Goal: Transaction & Acquisition: Purchase product/service

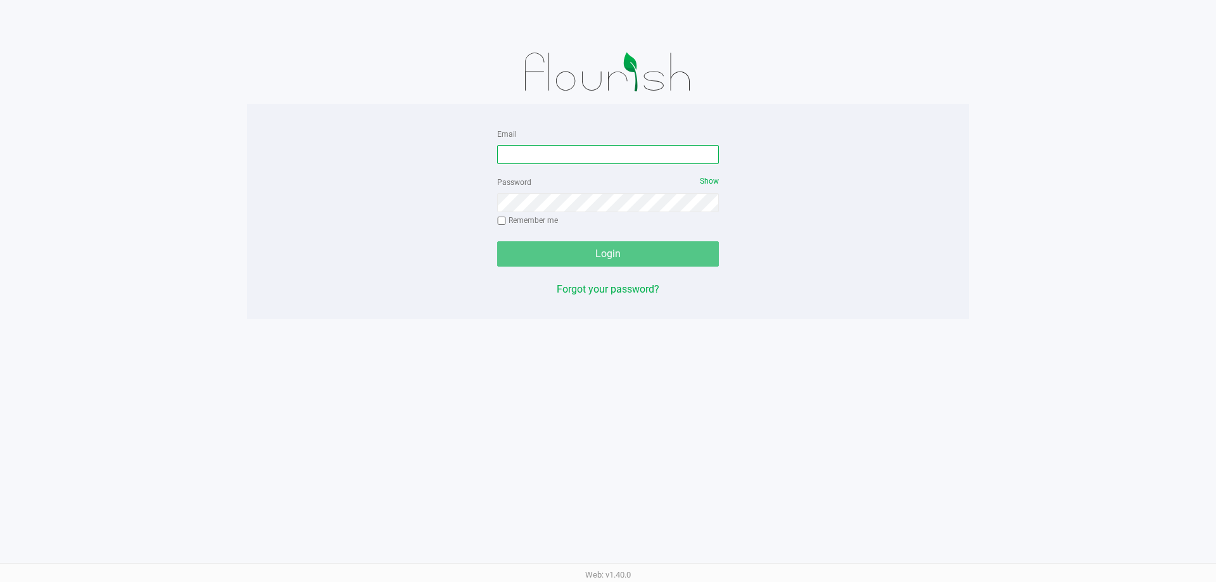
drag, startPoint x: 540, startPoint y: 159, endPoint x: 529, endPoint y: 161, distance: 10.9
click at [536, 156] on input "Email" at bounding box center [608, 154] width 222 height 19
type input "jgostynski@liveparallel.com"
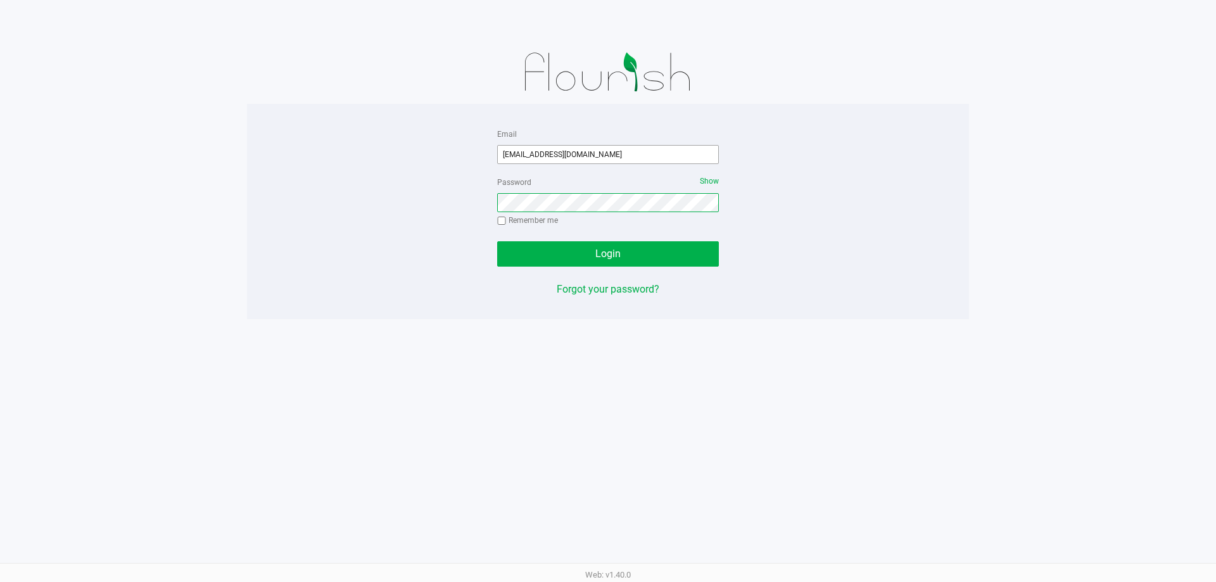
click at [497, 241] on button "Login" at bounding box center [608, 253] width 222 height 25
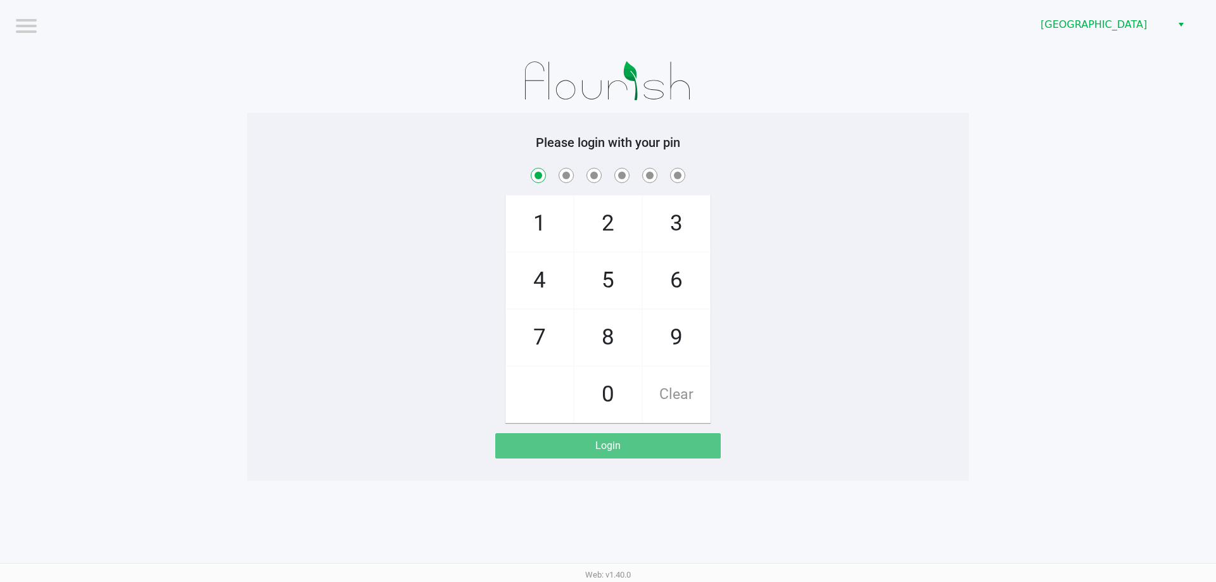
checkbox input "true"
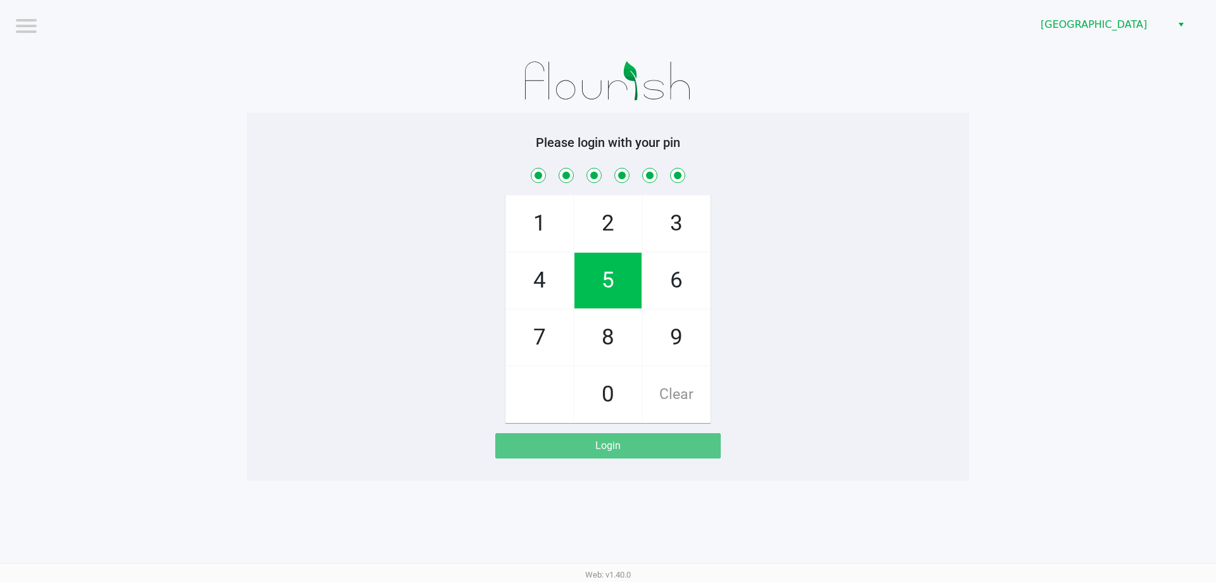
checkbox input "true"
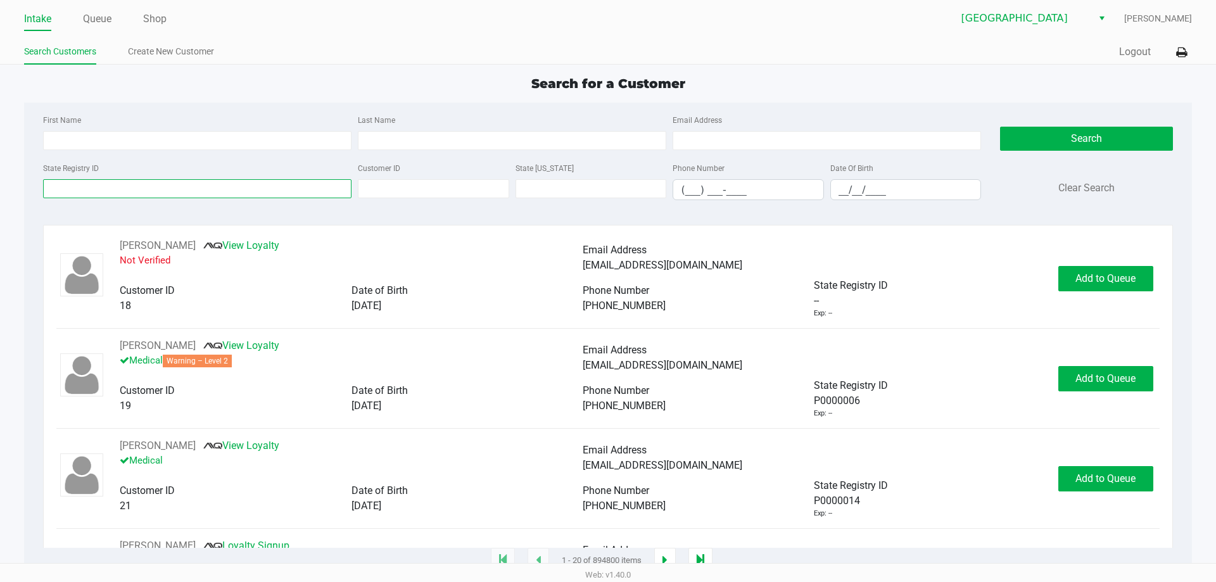
drag, startPoint x: 225, startPoint y: 180, endPoint x: 228, endPoint y: 187, distance: 6.8
click at [228, 187] on input "State Registry ID" at bounding box center [197, 188] width 308 height 19
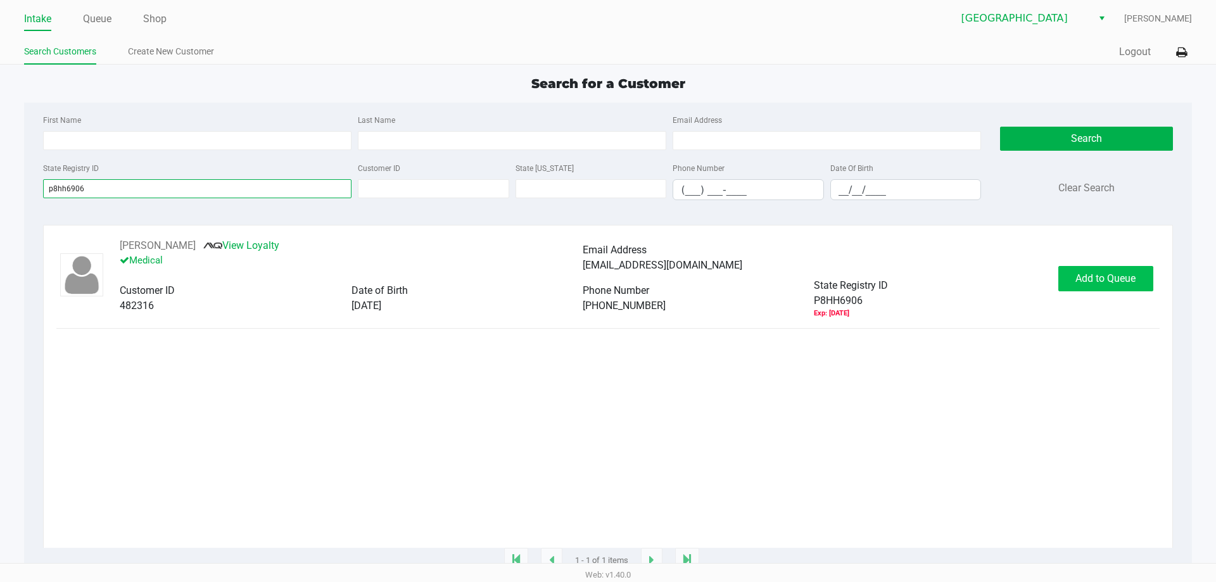
type input "p8hh6906"
click at [1099, 281] on span "Add to Queue" at bounding box center [1105, 278] width 60 height 12
click at [1099, 281] on body "Intake Queue Shop Palm Coast WC Joseph Gostynski Search Customers Create New Cu…" at bounding box center [608, 281] width 1216 height 563
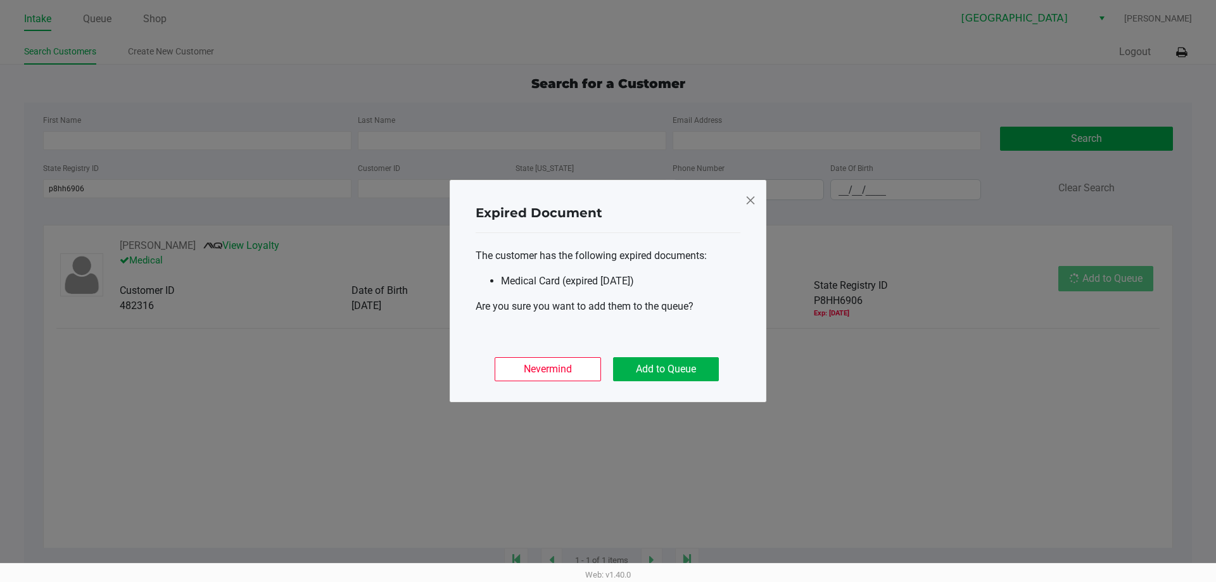
click at [1099, 281] on ngb-modal-window "Expired Document The customer has the following expired documents: Medical Card…" at bounding box center [608, 291] width 1216 height 582
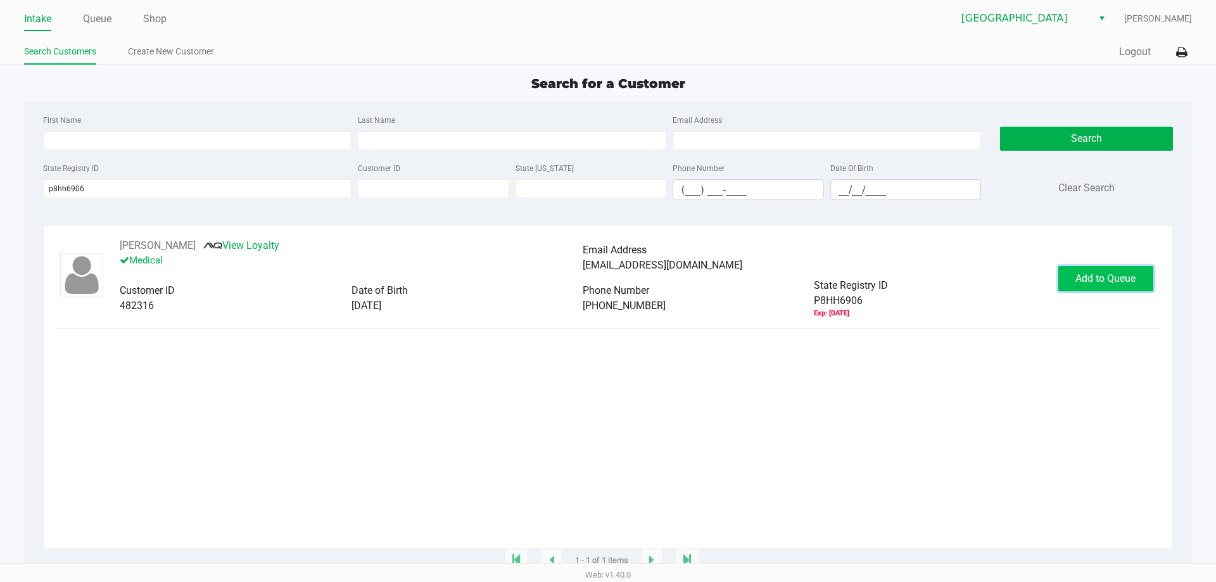
click at [1088, 289] on button "Add to Queue" at bounding box center [1105, 278] width 95 height 25
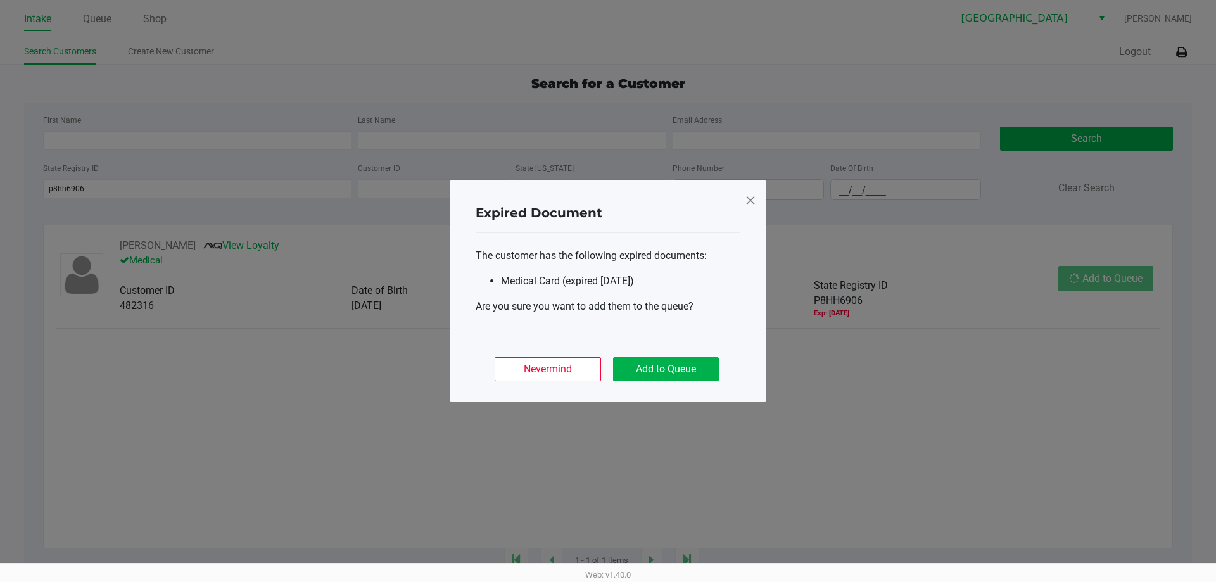
click at [687, 355] on div "Nevermind Add to Queue" at bounding box center [608, 363] width 265 height 49
click at [688, 356] on div "Nevermind Add to Queue" at bounding box center [608, 363] width 265 height 49
click at [692, 359] on button "Add to Queue" at bounding box center [666, 369] width 106 height 24
click at [692, 359] on div "Nevermind Add to Queue" at bounding box center [608, 363] width 265 height 49
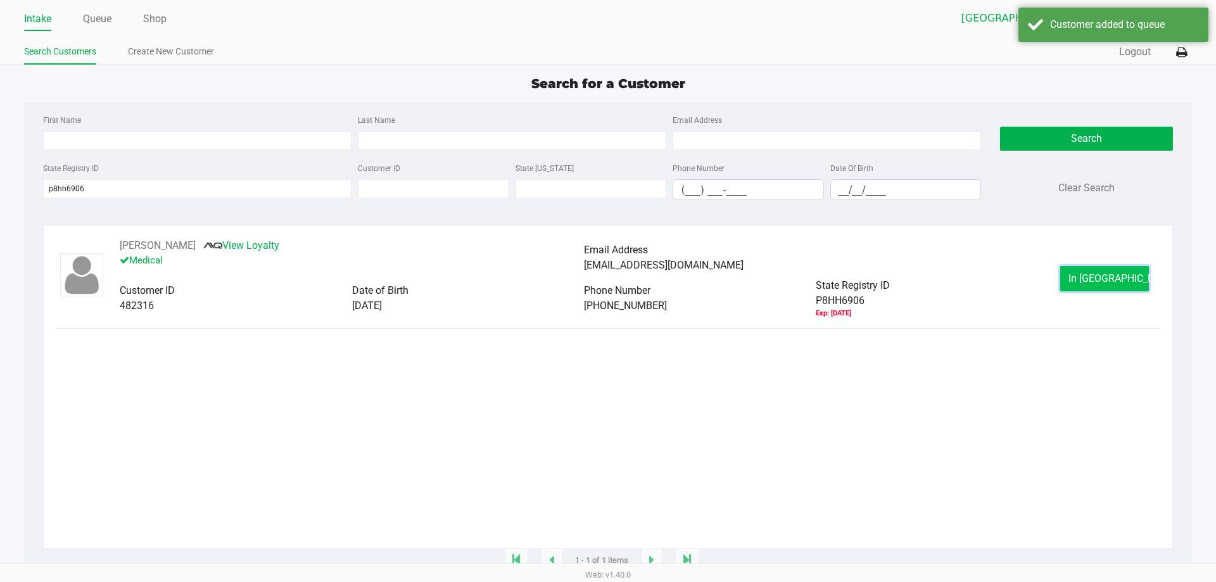
click at [1133, 274] on button "In Queue" at bounding box center [1104, 278] width 89 height 25
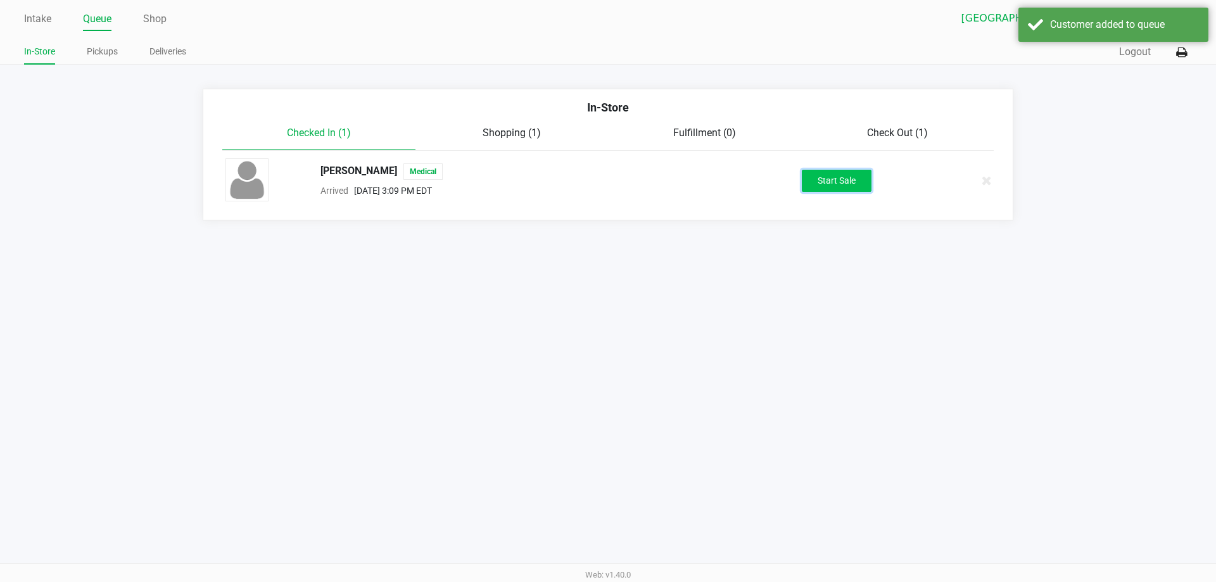
click at [837, 177] on button "Start Sale" at bounding box center [837, 181] width 70 height 22
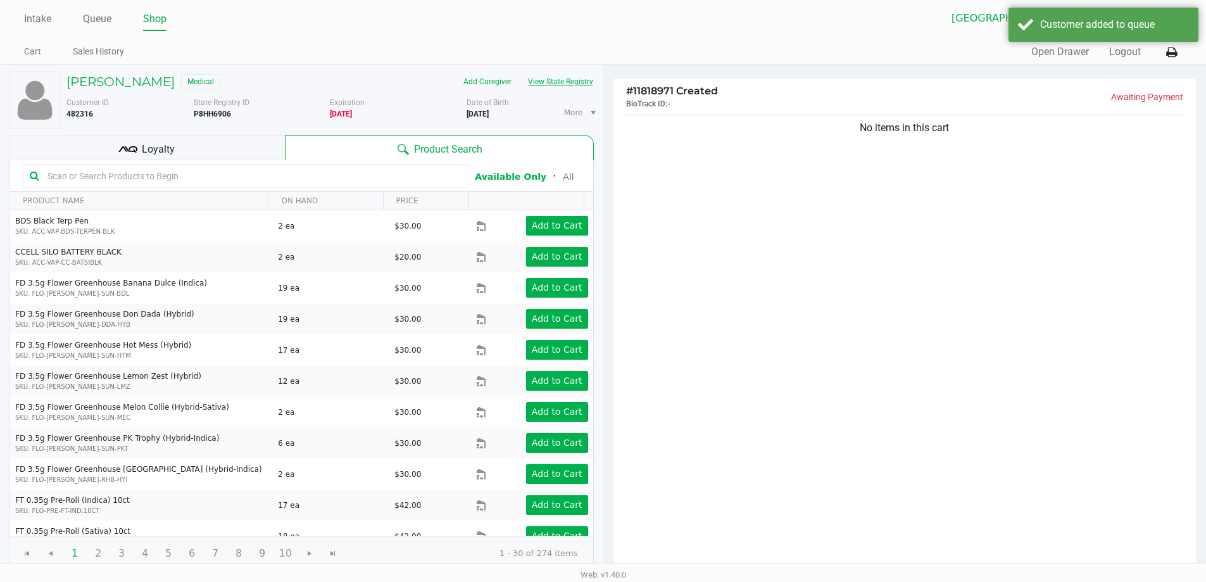
click at [559, 86] on button "View State Registry" at bounding box center [557, 82] width 74 height 20
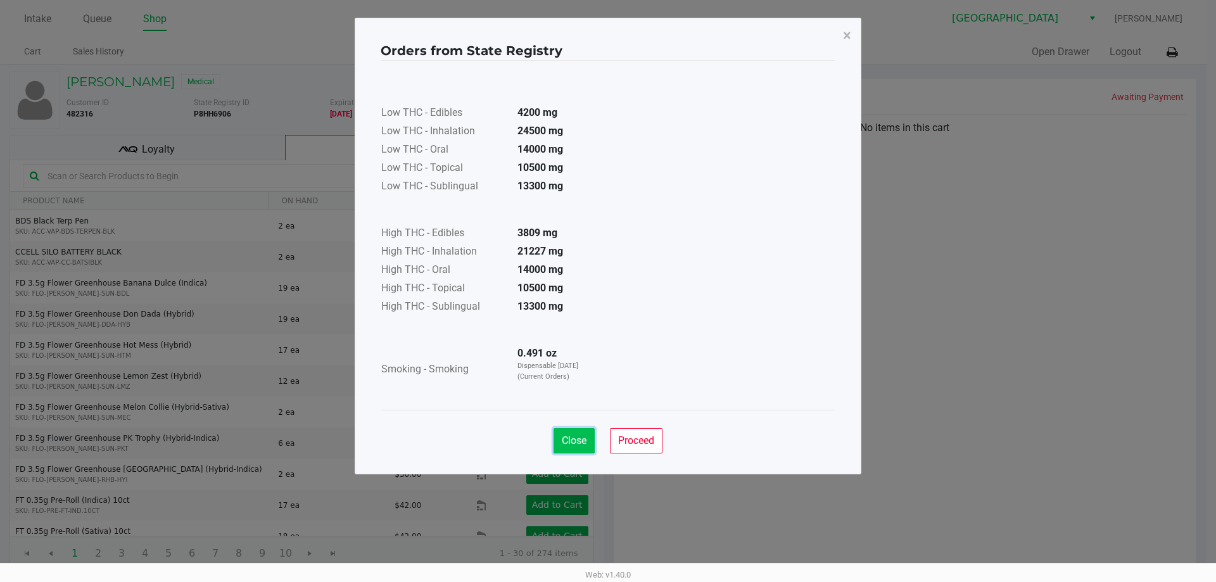
click at [573, 449] on button "Close" at bounding box center [574, 440] width 41 height 25
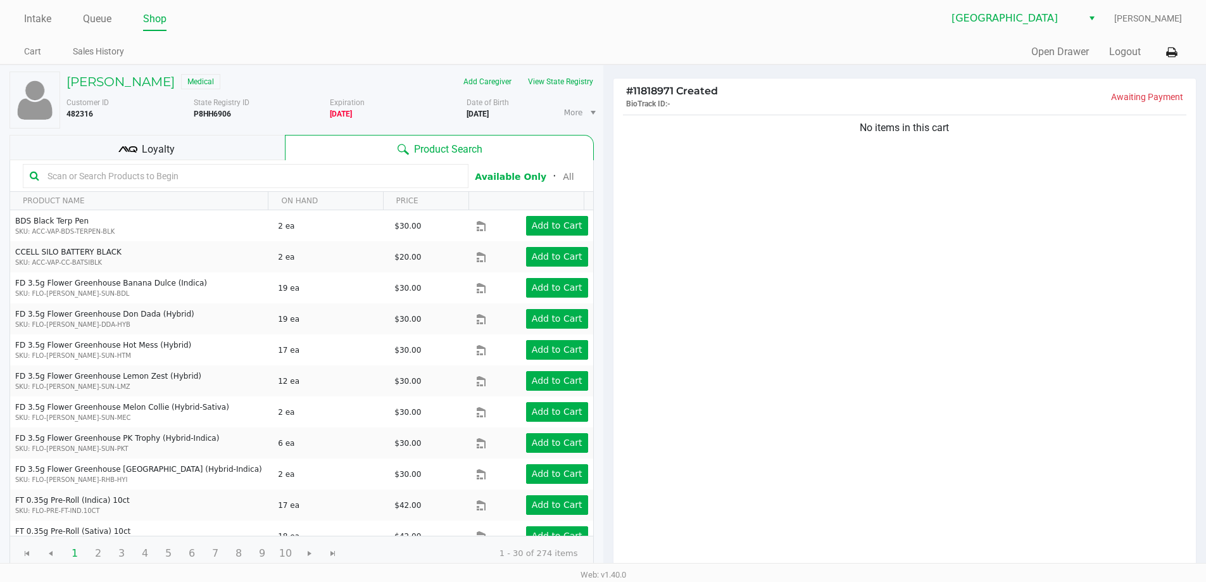
click at [189, 170] on input "text" at bounding box center [251, 176] width 419 height 19
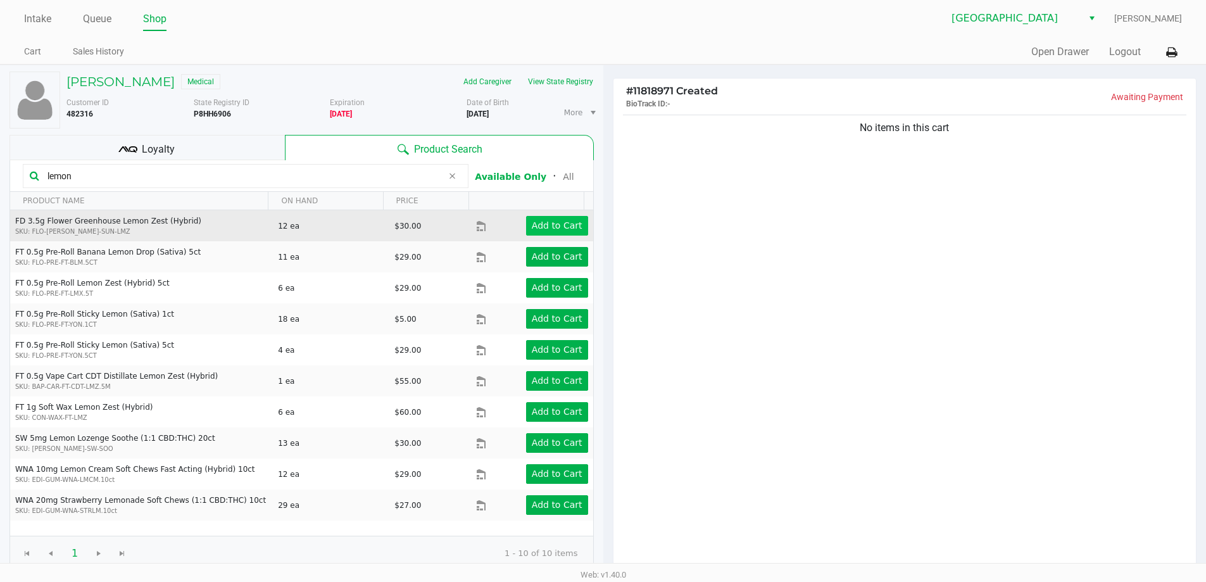
type input "lemon"
click at [544, 226] on app-button-loader "Add to Cart" at bounding box center [557, 225] width 51 height 10
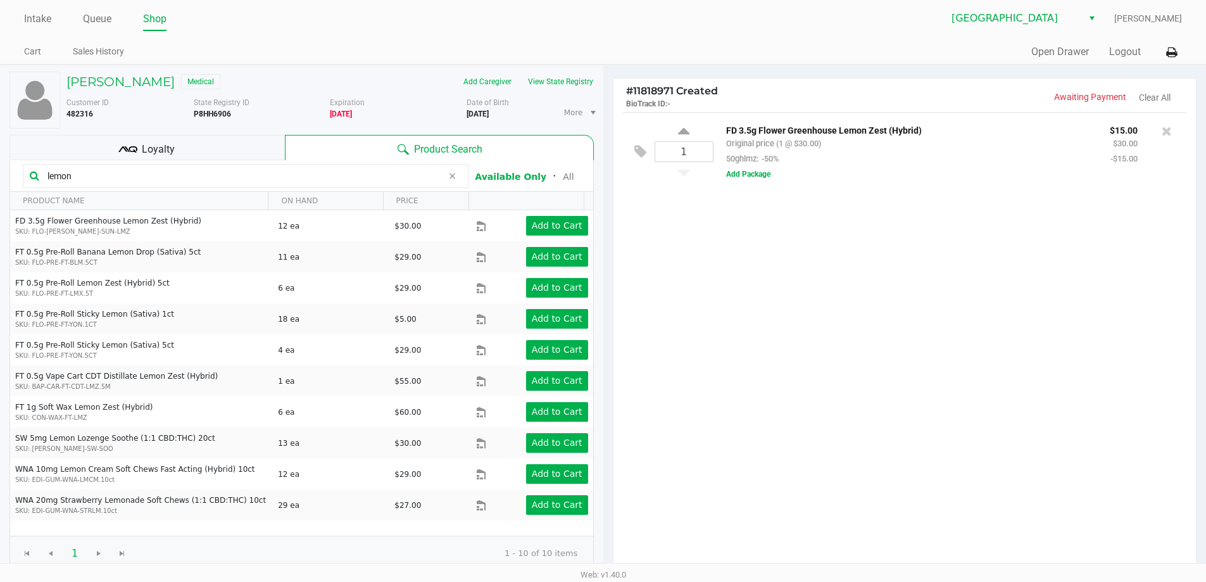
click at [725, 174] on div "FD 3.5g Flower Greenhouse Lemon Zest (Hybrid) Original price (1 @ $30.00) 50ghl…" at bounding box center [946, 151] width 464 height 59
click at [728, 176] on button "Add Package" at bounding box center [748, 173] width 44 height 11
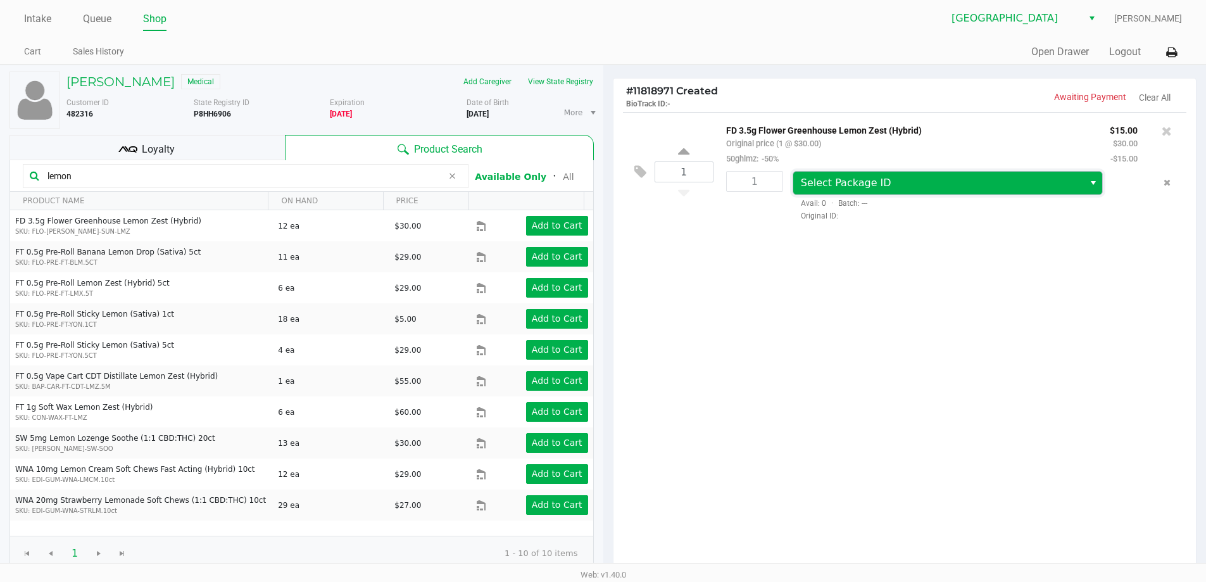
drag, startPoint x: 802, startPoint y: 193, endPoint x: 815, endPoint y: 188, distance: 13.4
click at [804, 193] on span "Select Package ID" at bounding box center [939, 183] width 291 height 23
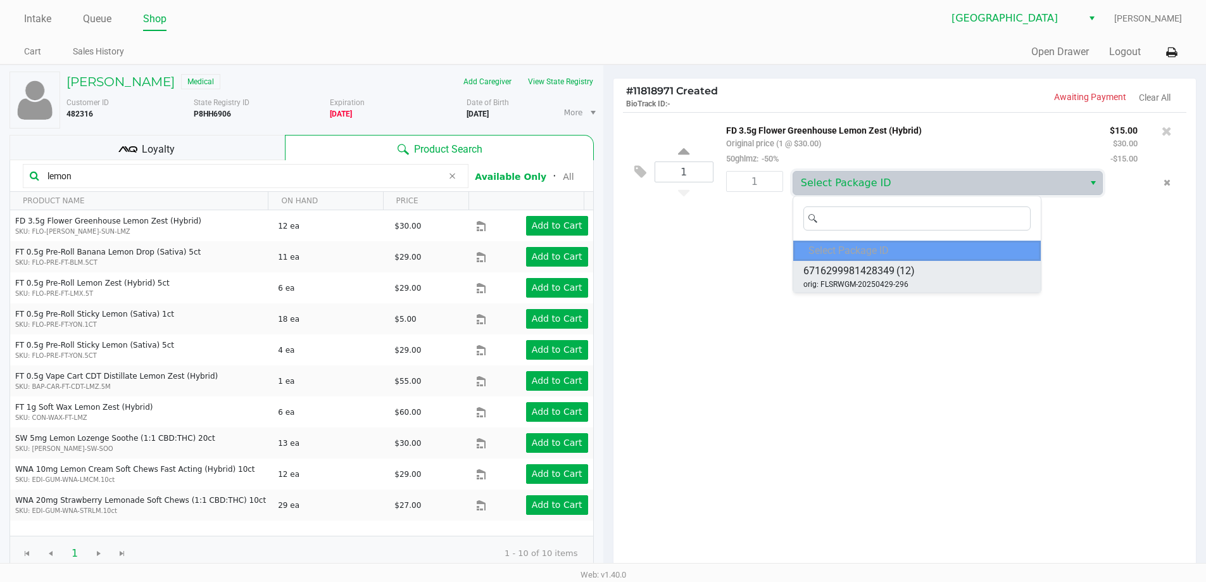
click at [824, 265] on span "6716299981428349" at bounding box center [849, 270] width 91 height 15
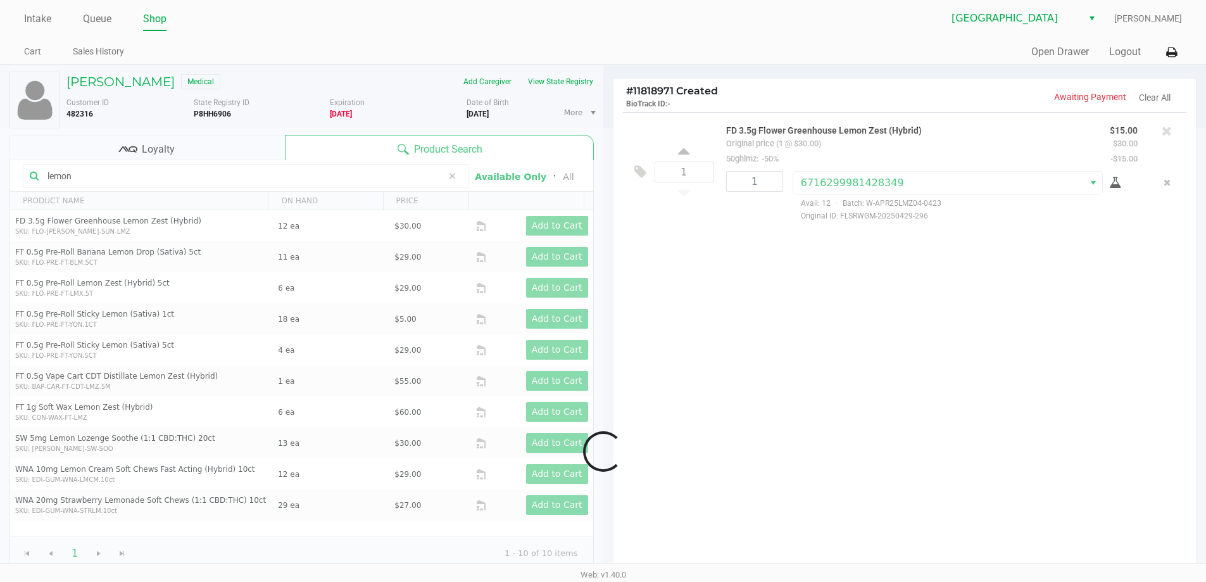
click at [687, 175] on div at bounding box center [603, 451] width 1206 height 647
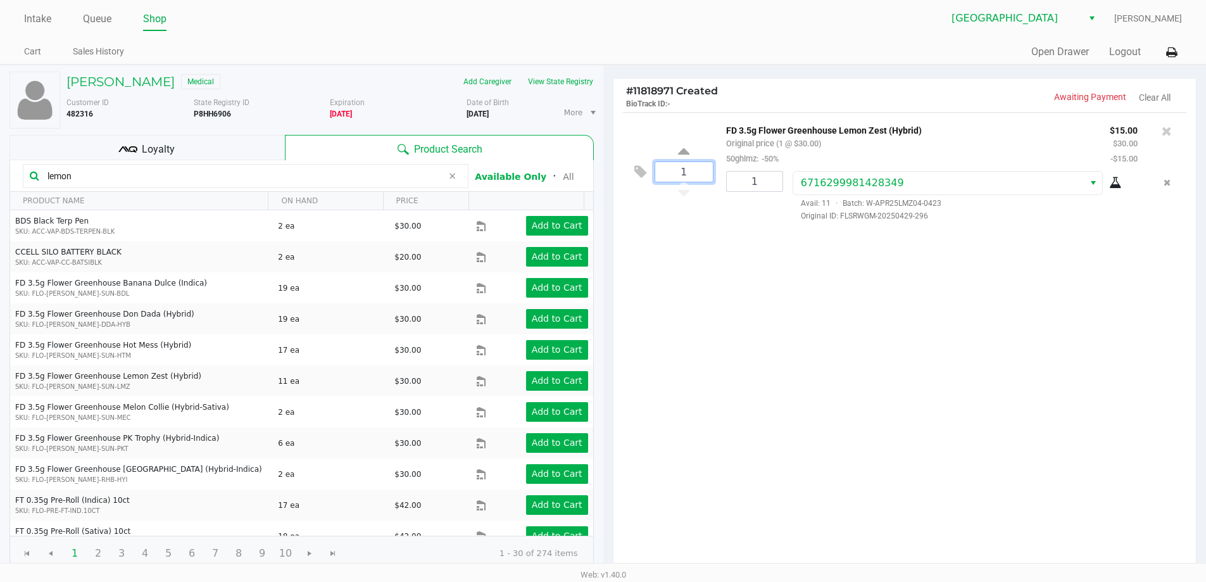
click at [684, 174] on input "1" at bounding box center [684, 172] width 58 height 20
type input "4"
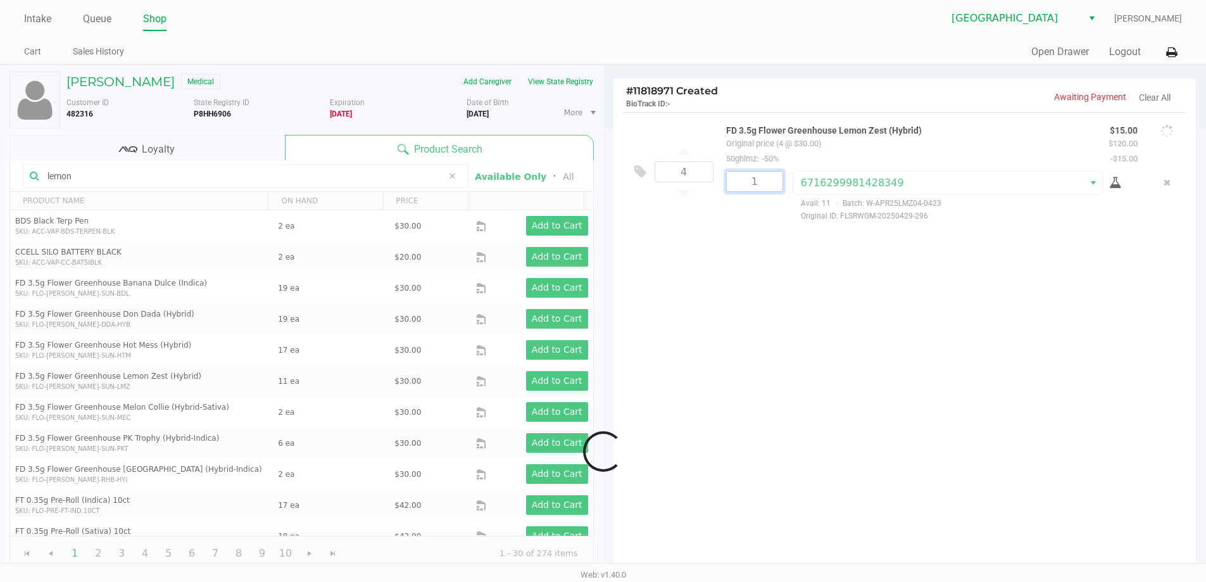
click at [756, 186] on div "Loading JOHN PASCUCCI Medical Add Caregiver View State Registry Customer ID 482…" at bounding box center [603, 388] width 1206 height 647
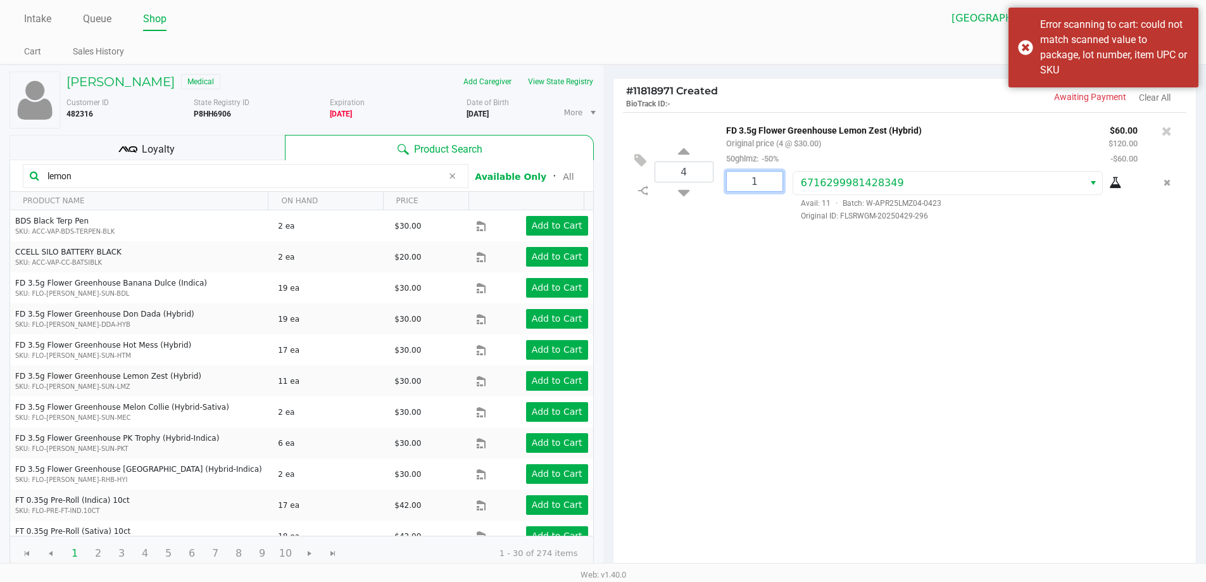
click at [772, 191] on input "1" at bounding box center [755, 182] width 56 height 20
type input "4"
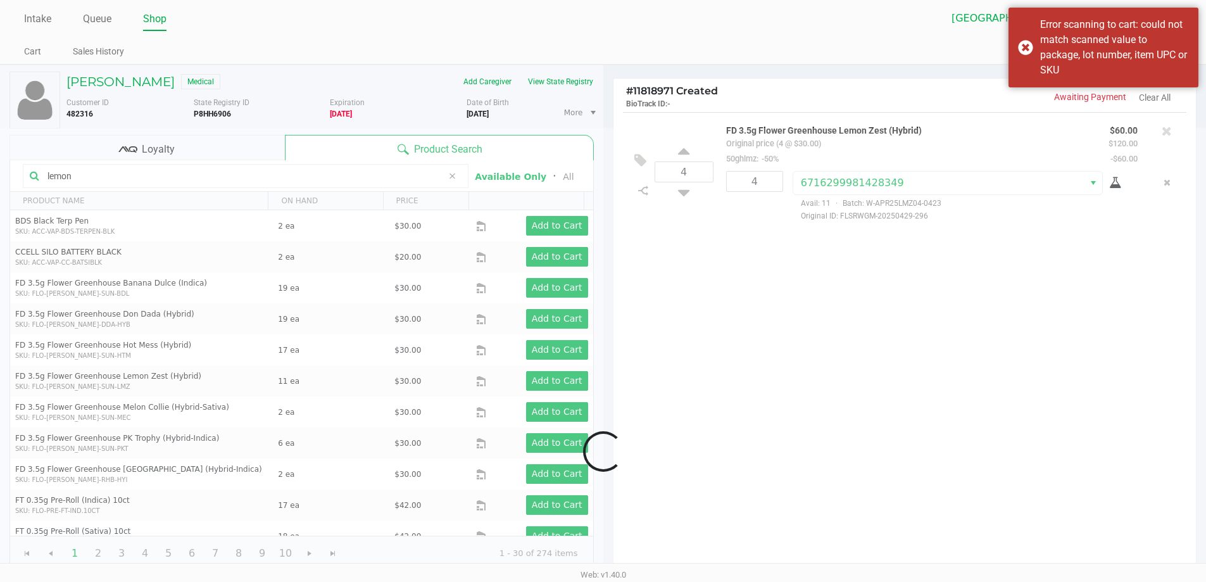
drag, startPoint x: 901, startPoint y: 408, endPoint x: 958, endPoint y: 355, distance: 78.9
click at [939, 379] on div "Loading JOHN PASCUCCI Medical Add Caregiver View State Registry Customer ID 482…" at bounding box center [603, 388] width 1206 height 647
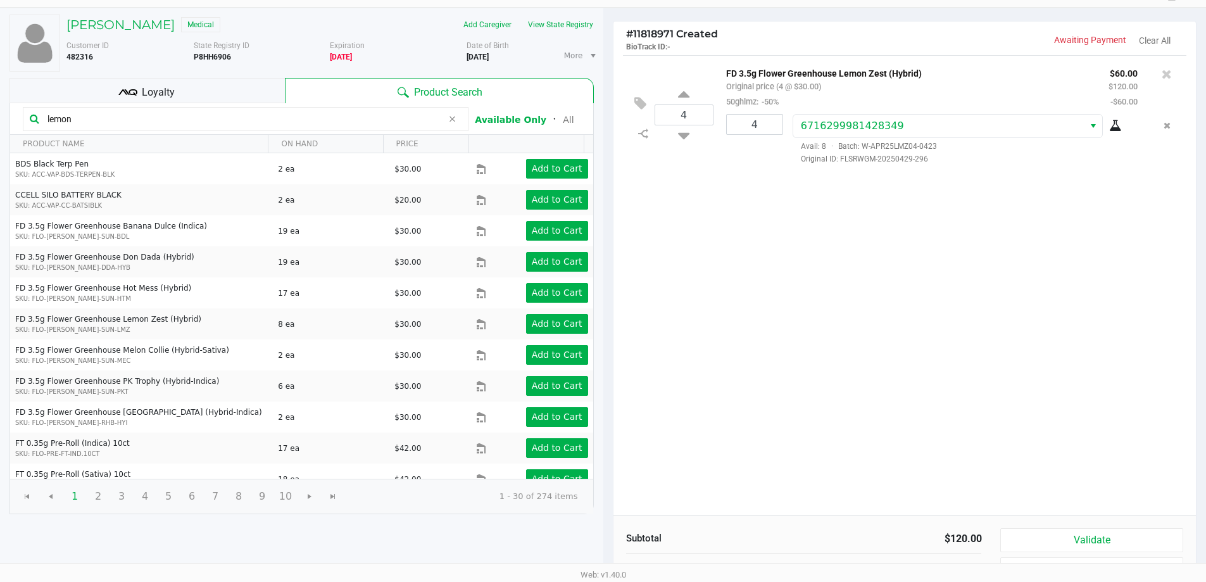
scroll to position [130, 0]
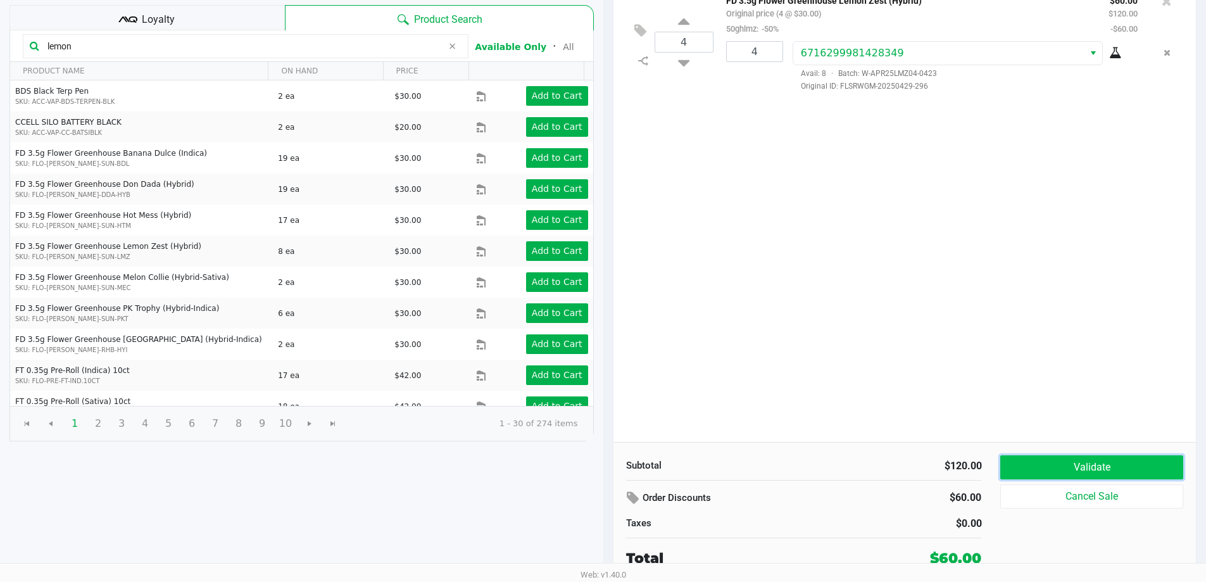
click at [1039, 465] on button "Validate" at bounding box center [1092, 467] width 182 height 24
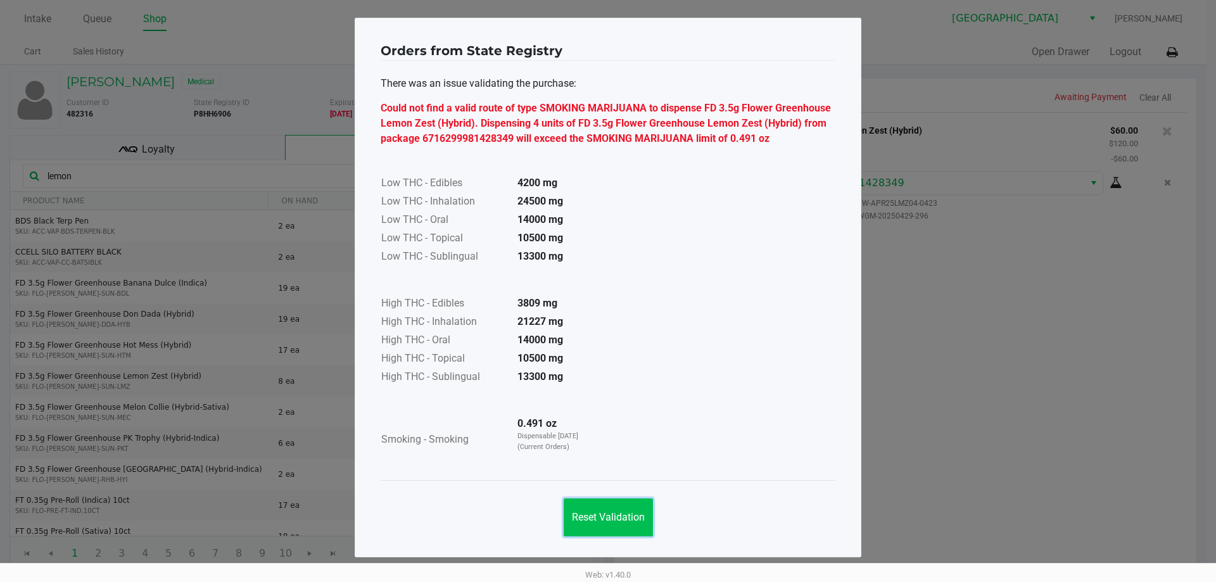
click at [646, 522] on button "Reset Validation" at bounding box center [608, 517] width 89 height 38
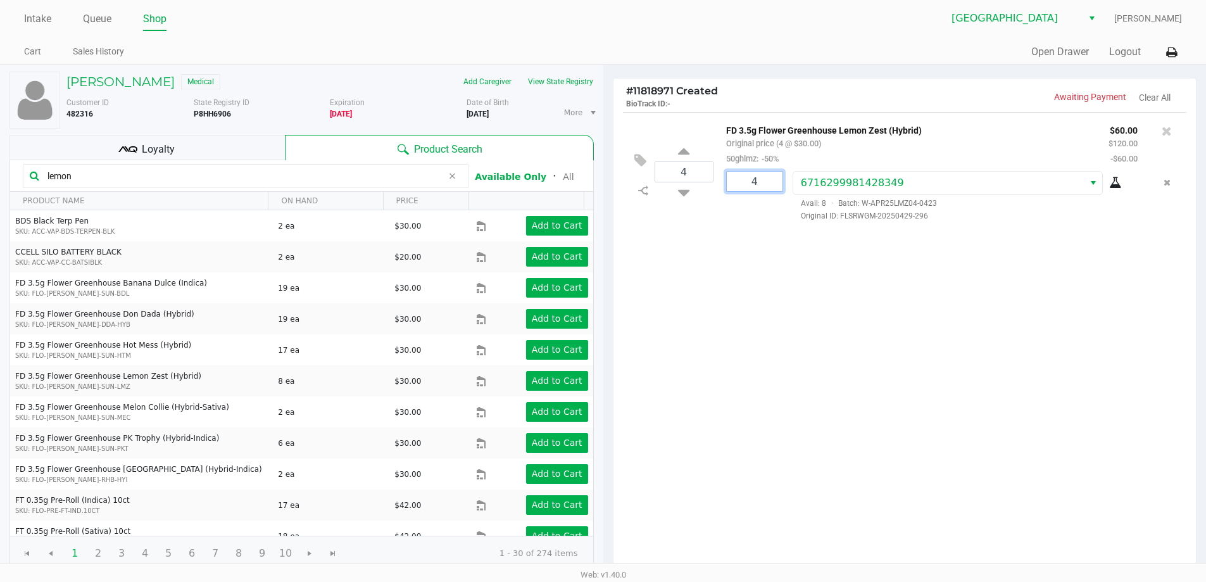
click at [761, 174] on input "4" at bounding box center [755, 182] width 56 height 20
type input "3"
click at [697, 168] on div "JOHN PASCUCCI Medical Add Caregiver View State Registry Customer ID 482316 Stat…" at bounding box center [603, 388] width 1206 height 647
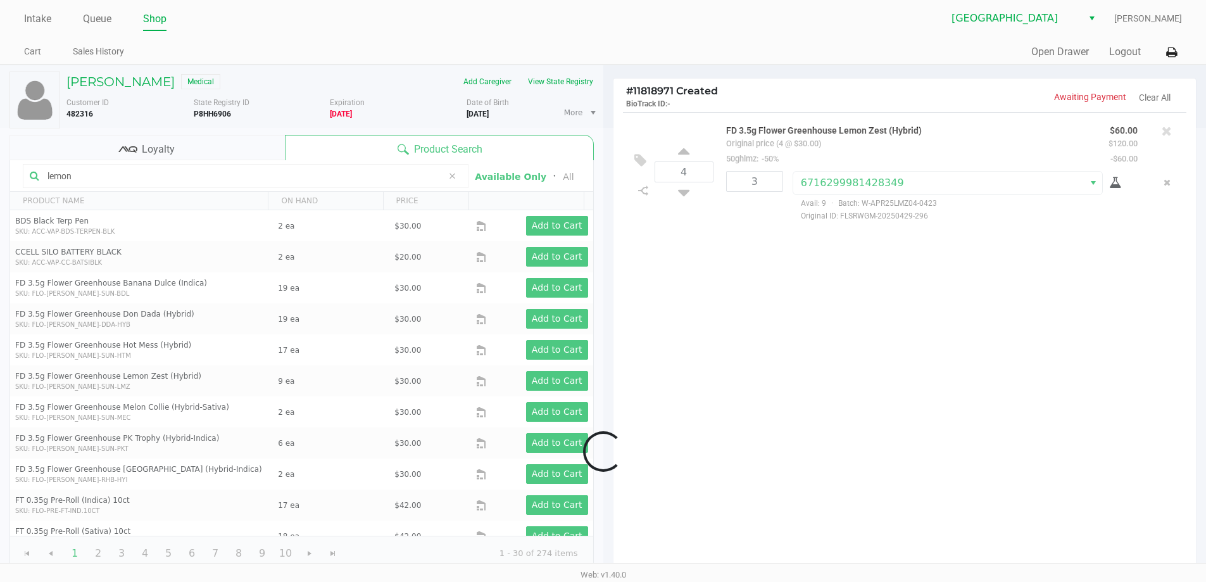
click at [693, 168] on div at bounding box center [603, 451] width 1206 height 647
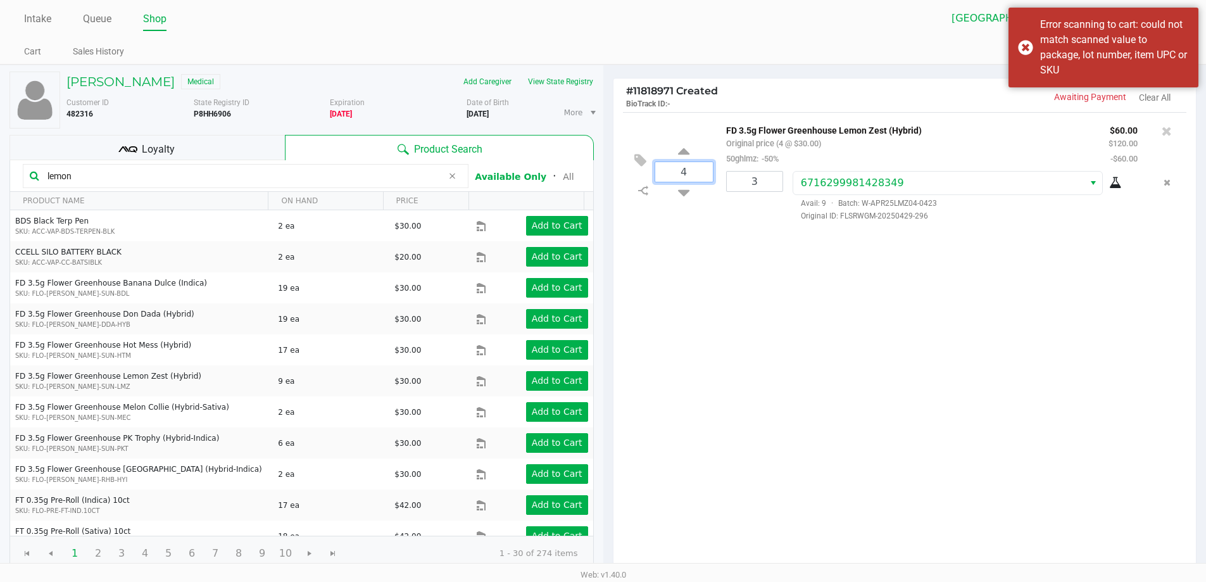
click at [692, 168] on input "4" at bounding box center [684, 172] width 58 height 20
type input "3"
click at [698, 320] on div "JOHN PASCUCCI Medical Add Caregiver View State Registry Customer ID 482316 Stat…" at bounding box center [603, 388] width 1206 height 647
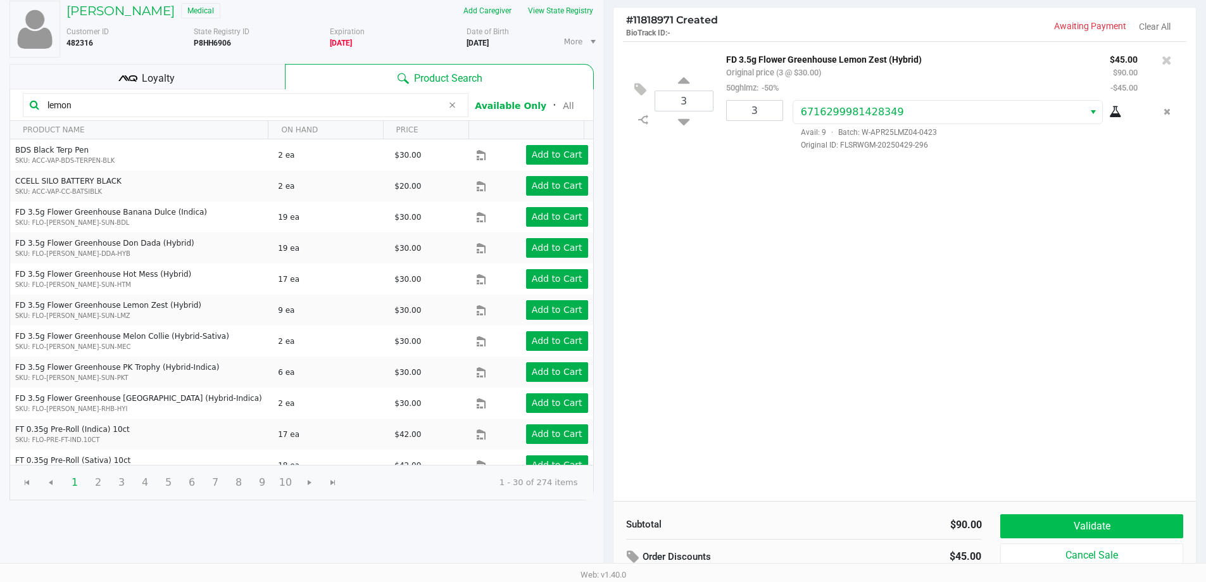
scroll to position [130, 0]
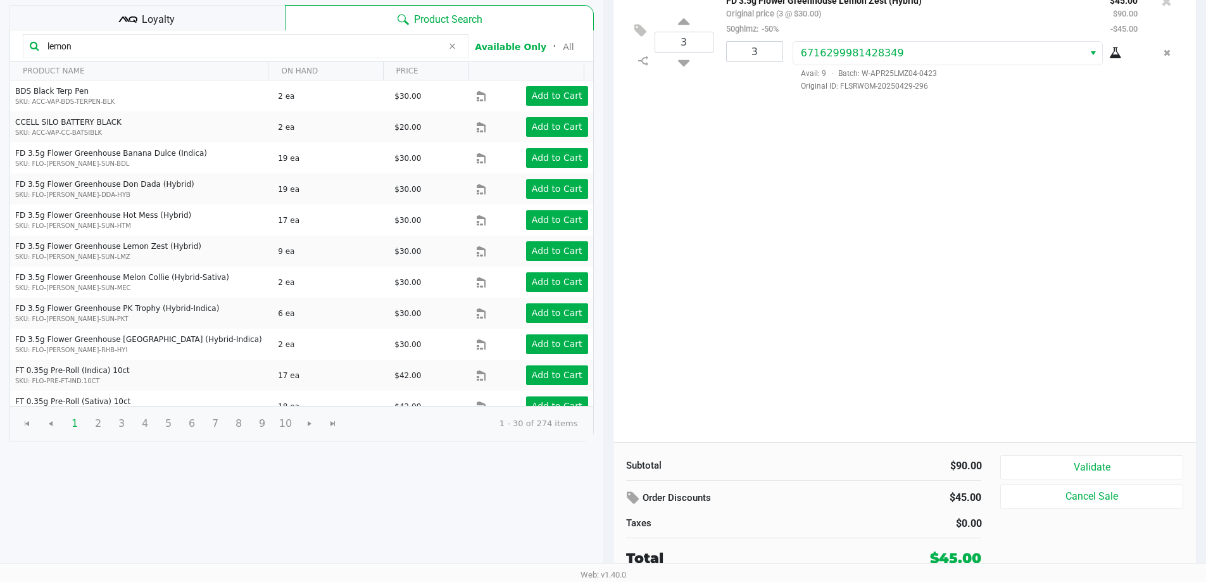
click at [1110, 481] on div "Validate Cancel Sale" at bounding box center [1097, 511] width 192 height 113
click at [1110, 475] on button "Validate" at bounding box center [1092, 467] width 182 height 24
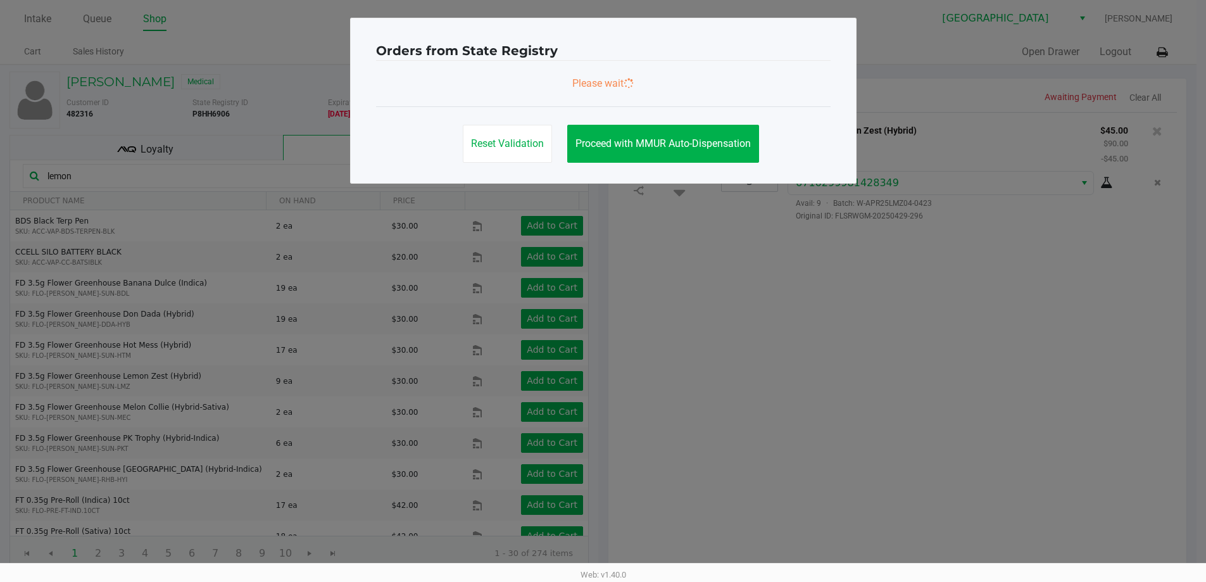
scroll to position [0, 0]
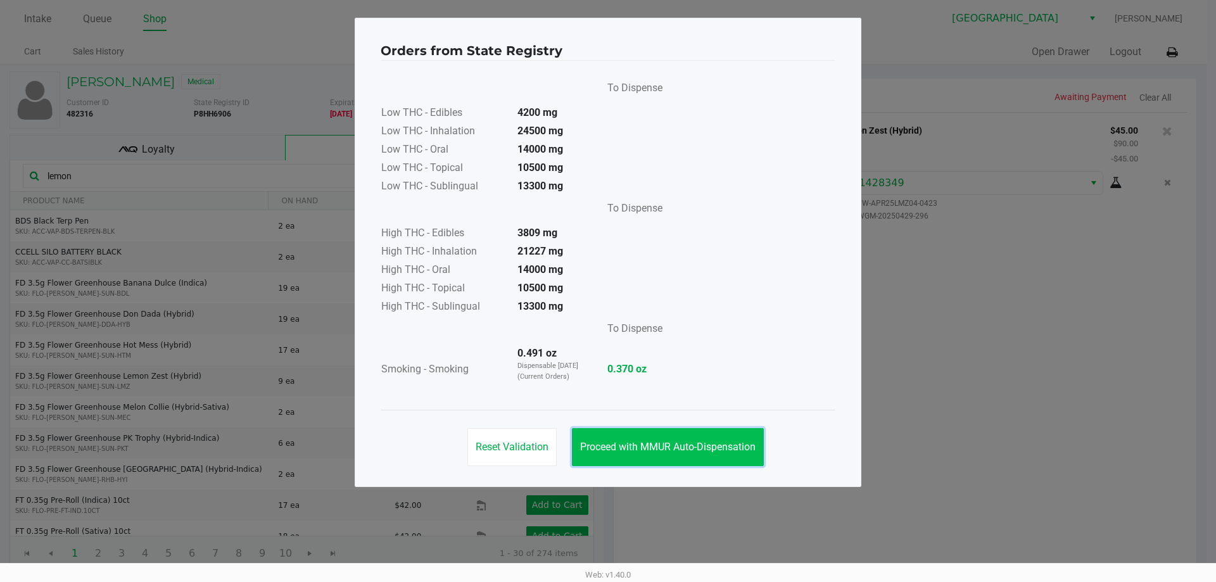
click at [695, 441] on span "Proceed with MMUR Auto-Dispensation" at bounding box center [667, 447] width 175 height 12
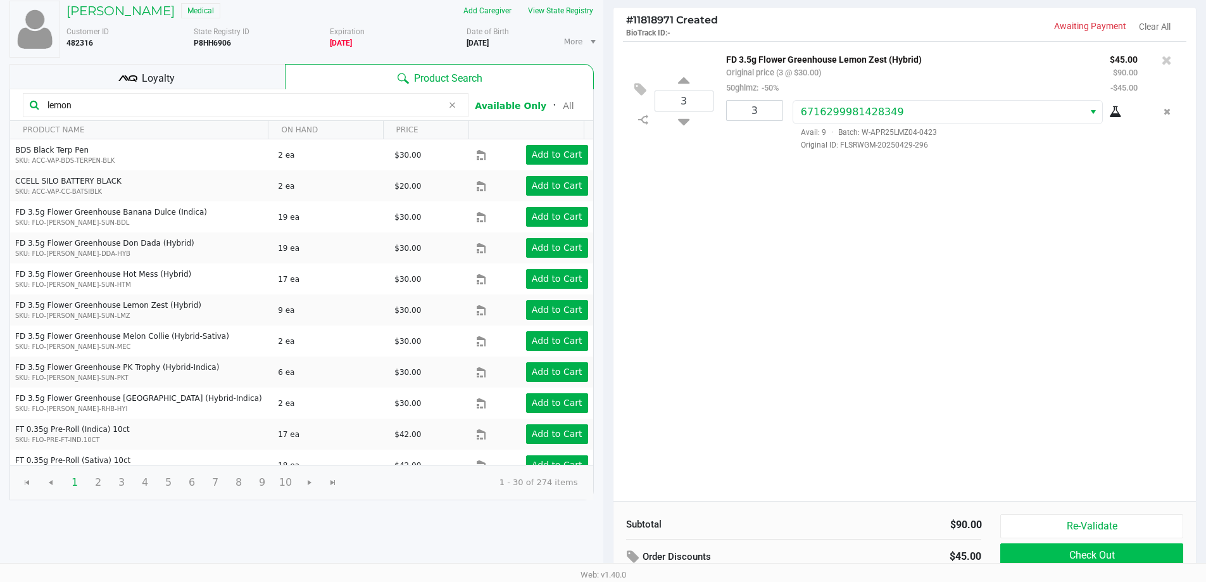
scroll to position [130, 0]
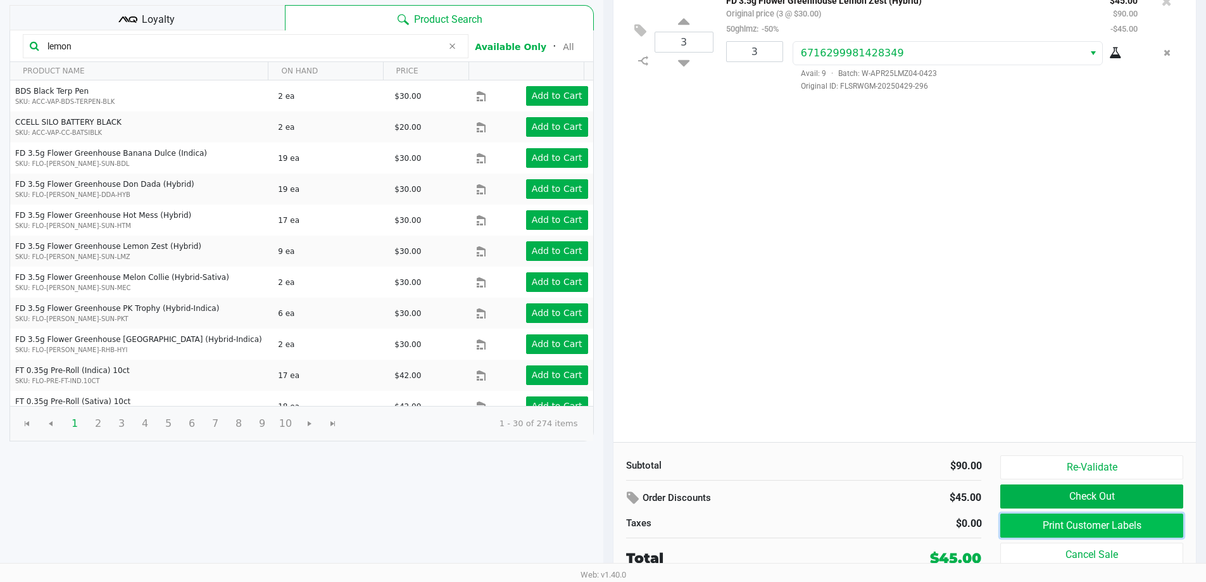
click at [1087, 521] on button "Print Customer Labels" at bounding box center [1092, 526] width 182 height 24
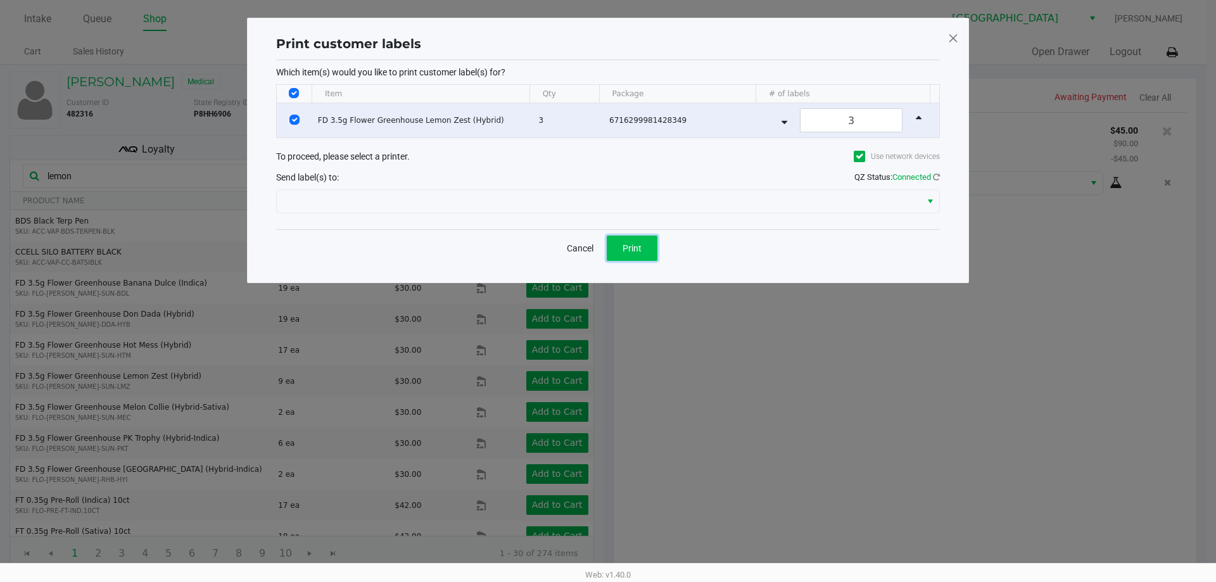
click at [632, 248] on span "Print" at bounding box center [632, 248] width 19 height 10
click at [585, 246] on button "Cancel" at bounding box center [580, 248] width 43 height 25
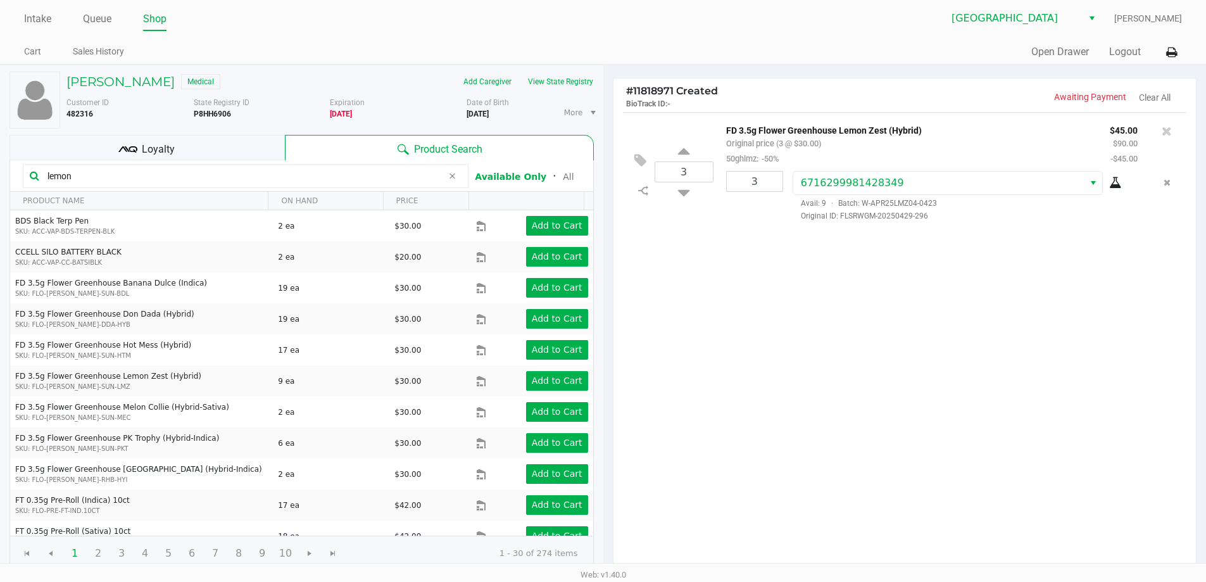
click at [726, 267] on div "3 FD 3.5g Flower Greenhouse Lemon Zest (Hybrid) Original price (3 @ $30.00) 50g…" at bounding box center [905, 342] width 583 height 460
click at [987, 134] on p "FD 3.5g Flower Greenhouse Lemon Zest (Hybrid)" at bounding box center [908, 128] width 365 height 13
click at [896, 49] on div "Quick Sale Open Drawer Logout" at bounding box center [893, 52] width 579 height 23
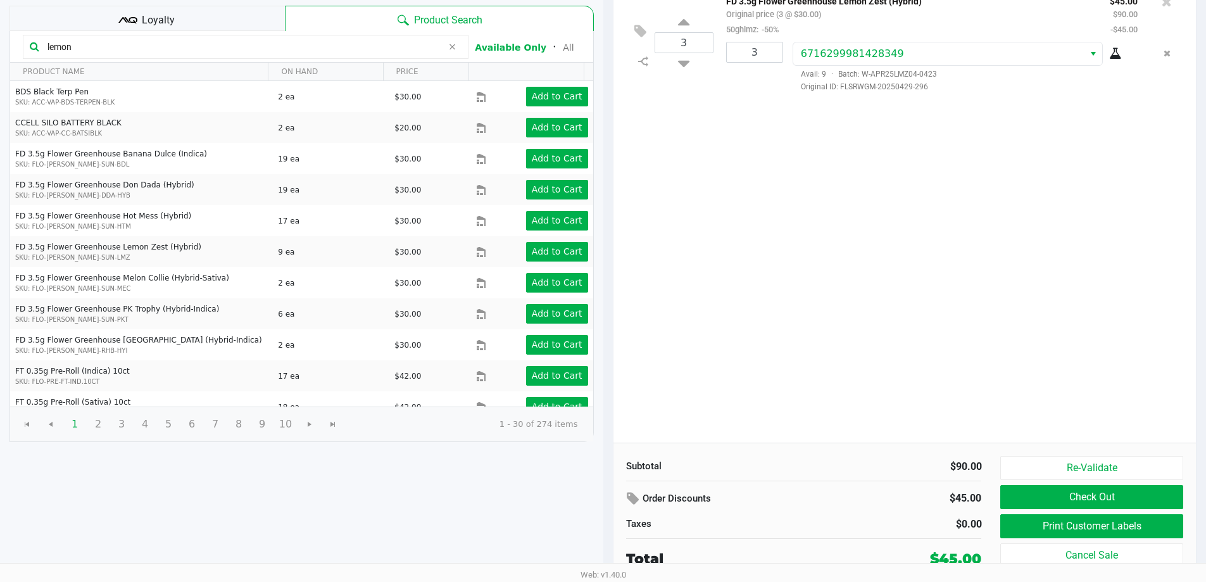
scroll to position [130, 0]
click at [1053, 343] on div "3 FD 3.5g Flower Greenhouse Lemon Zest (Hybrid) Original price (3 @ $30.00) 50g…" at bounding box center [905, 212] width 583 height 460
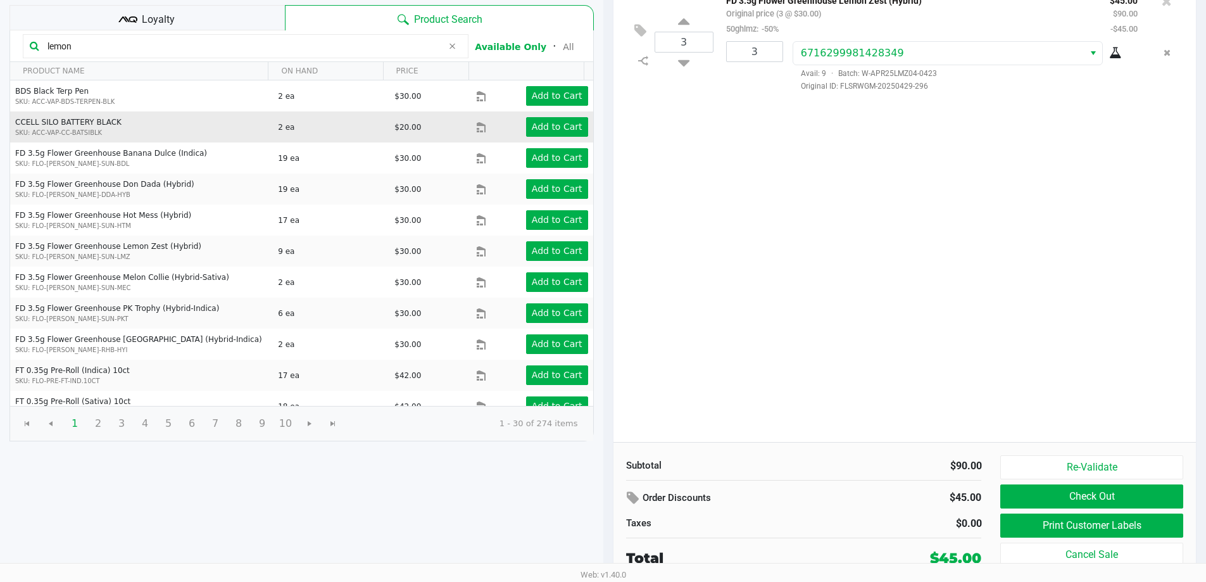
scroll to position [0, 0]
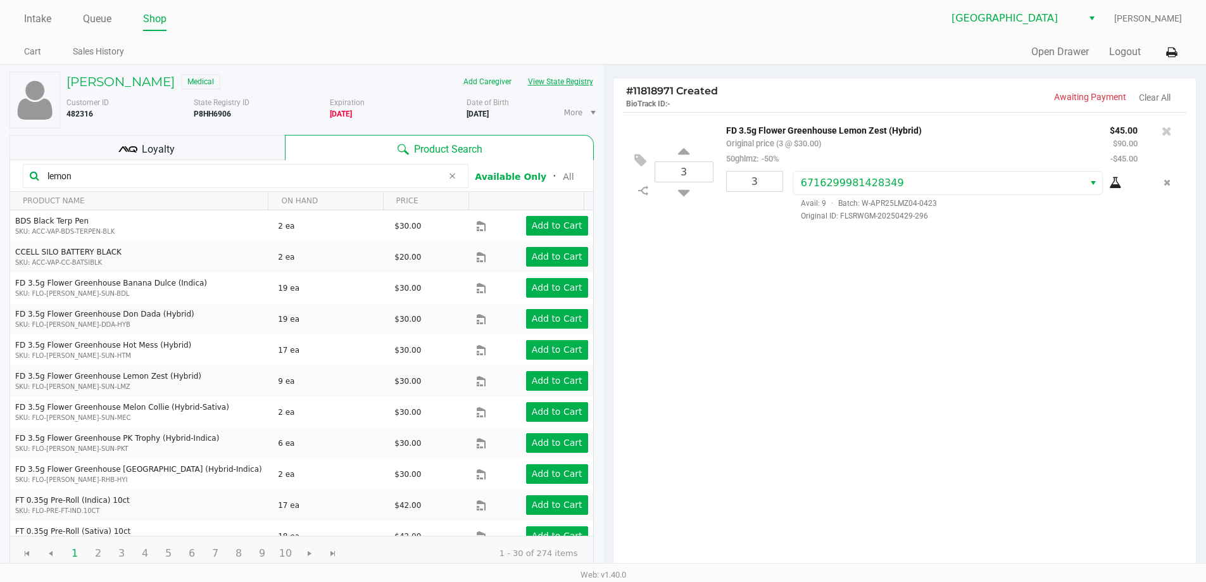
click at [547, 82] on button "View State Registry" at bounding box center [557, 82] width 74 height 20
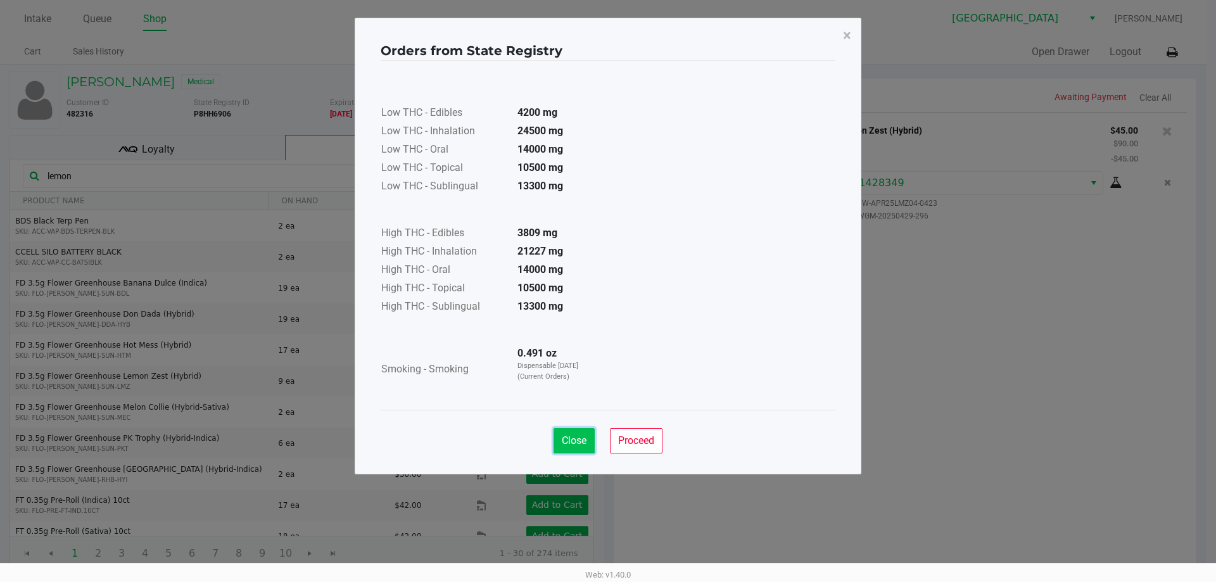
click at [584, 439] on span "Close" at bounding box center [574, 440] width 25 height 12
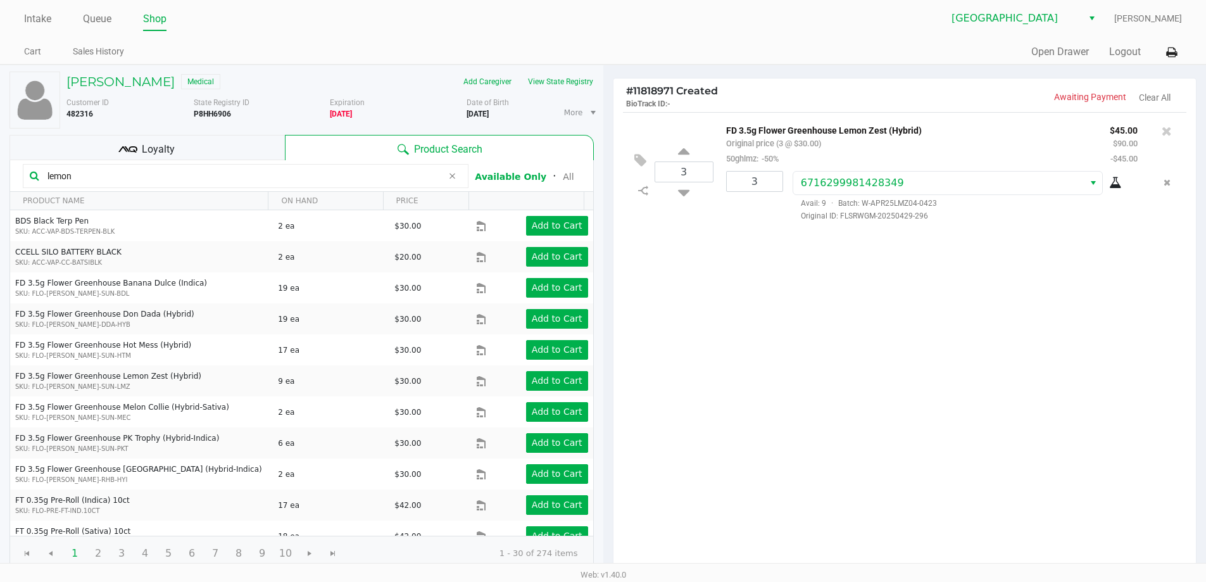
drag, startPoint x: 773, startPoint y: 227, endPoint x: 785, endPoint y: 224, distance: 13.2
click at [774, 227] on div "3 FD 3.5g Flower Greenhouse Lemon Zest (Hybrid) Original price (3 @ $30.00) 50g…" at bounding box center [905, 171] width 564 height 119
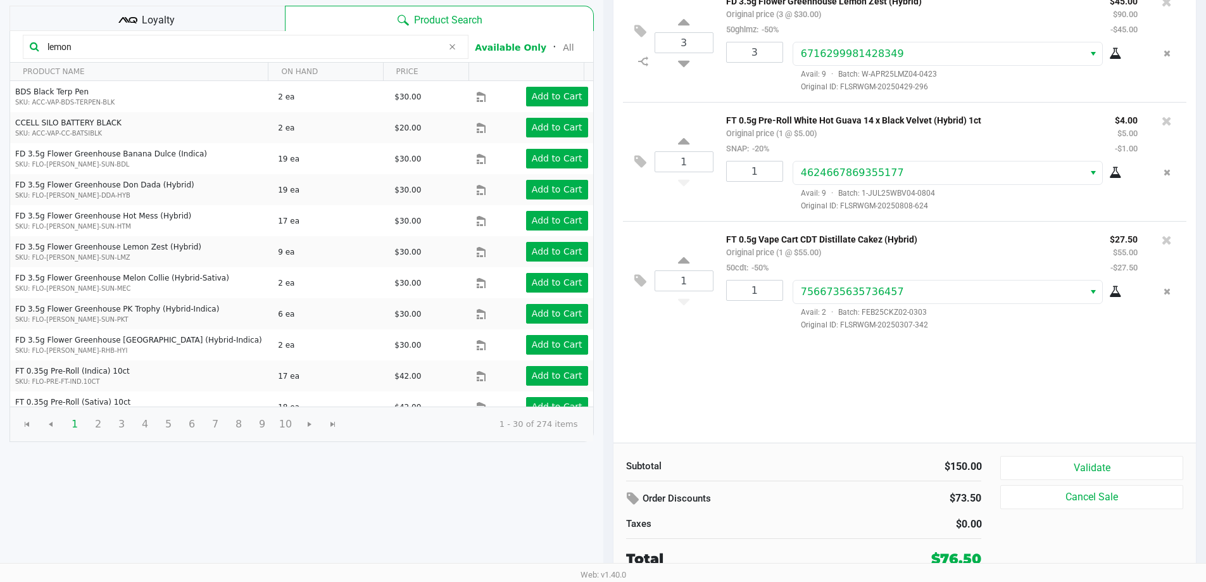
scroll to position [130, 0]
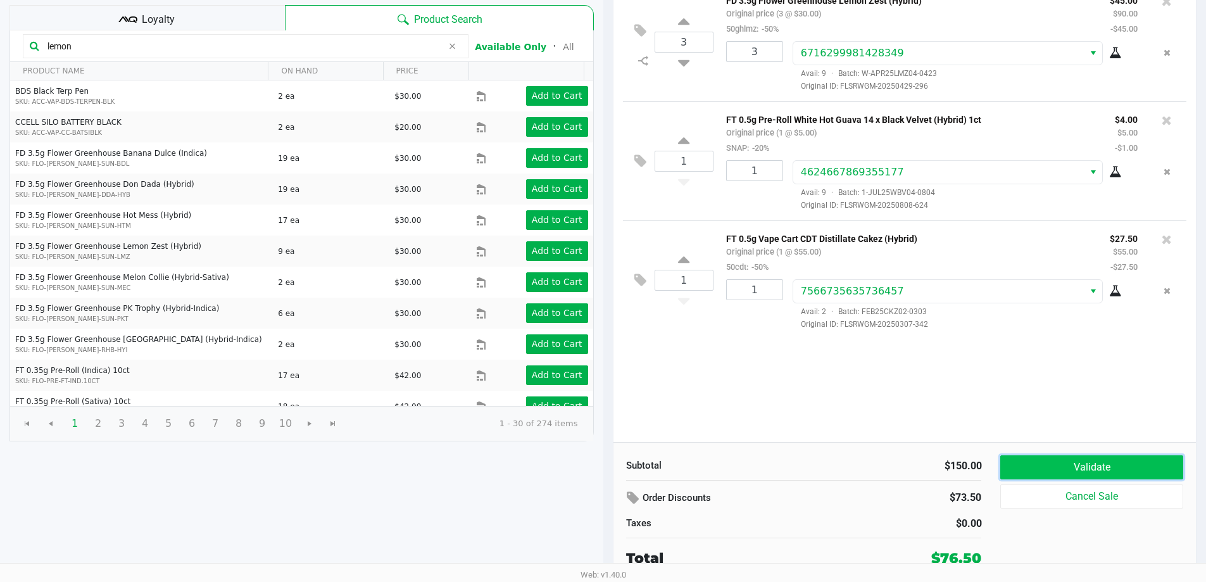
click at [1118, 466] on button "Validate" at bounding box center [1092, 467] width 182 height 24
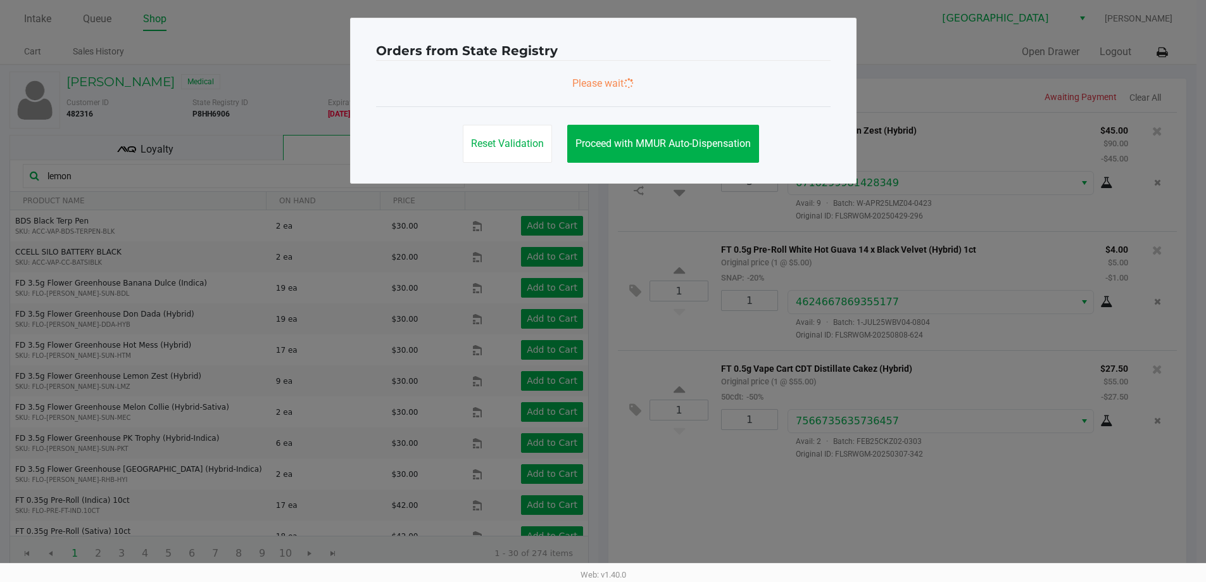
scroll to position [0, 0]
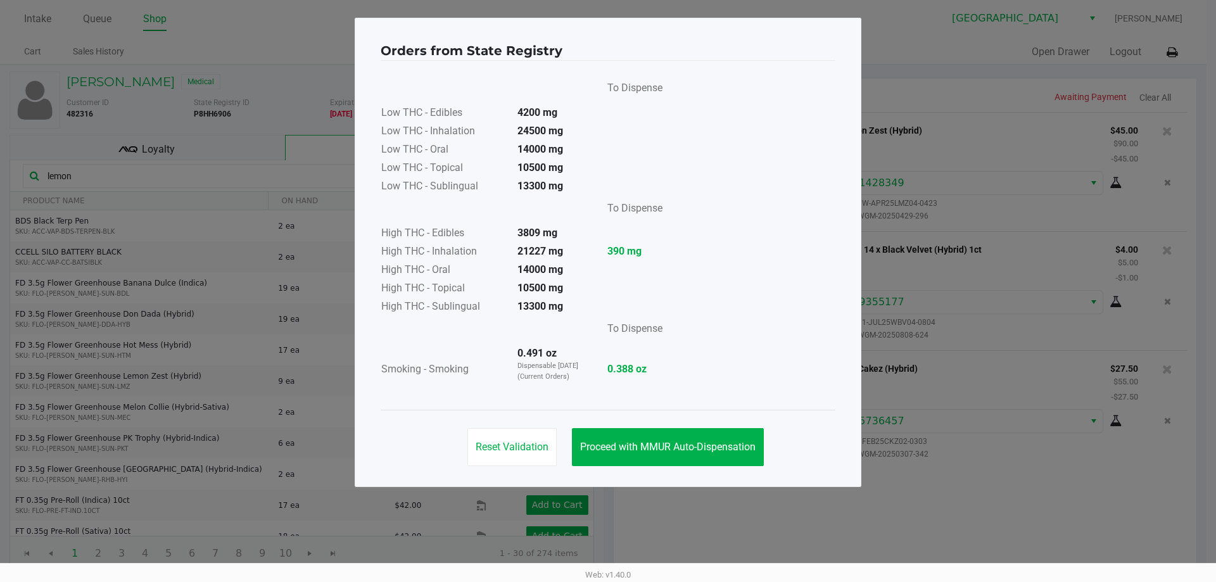
drag, startPoint x: 765, startPoint y: 440, endPoint x: 757, endPoint y: 443, distance: 8.8
click at [765, 440] on div "Reset Validation Proceed with MMUR Auto-Dispensation" at bounding box center [608, 442] width 455 height 64
click at [757, 443] on button "Proceed with MMUR Auto-Dispensation" at bounding box center [668, 447] width 192 height 38
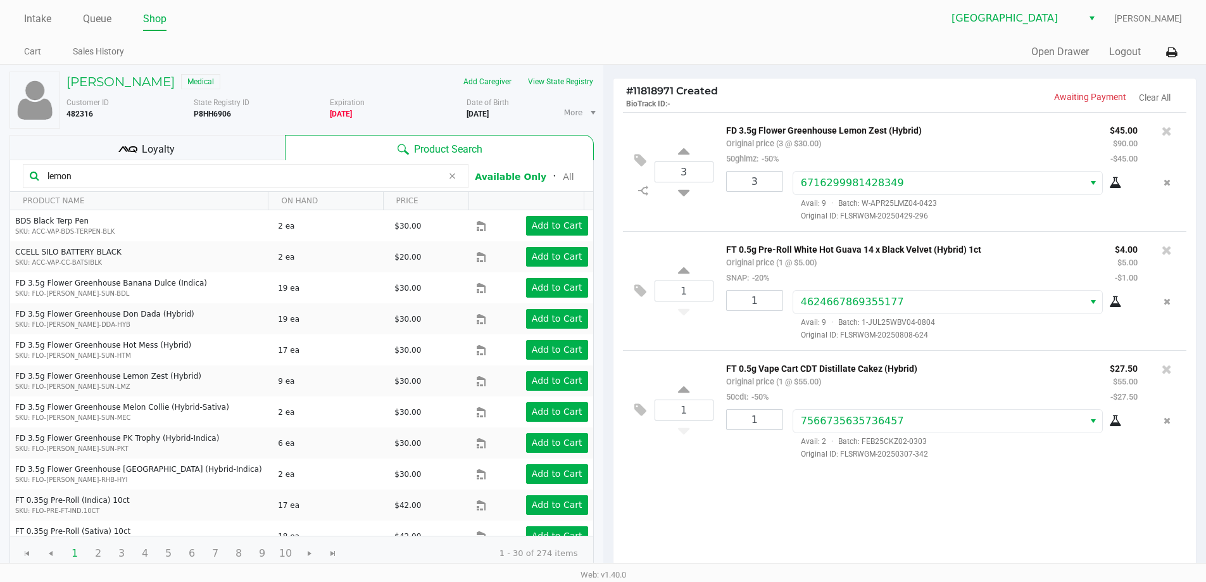
click at [229, 162] on kendo-grid-toolbar "lemon Available Only ᛫ All" at bounding box center [301, 176] width 583 height 32
click at [249, 161] on kendo-grid-toolbar "lemon Available Only ᛫ All" at bounding box center [301, 176] width 583 height 32
click at [252, 153] on div "Loyalty" at bounding box center [146, 147] width 275 height 25
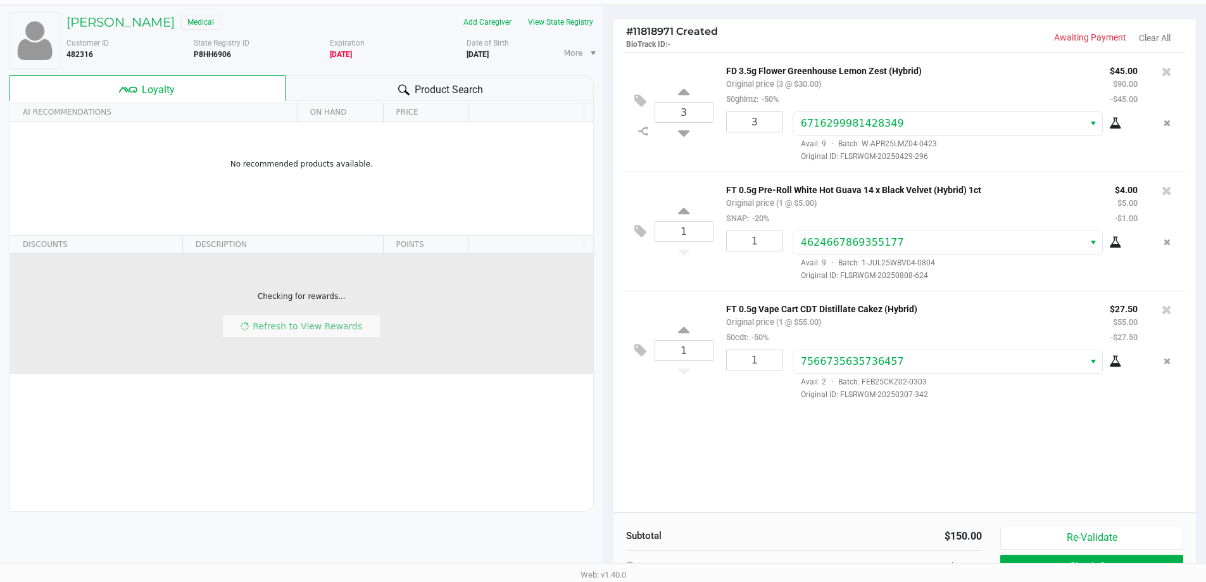
scroll to position [130, 0]
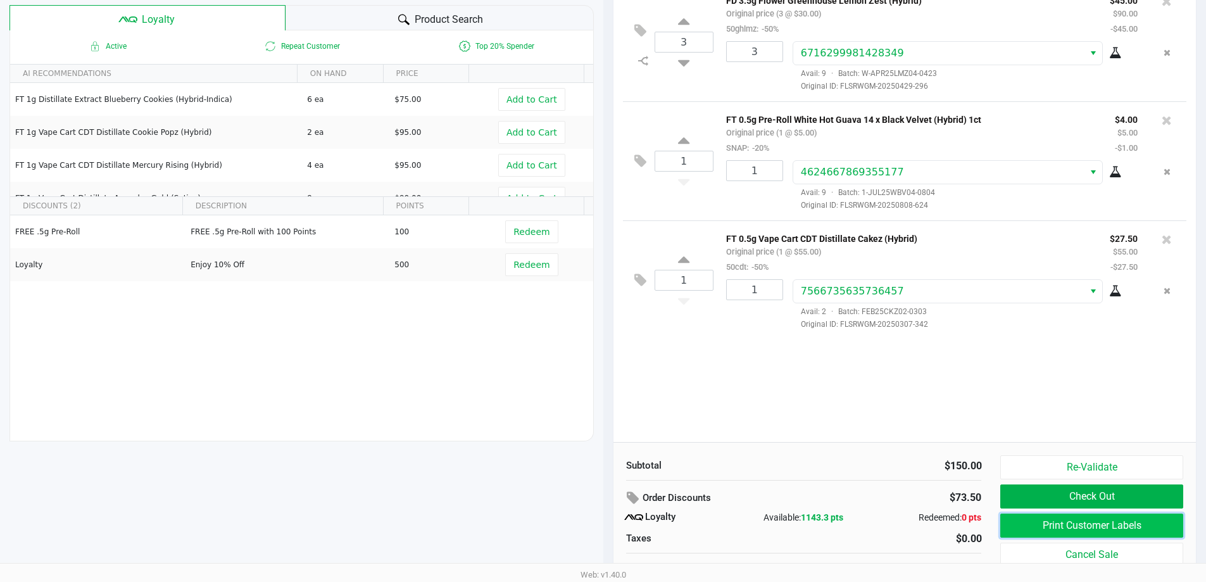
click at [1009, 524] on button "Print Customer Labels" at bounding box center [1092, 526] width 182 height 24
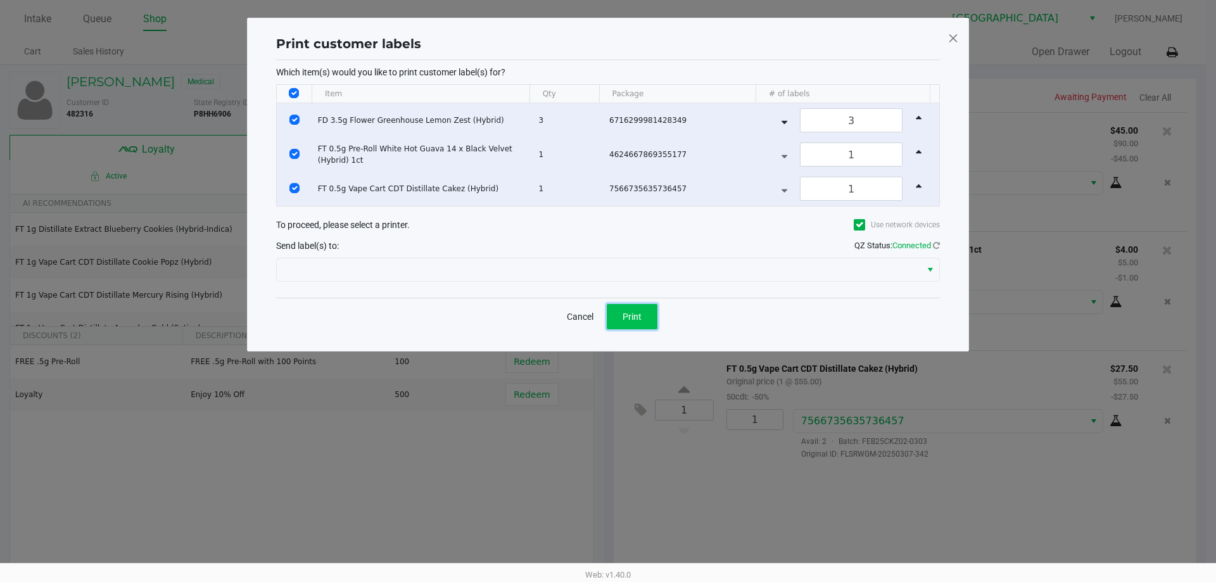
click at [633, 318] on span "Print" at bounding box center [632, 317] width 19 height 10
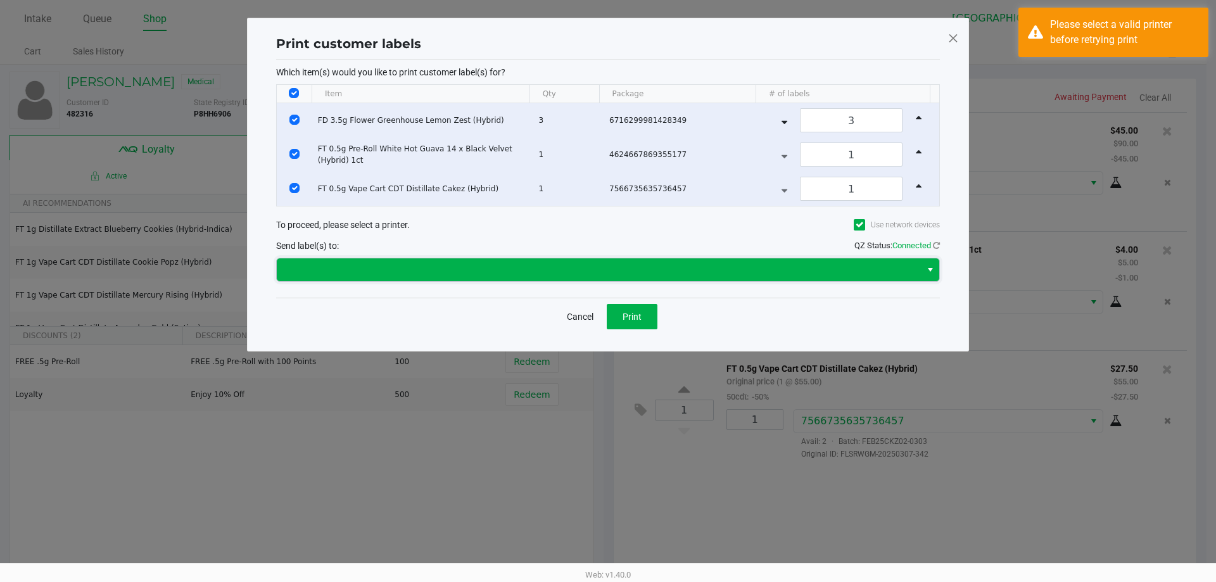
click at [442, 269] on span at bounding box center [598, 269] width 629 height 15
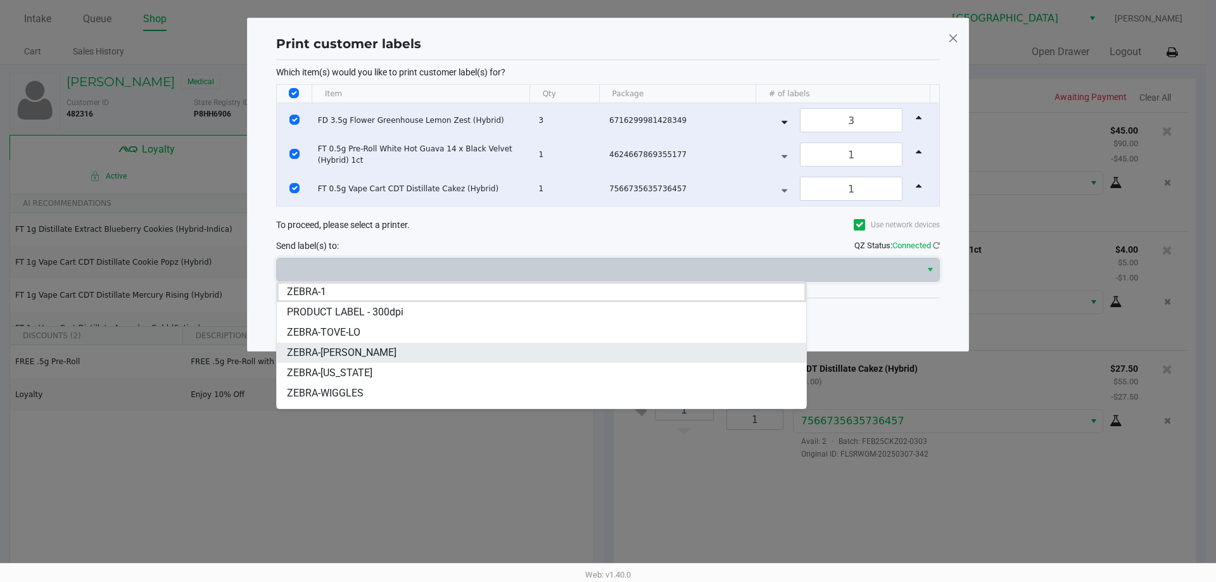
click at [403, 346] on li "ZEBRA-YIRUMA" at bounding box center [541, 353] width 529 height 20
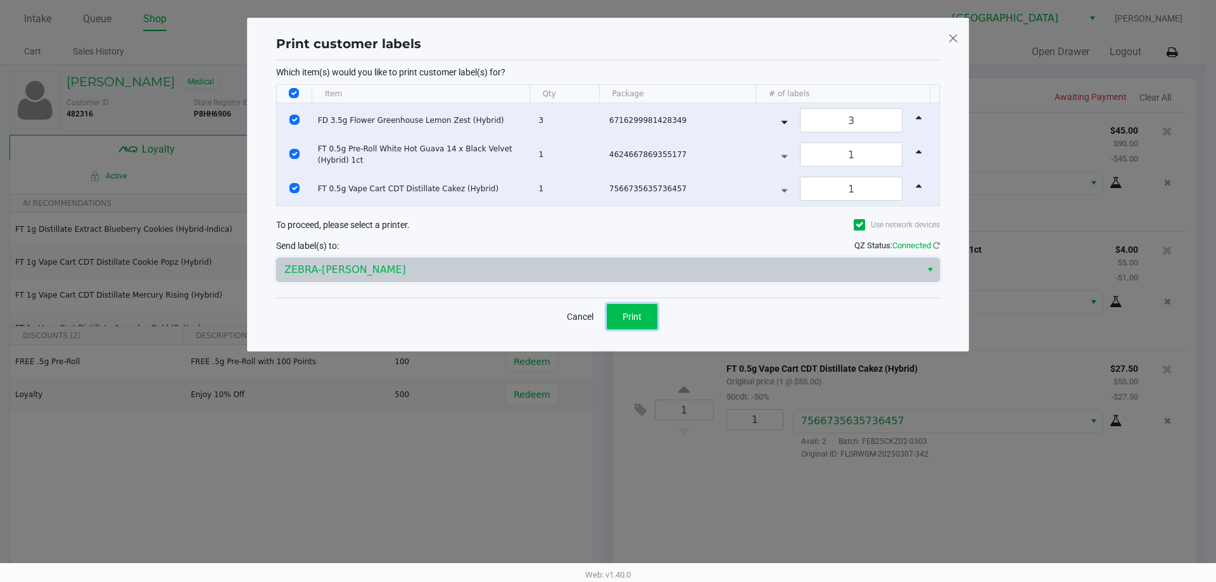
click at [645, 319] on button "Print" at bounding box center [632, 316] width 51 height 25
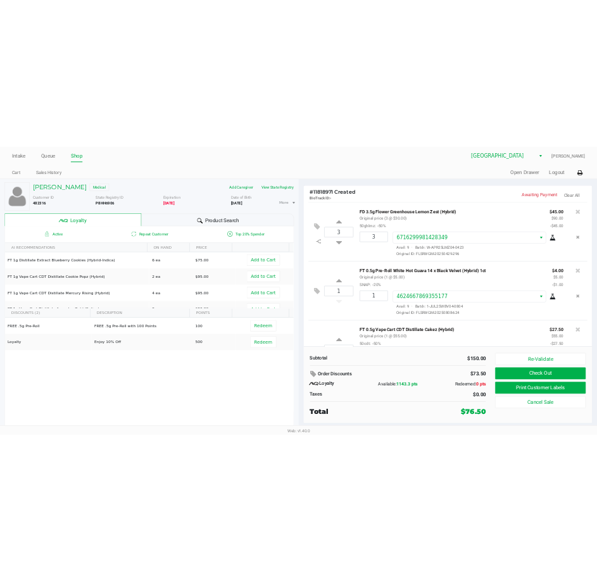
scroll to position [45, 0]
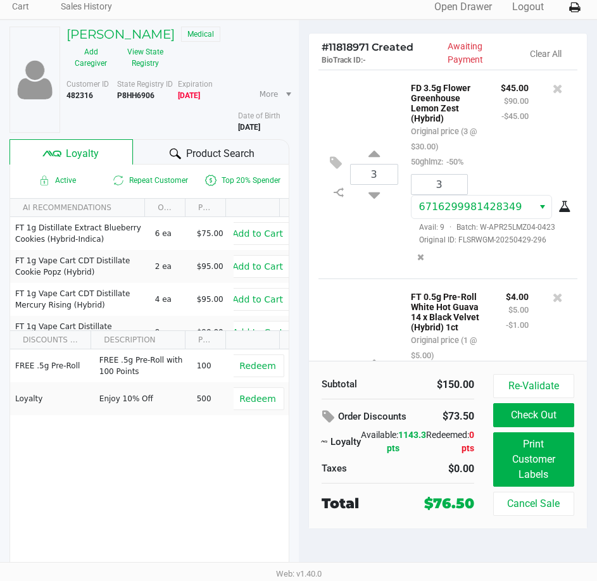
click at [140, 97] on b "P8HH6906" at bounding box center [135, 95] width 37 height 9
copy b "P8HH6906"
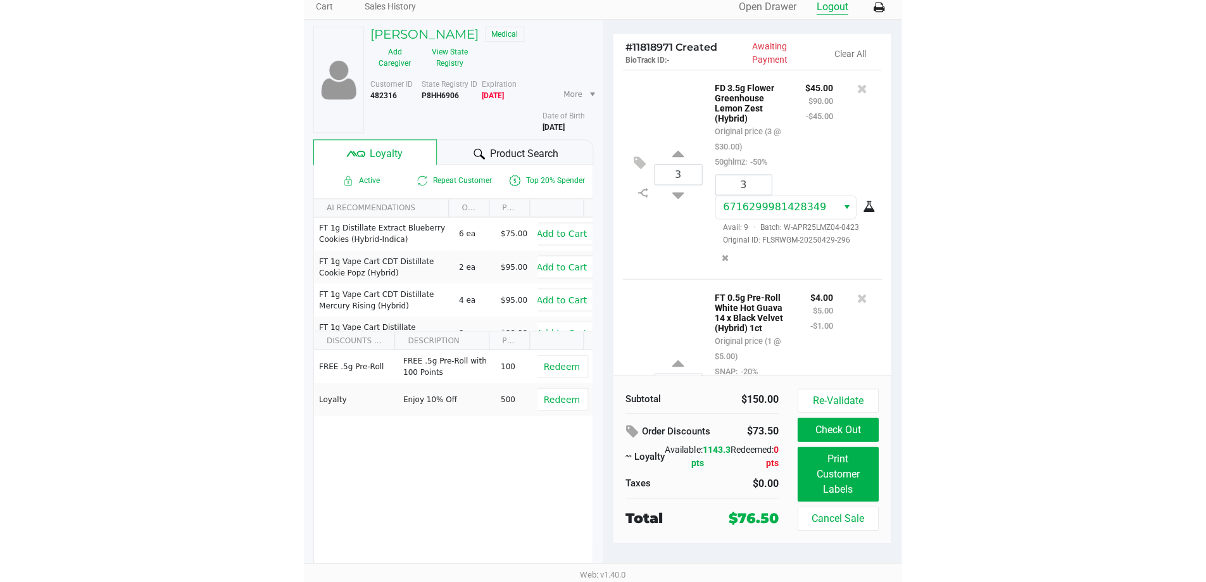
scroll to position [0, 0]
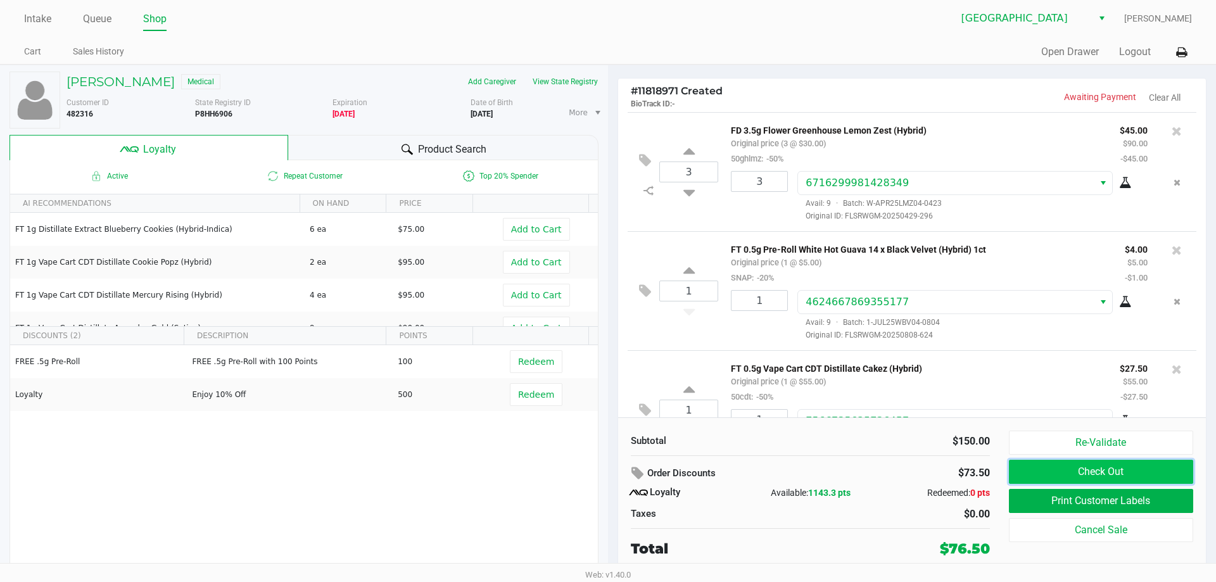
click at [1149, 478] on button "Check Out" at bounding box center [1101, 472] width 184 height 24
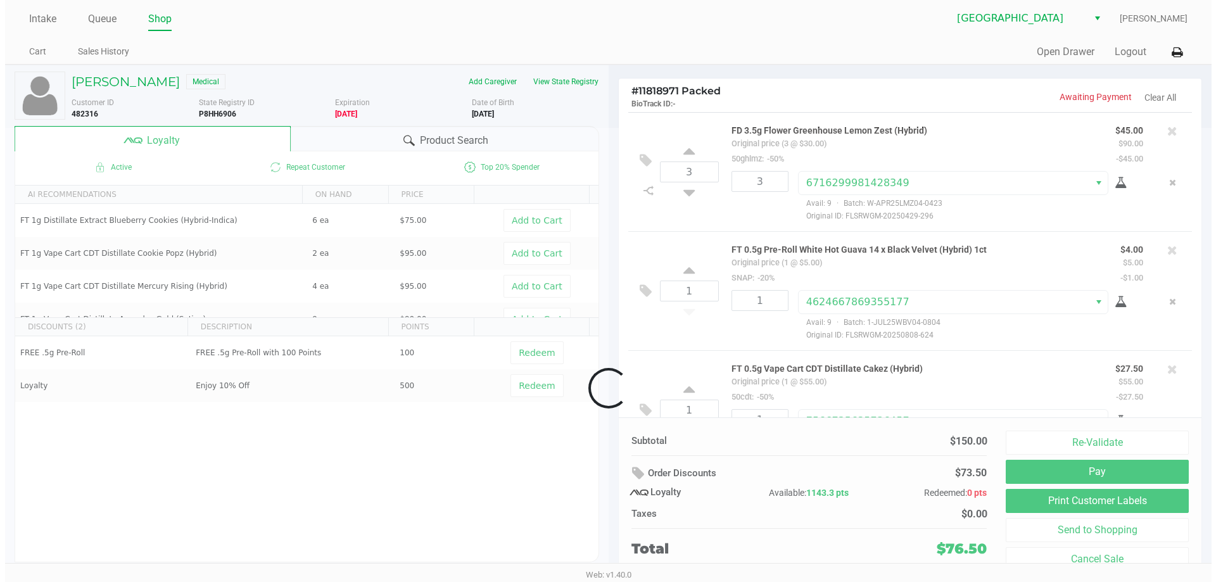
scroll to position [54, 0]
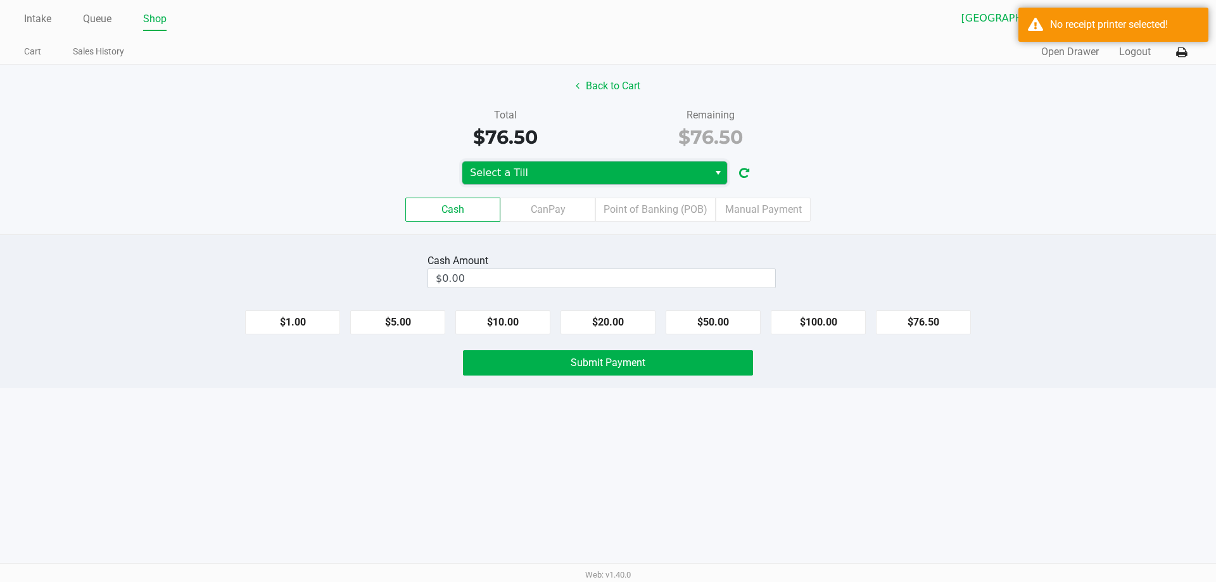
click at [611, 179] on span "Select a Till" at bounding box center [585, 172] width 231 height 15
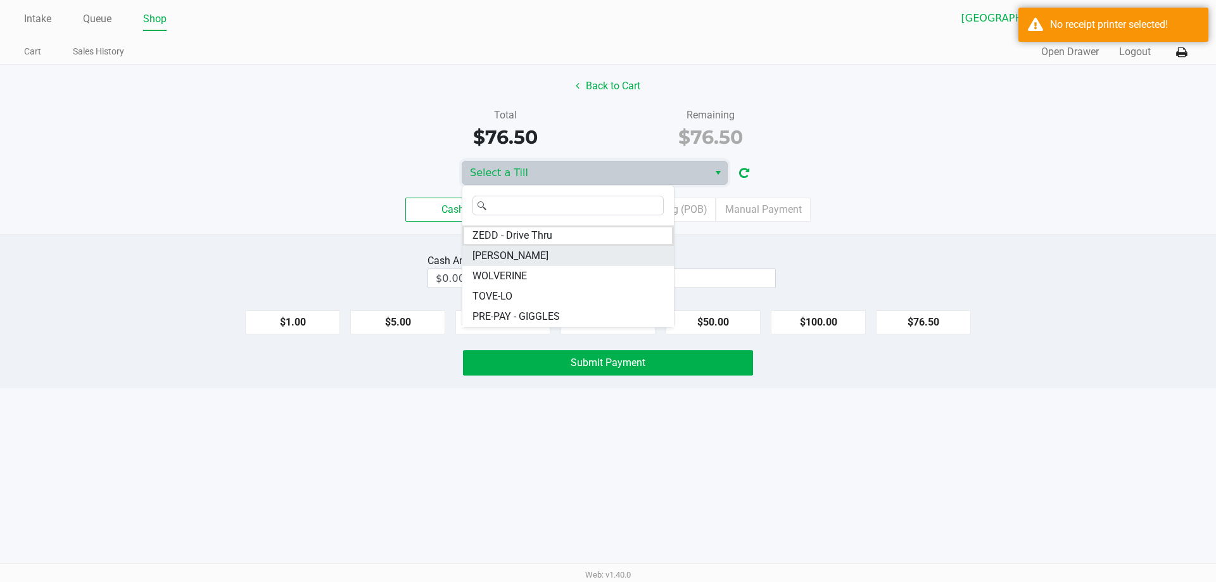
click at [601, 255] on li "YIRUMA" at bounding box center [568, 256] width 212 height 20
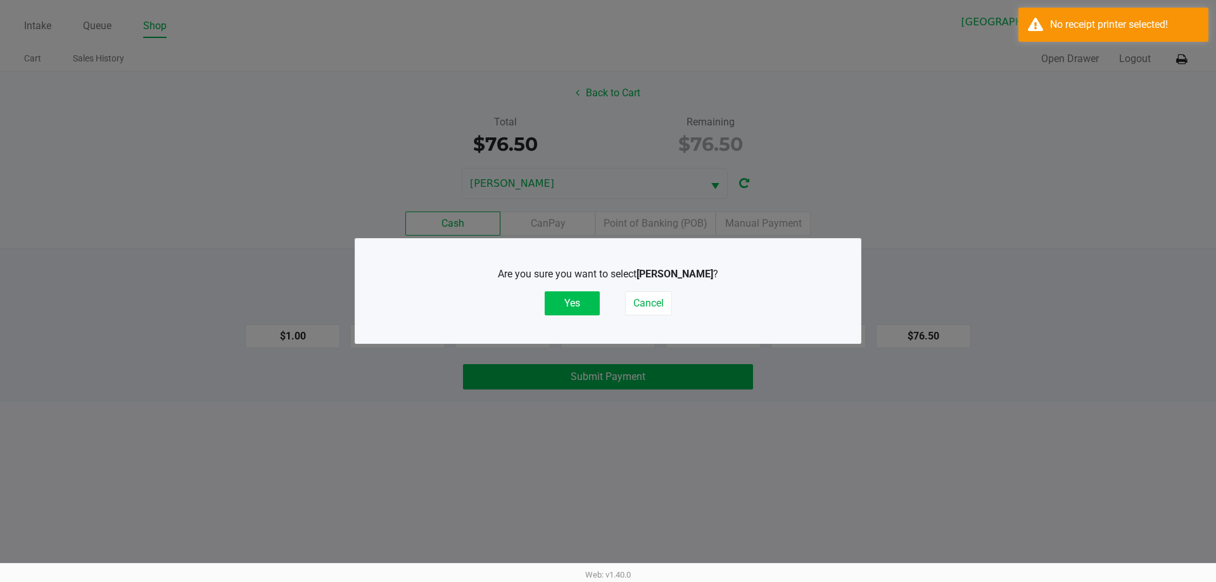
click at [578, 293] on button "Yes" at bounding box center [572, 303] width 55 height 24
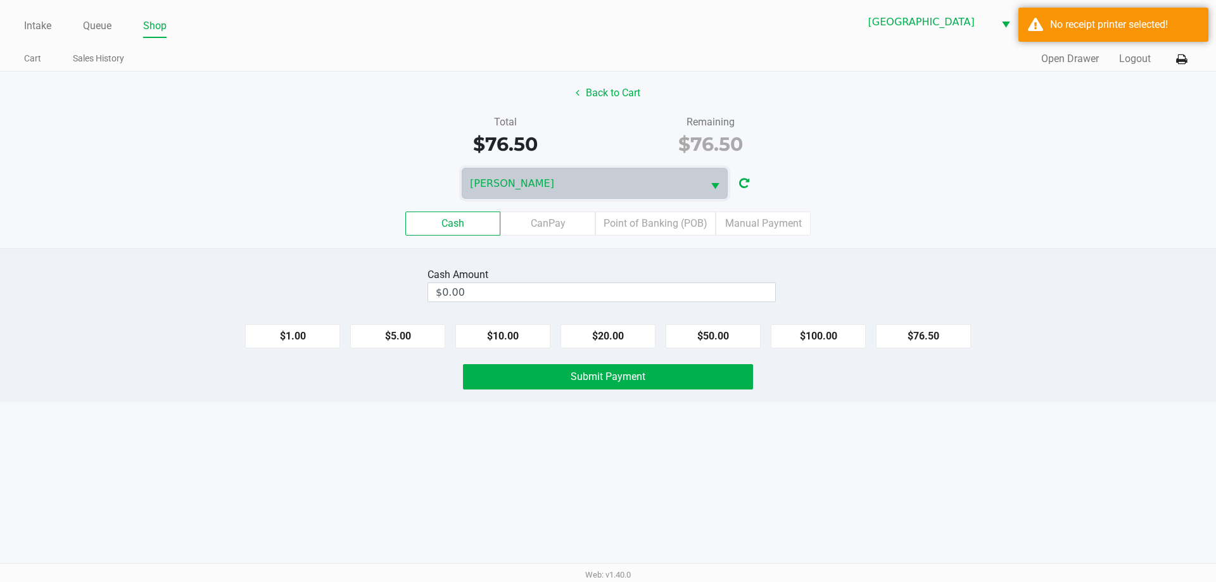
drag, startPoint x: 620, startPoint y: 144, endPoint x: 633, endPoint y: 127, distance: 21.7
click at [621, 143] on div "$76.50" at bounding box center [710, 144] width 187 height 28
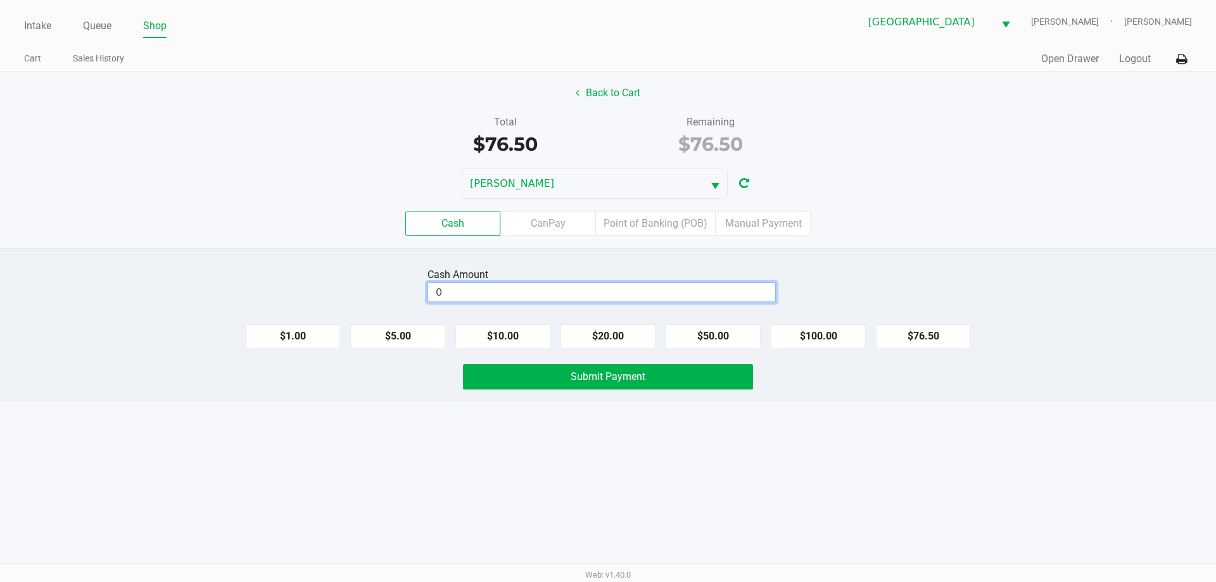
click at [758, 283] on input "0" at bounding box center [601, 292] width 347 height 18
click at [672, 367] on button "Submit Payment" at bounding box center [608, 376] width 290 height 25
type input "$80.00"
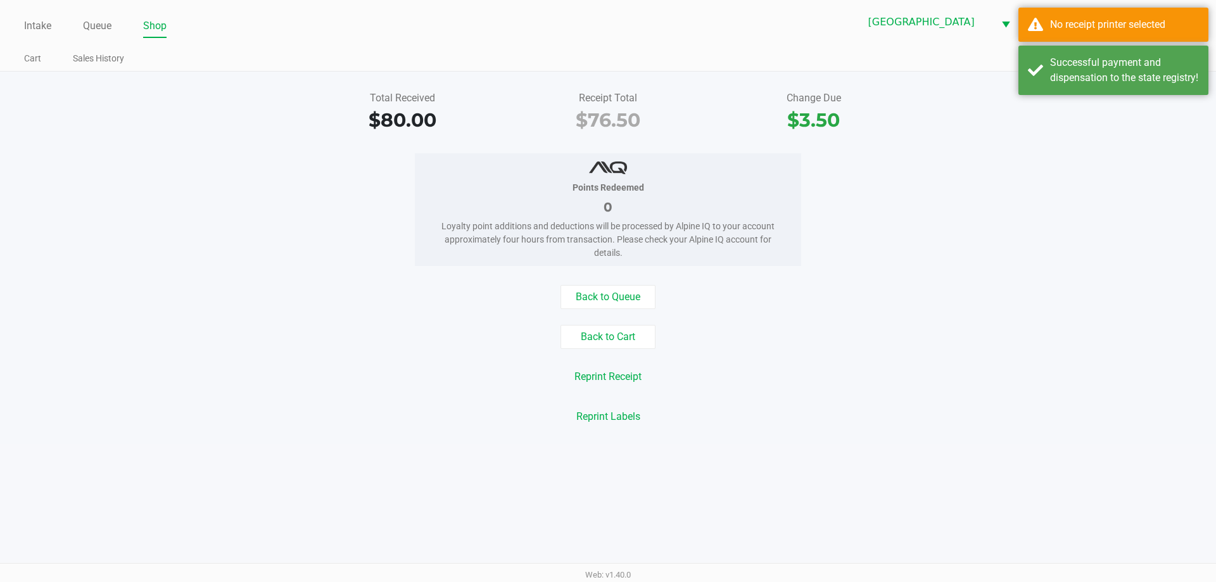
click at [1116, 46] on div "Intake Queue Shop Palm Coast WC YIRUMA Joseph Gostynski Cart Sales History Quic…" at bounding box center [608, 36] width 1216 height 72
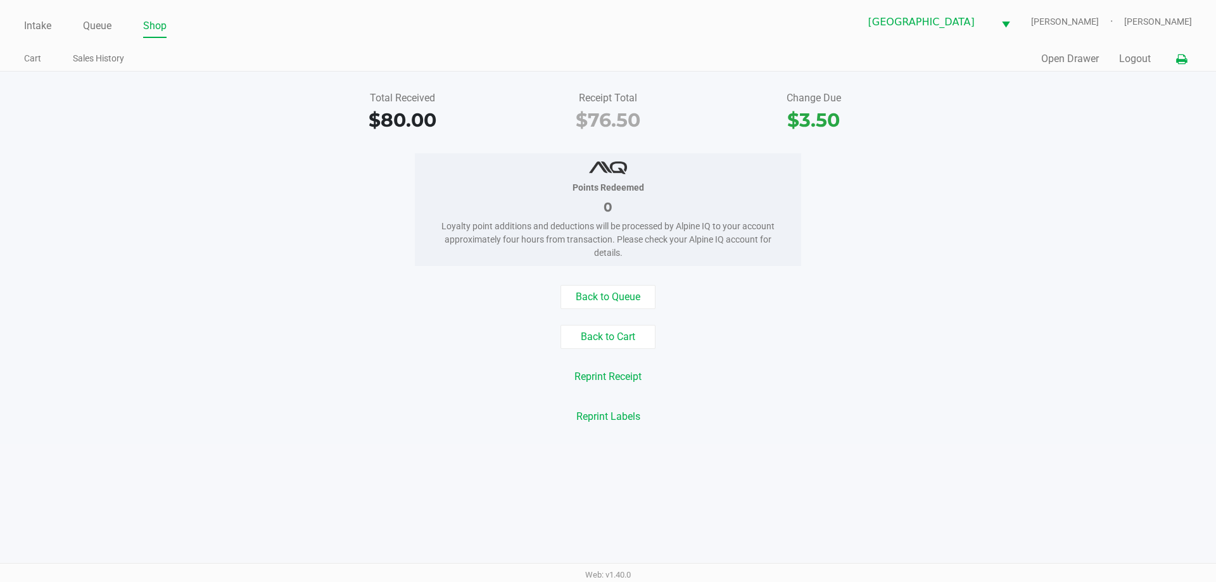
click at [1174, 56] on button at bounding box center [1181, 58] width 21 height 23
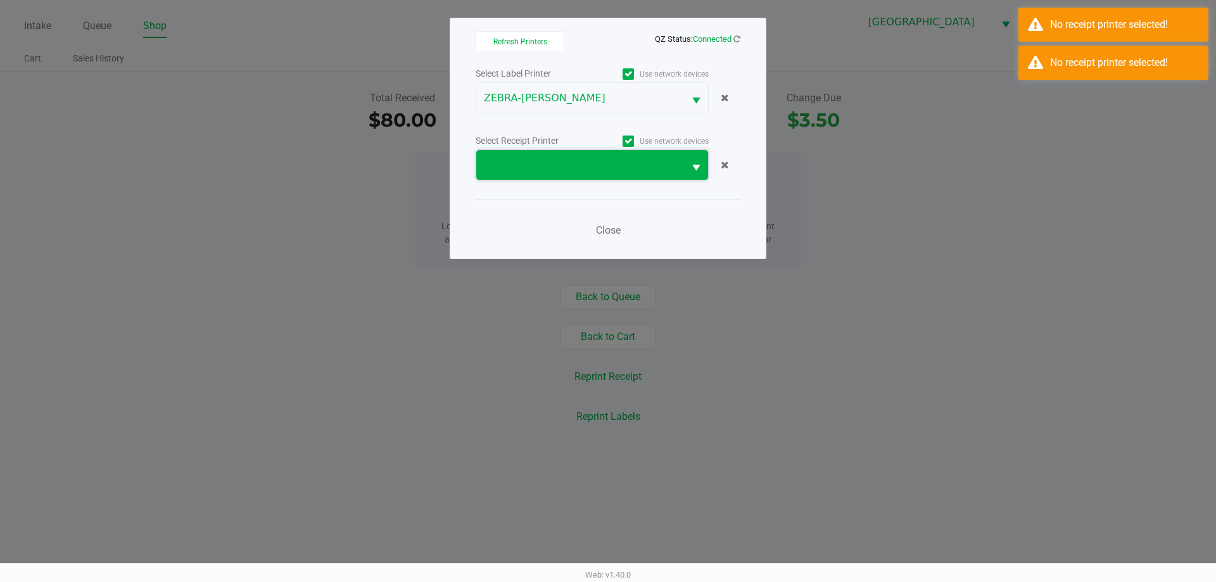
click at [568, 153] on span at bounding box center [580, 165] width 208 height 30
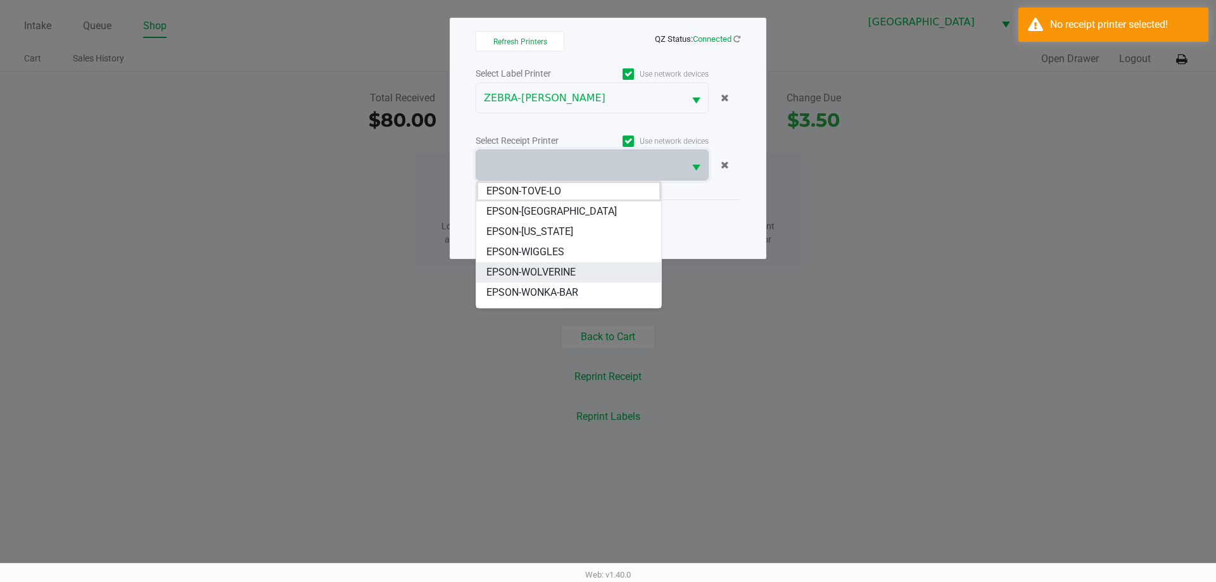
scroll to position [56, 0]
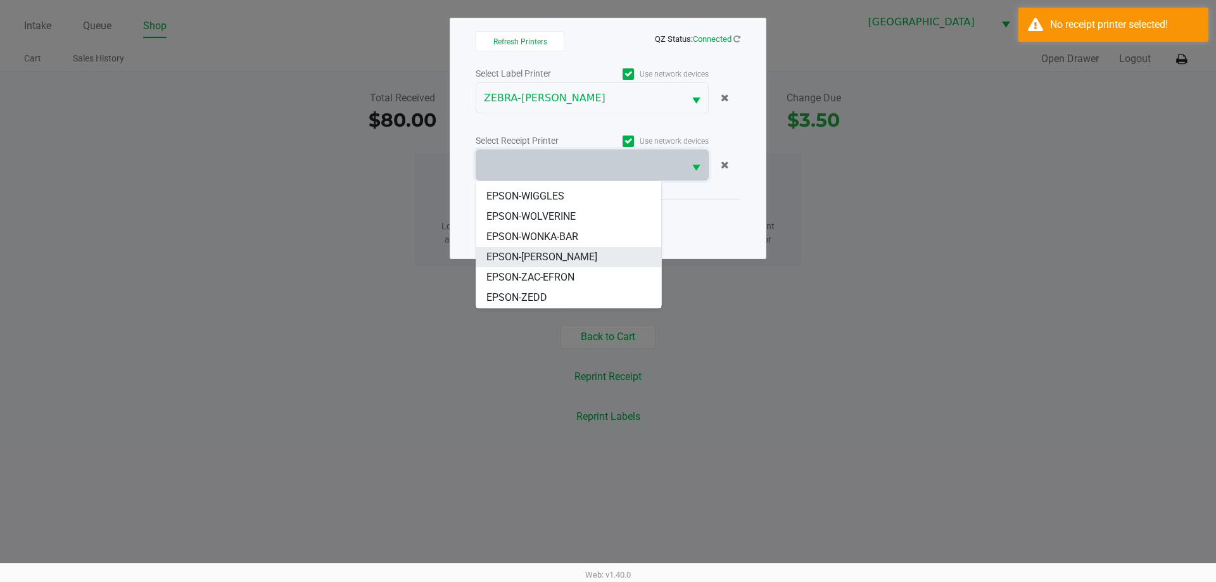
click at [545, 261] on span "EPSON-YIRUMA" at bounding box center [541, 257] width 111 height 15
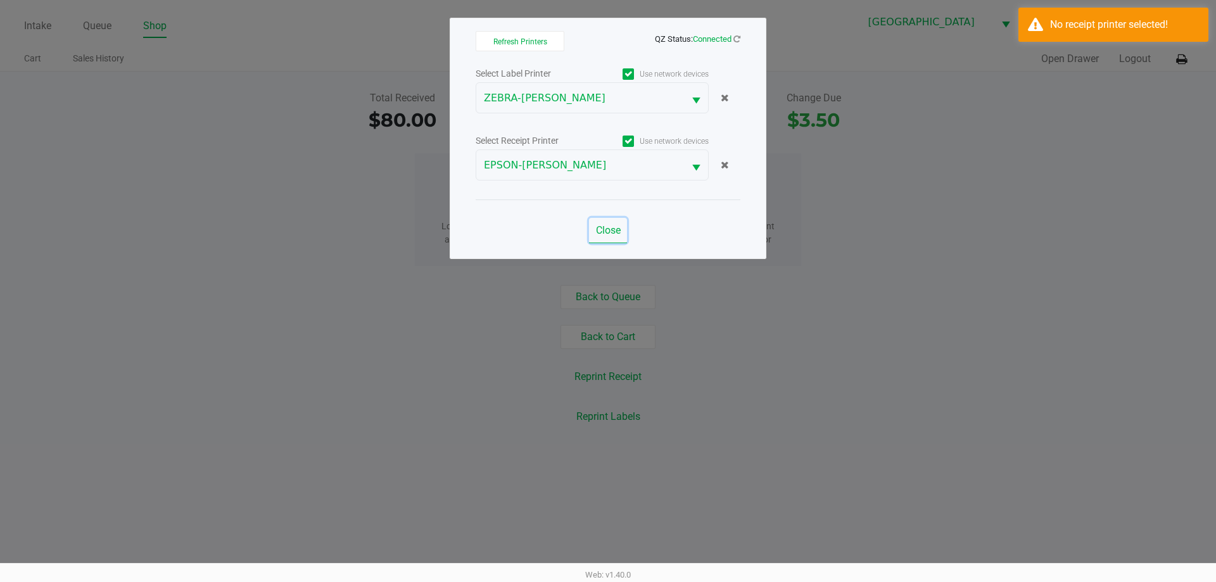
click at [618, 231] on span "Close" at bounding box center [608, 230] width 25 height 12
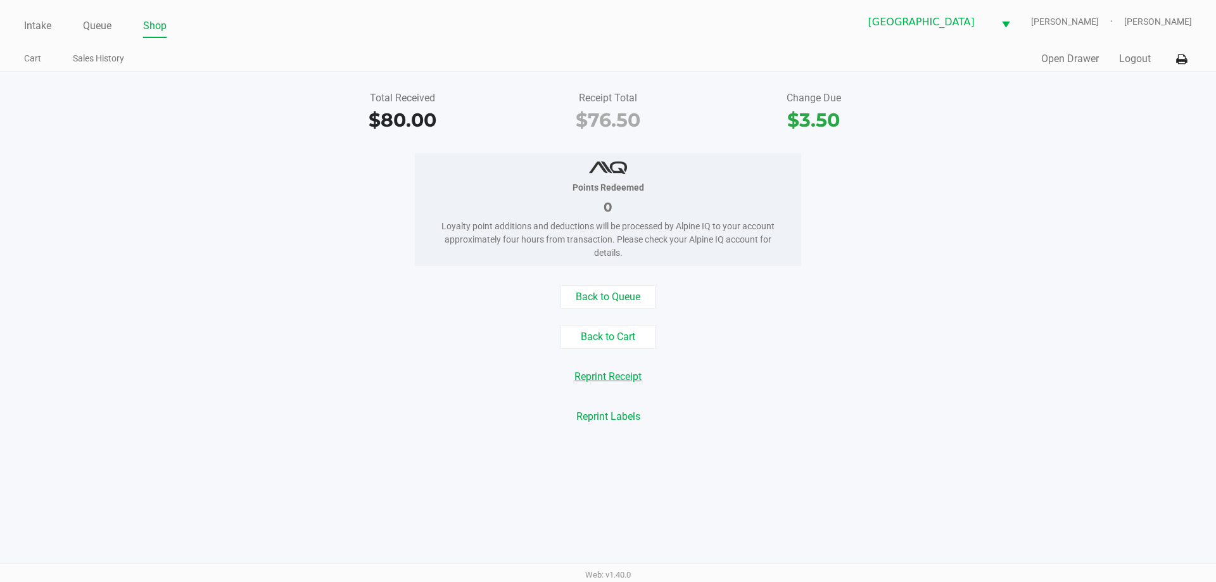
click at [634, 377] on button "Reprint Receipt" at bounding box center [608, 377] width 84 height 24
click at [1084, 58] on button "Open Drawer" at bounding box center [1070, 58] width 58 height 15
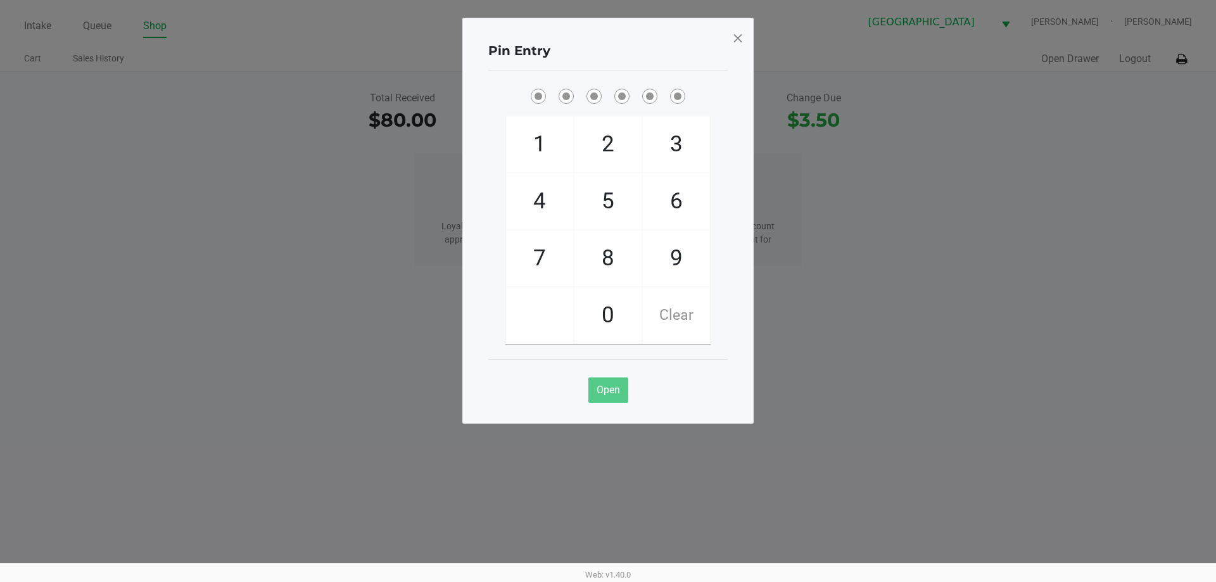
click at [526, 144] on span "1" at bounding box center [539, 145] width 67 height 56
checkbox input "true"
click at [616, 161] on span "2" at bounding box center [607, 145] width 67 height 56
checkbox input "true"
click at [673, 250] on span "9" at bounding box center [676, 259] width 67 height 56
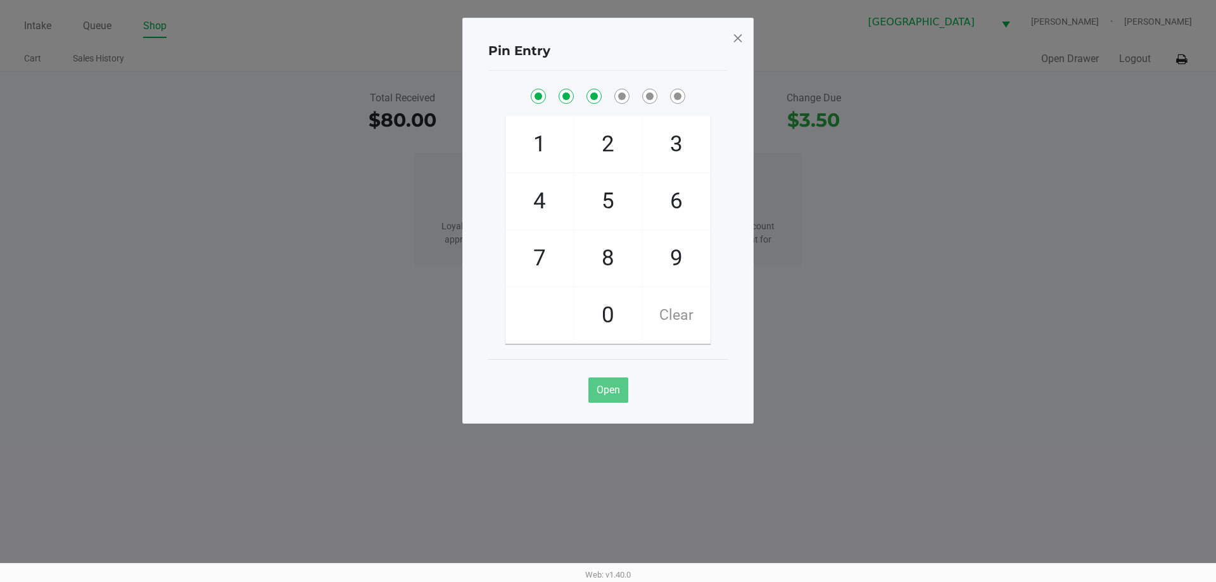
checkbox input "true"
click at [673, 250] on span "9" at bounding box center [676, 259] width 67 height 56
checkbox input "true"
click at [617, 204] on span "5" at bounding box center [607, 202] width 67 height 56
checkbox input "true"
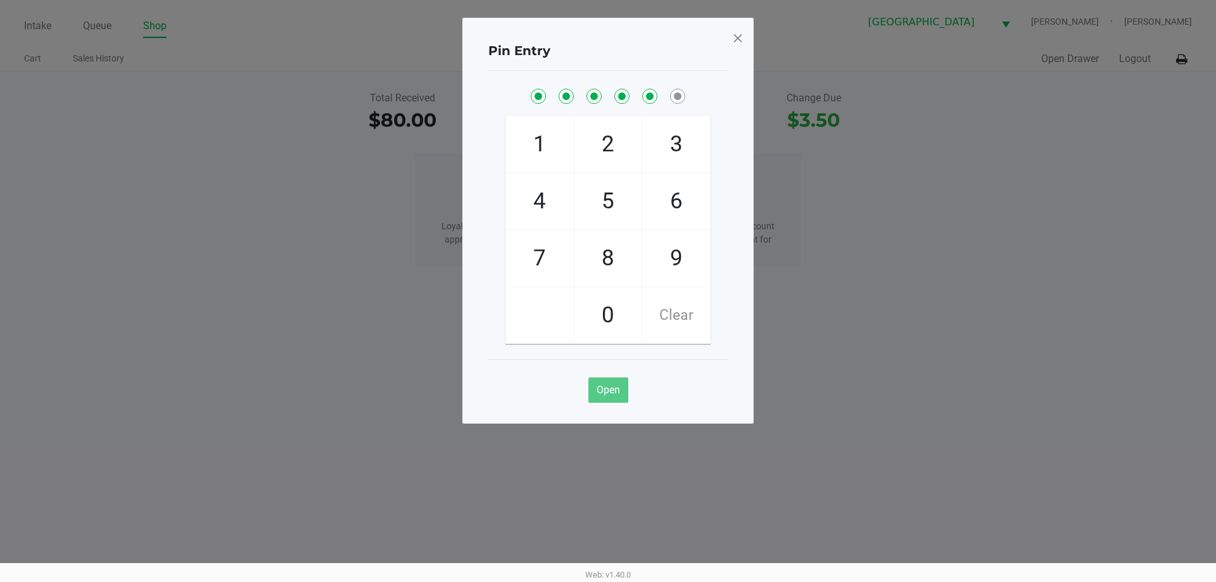
click at [616, 151] on span "2" at bounding box center [607, 145] width 67 height 56
checkbox input "true"
click at [732, 34] on span at bounding box center [737, 38] width 11 height 20
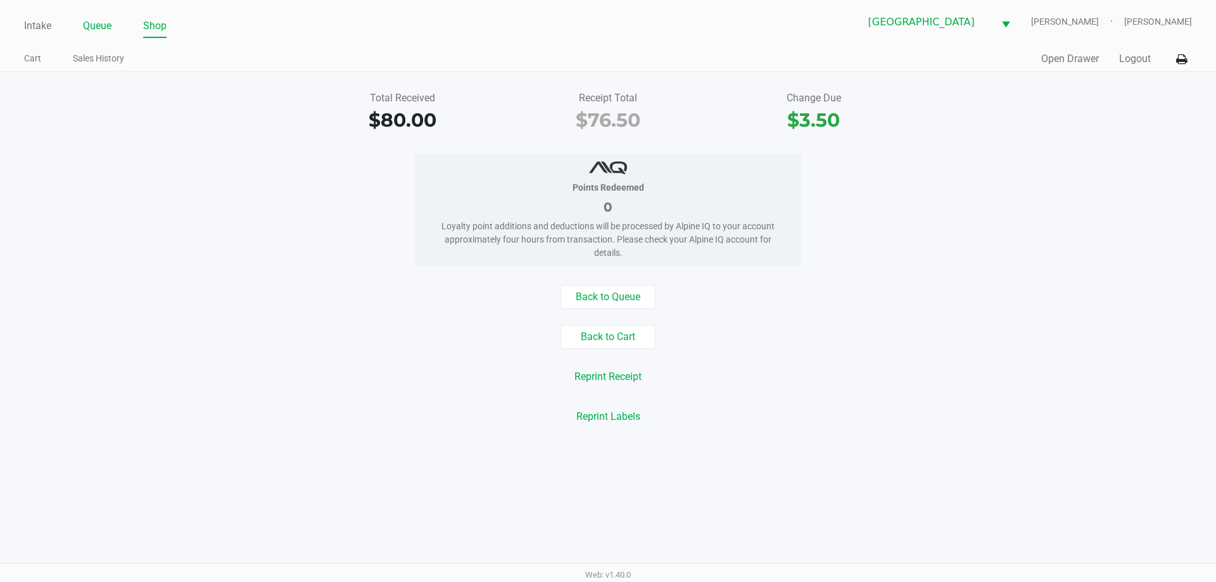
click at [107, 29] on link "Queue" at bounding box center [97, 26] width 28 height 18
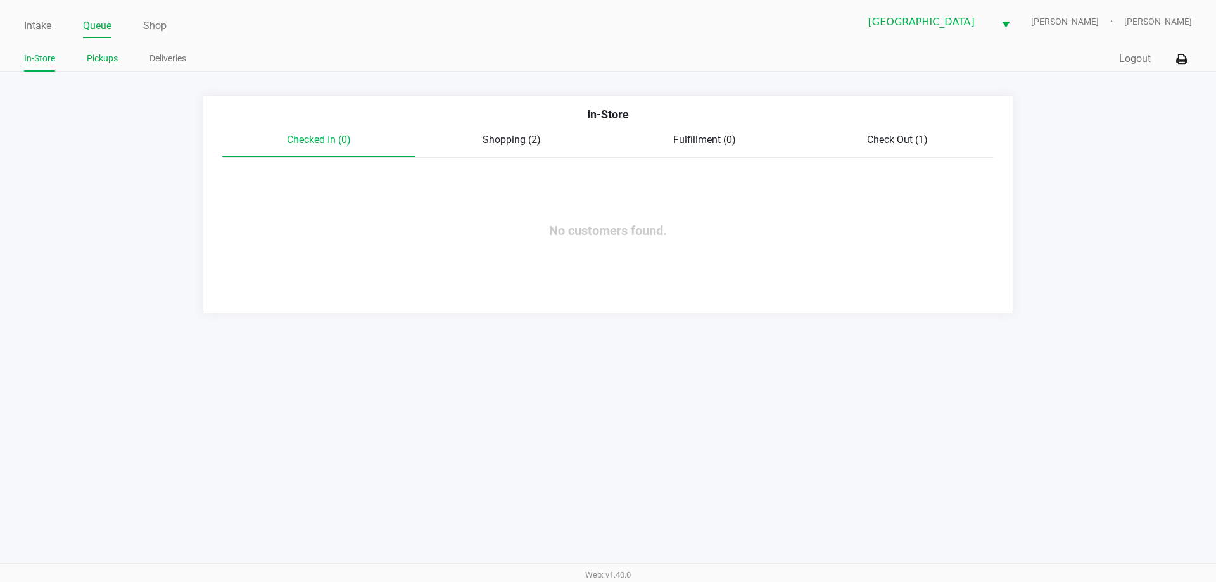
drag, startPoint x: 123, startPoint y: 65, endPoint x: 117, endPoint y: 54, distance: 12.5
click at [120, 60] on ul "In-Store Pickups Deliveries" at bounding box center [316, 60] width 584 height 22
click at [115, 51] on link "Pickups" at bounding box center [102, 59] width 31 height 16
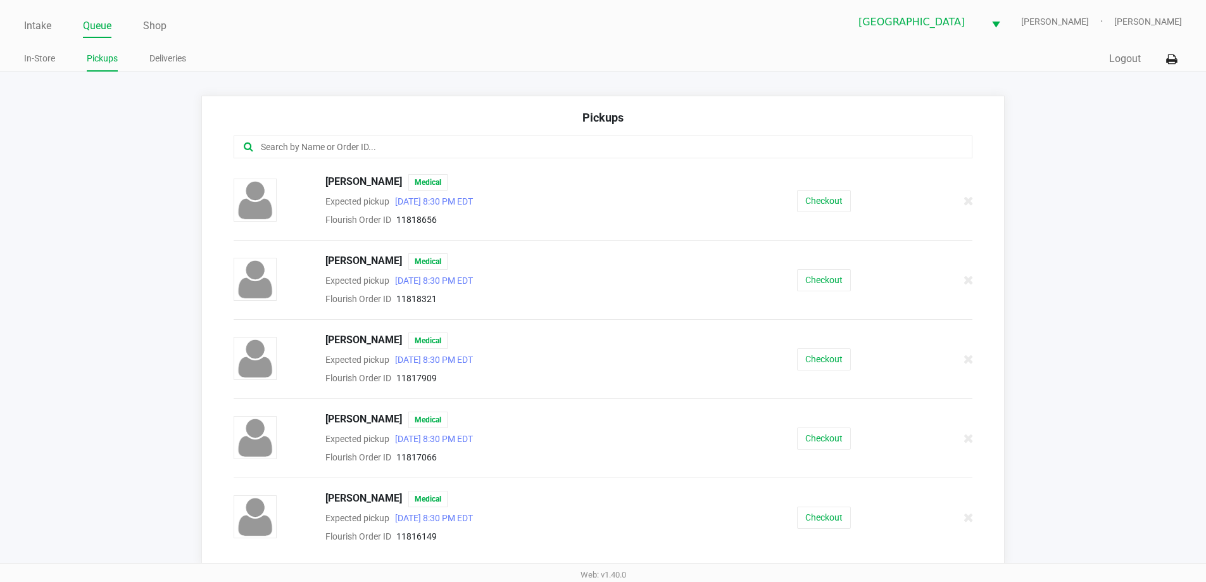
click at [453, 149] on input "text" at bounding box center [583, 147] width 647 height 15
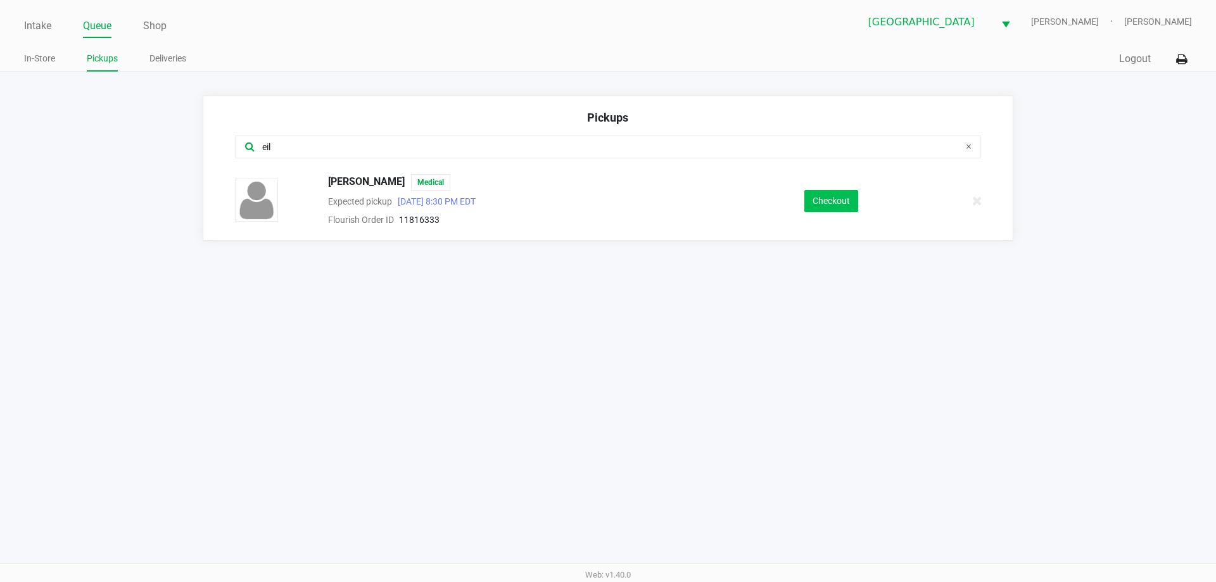
type input "eil"
click at [824, 198] on button "Checkout" at bounding box center [831, 201] width 54 height 22
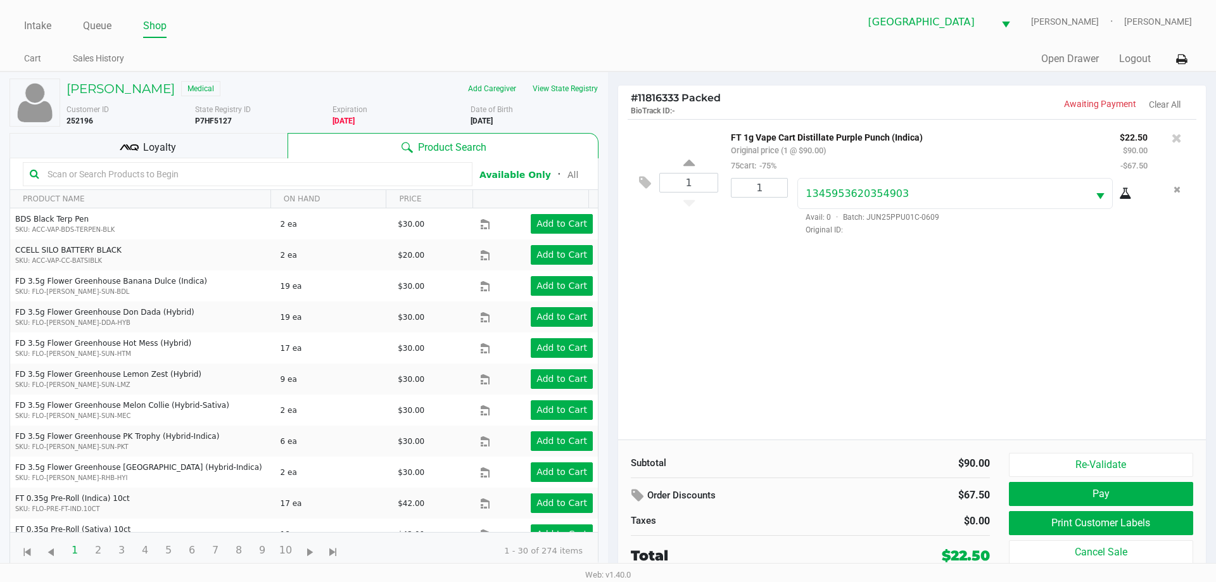
click at [139, 151] on div "Loyalty" at bounding box center [148, 145] width 278 height 25
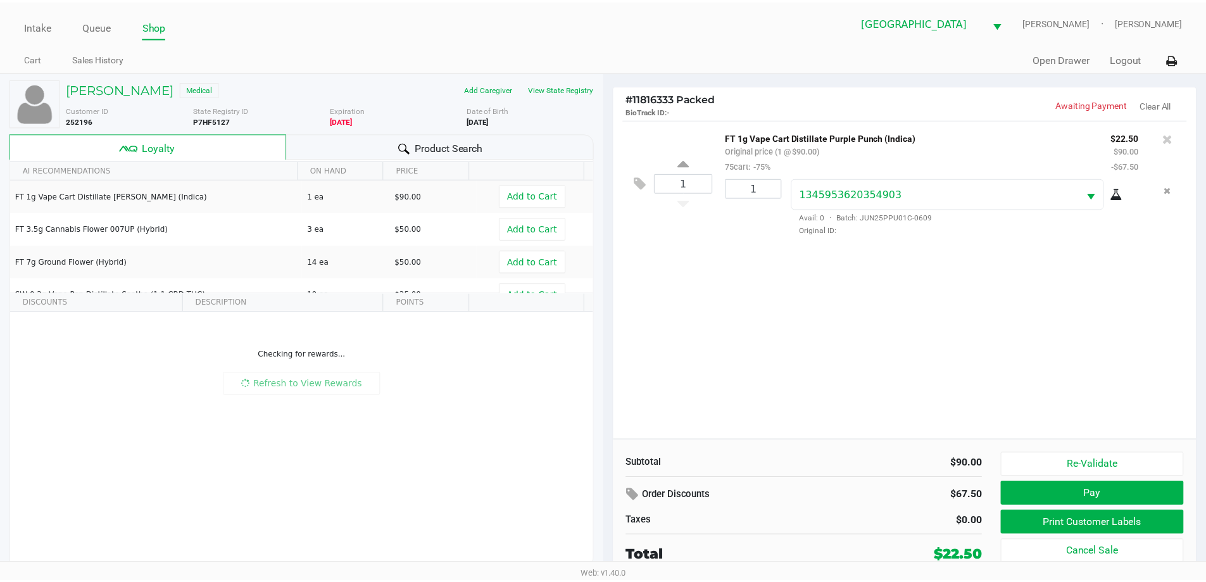
scroll to position [63, 0]
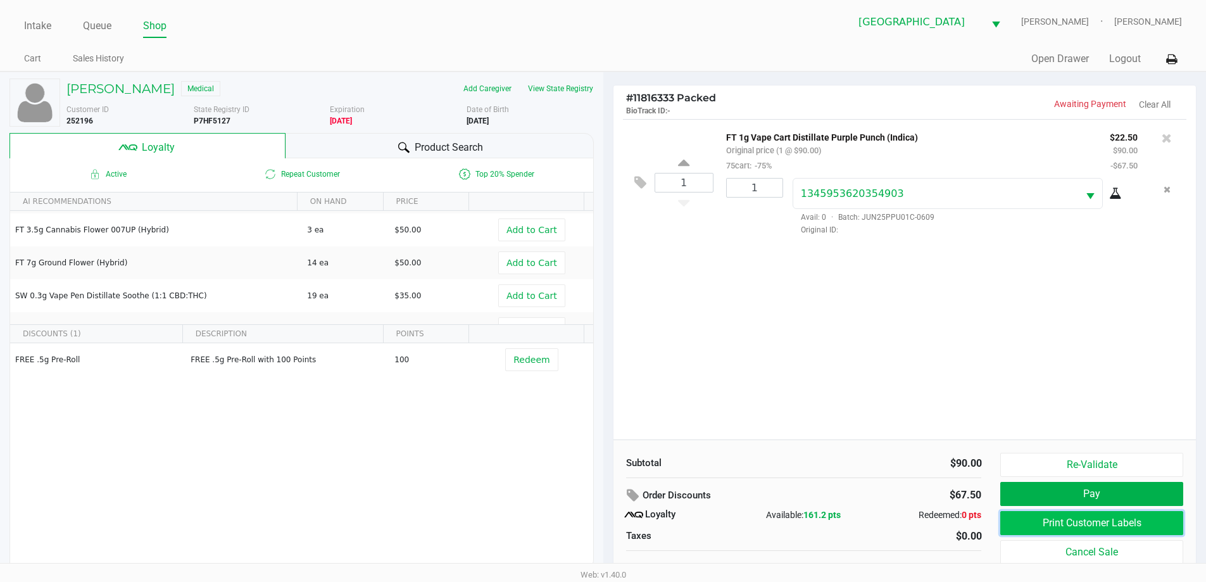
click at [1075, 524] on button "Print Customer Labels" at bounding box center [1092, 523] width 182 height 24
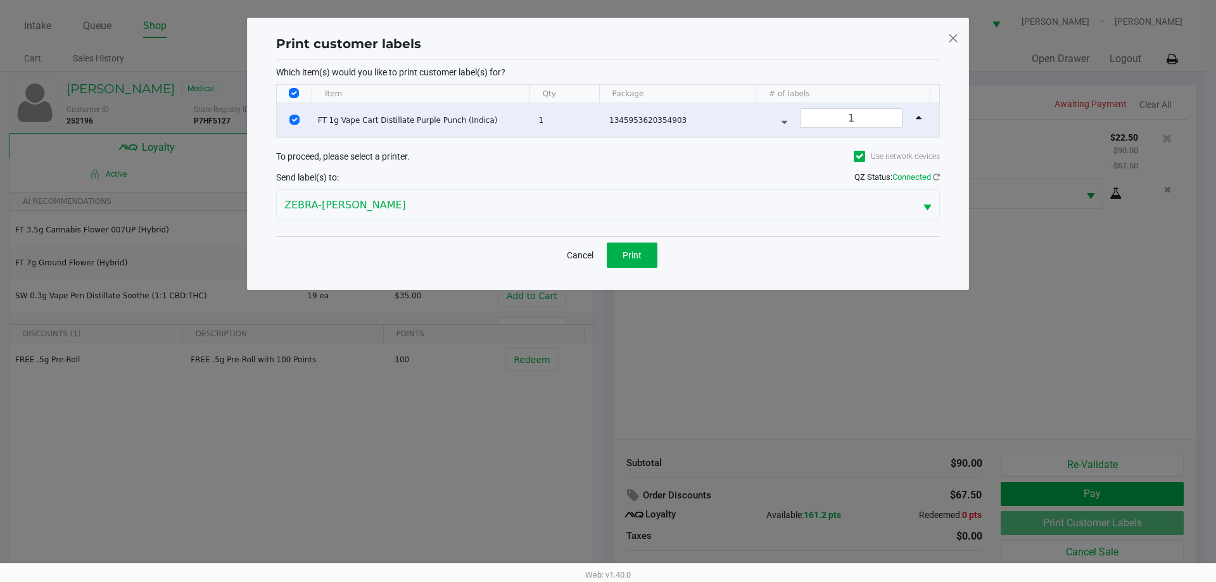
drag, startPoint x: 591, startPoint y: 230, endPoint x: 593, endPoint y: 237, distance: 7.4
click at [592, 233] on div "Which item(s) would you like to print customer label(s) for? Item Qty Package #…" at bounding box center [608, 148] width 664 height 176
click at [611, 247] on button "Print" at bounding box center [632, 255] width 51 height 25
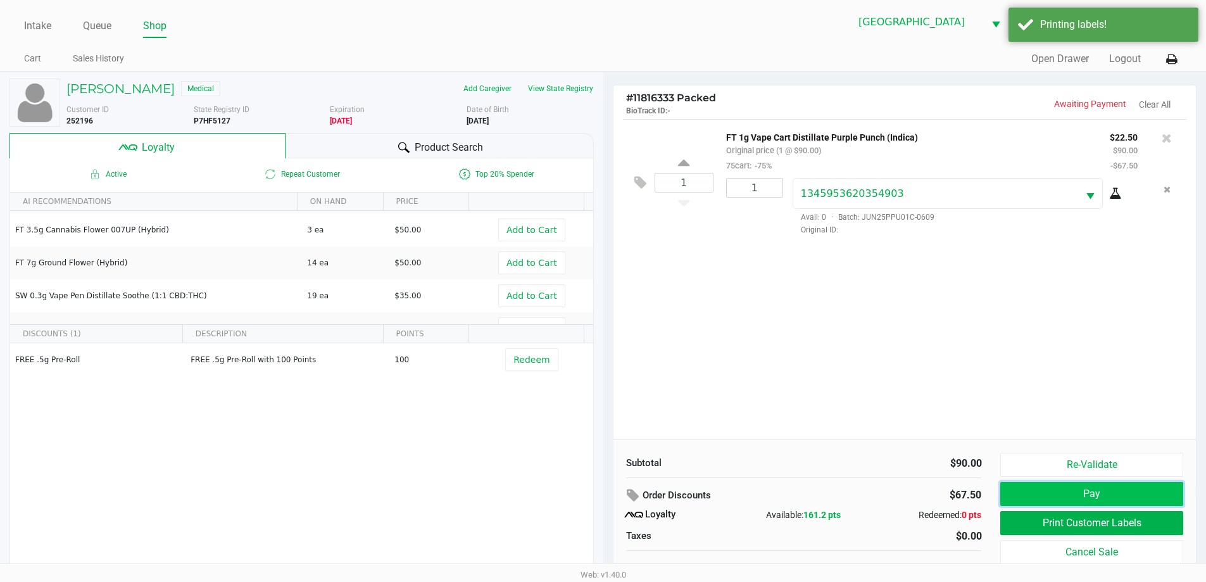
click at [1060, 496] on button "Pay" at bounding box center [1092, 494] width 182 height 24
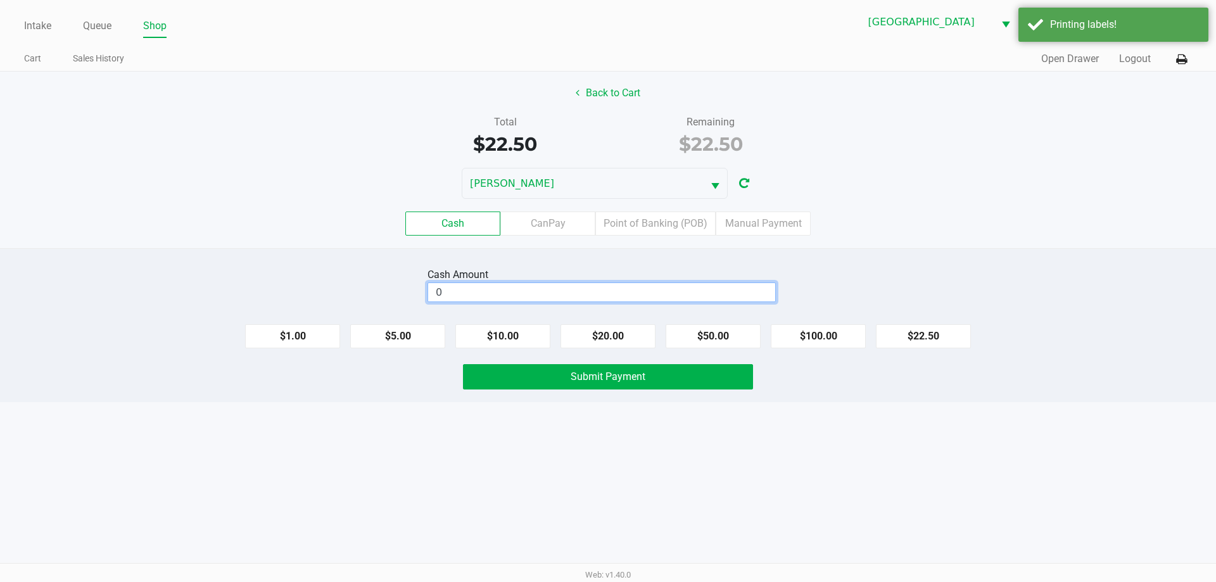
click at [607, 288] on input "0" at bounding box center [601, 292] width 347 height 18
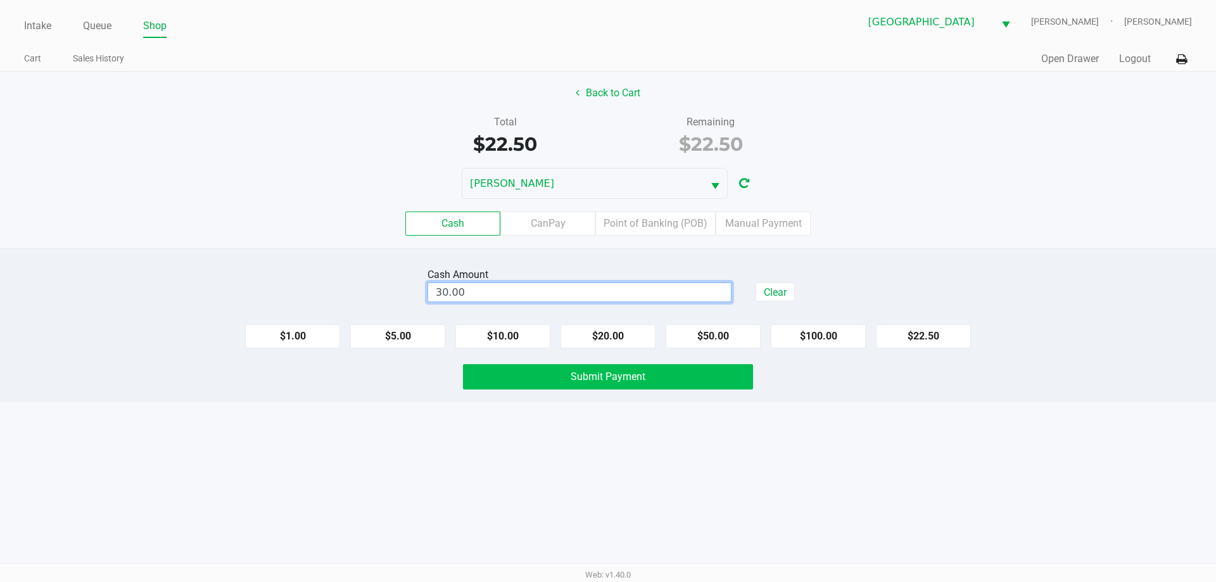
click at [714, 377] on button "Submit Payment" at bounding box center [608, 376] width 290 height 25
type input "$30.00"
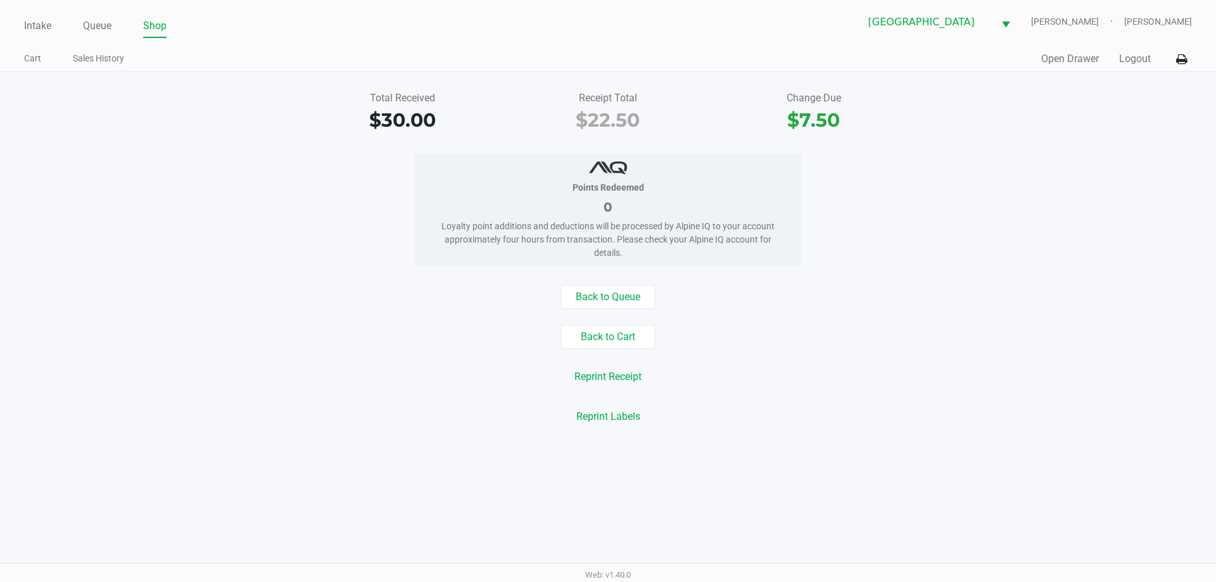
click at [106, 34] on link "Queue" at bounding box center [97, 26] width 28 height 18
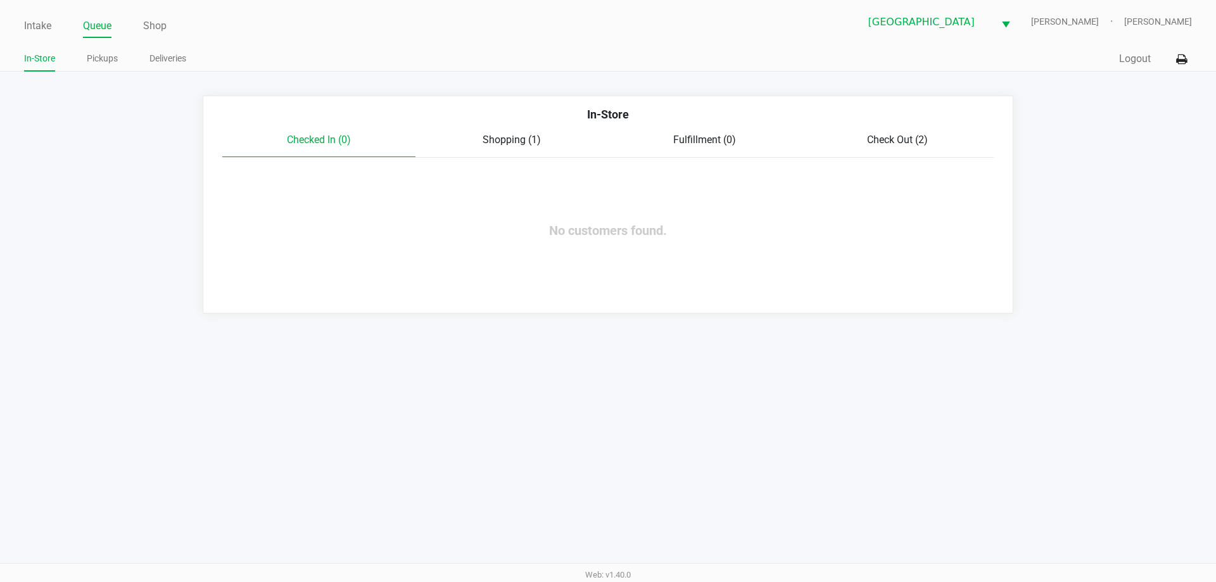
click at [106, 54] on link "Pickups" at bounding box center [102, 59] width 31 height 16
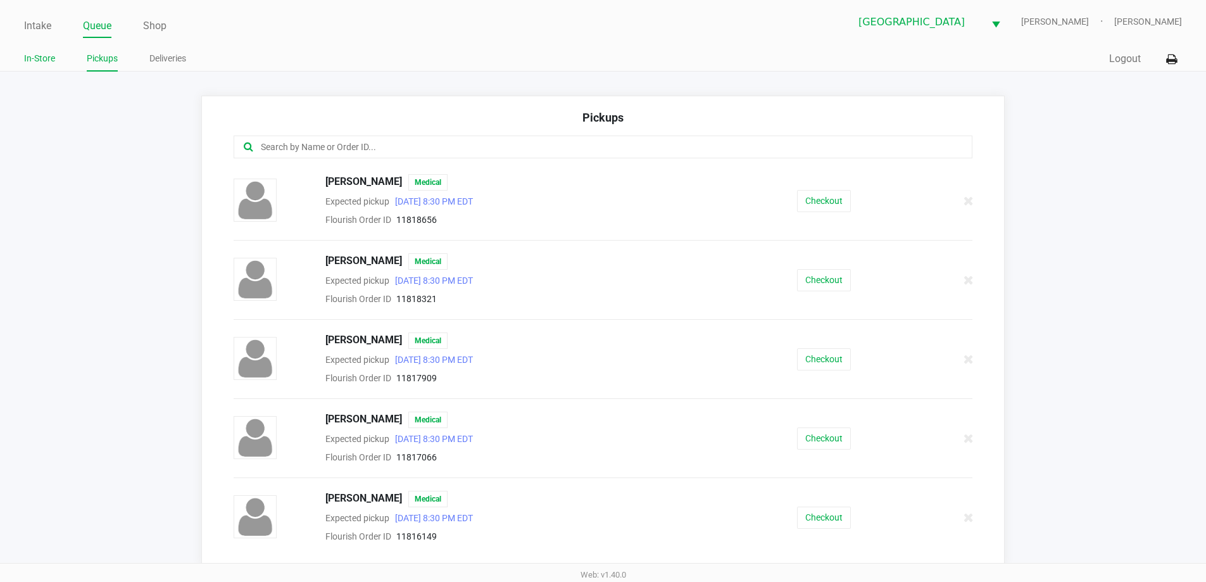
click at [32, 61] on link "In-Store" at bounding box center [39, 59] width 31 height 16
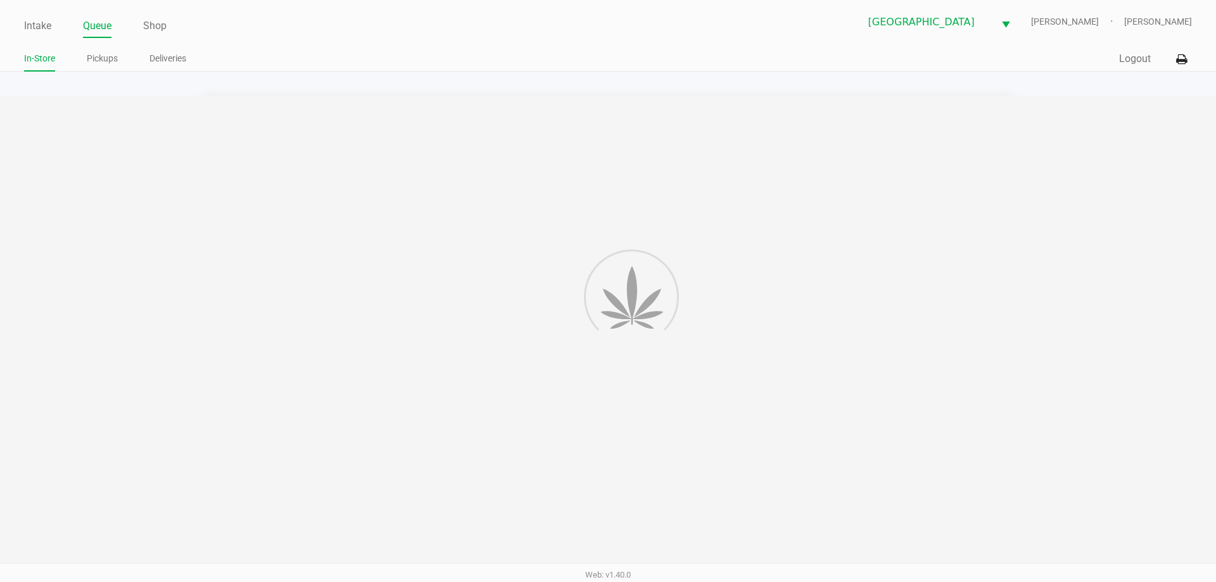
click at [44, 29] on link "Intake" at bounding box center [37, 26] width 27 height 18
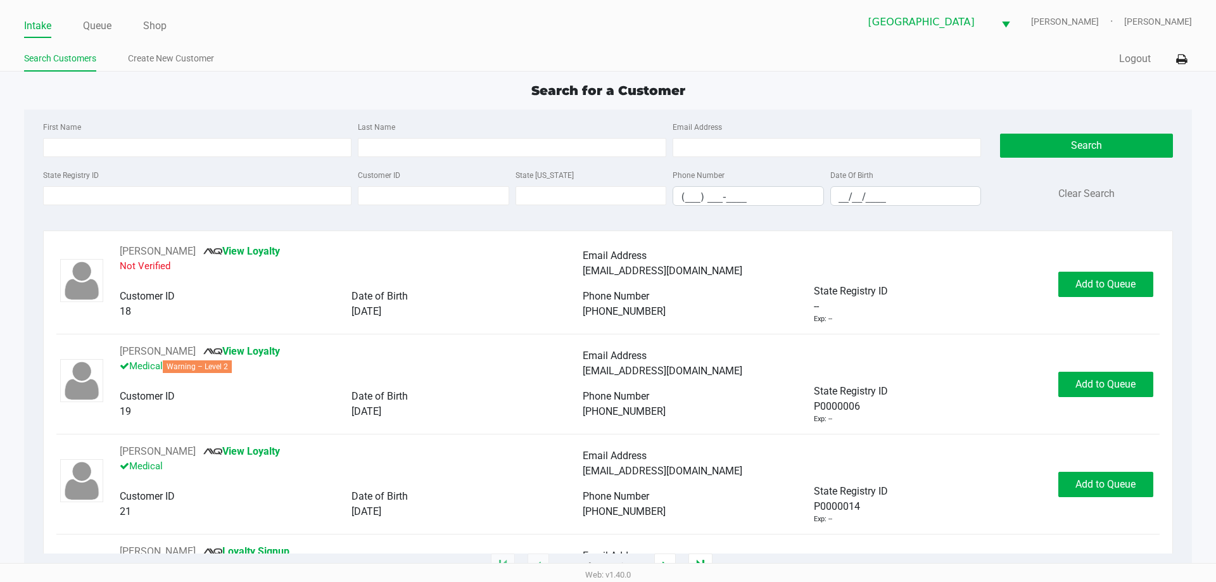
click at [84, 177] on label "State Registry ID" at bounding box center [71, 175] width 56 height 11
click at [84, 186] on input "State Registry ID" at bounding box center [197, 195] width 308 height 19
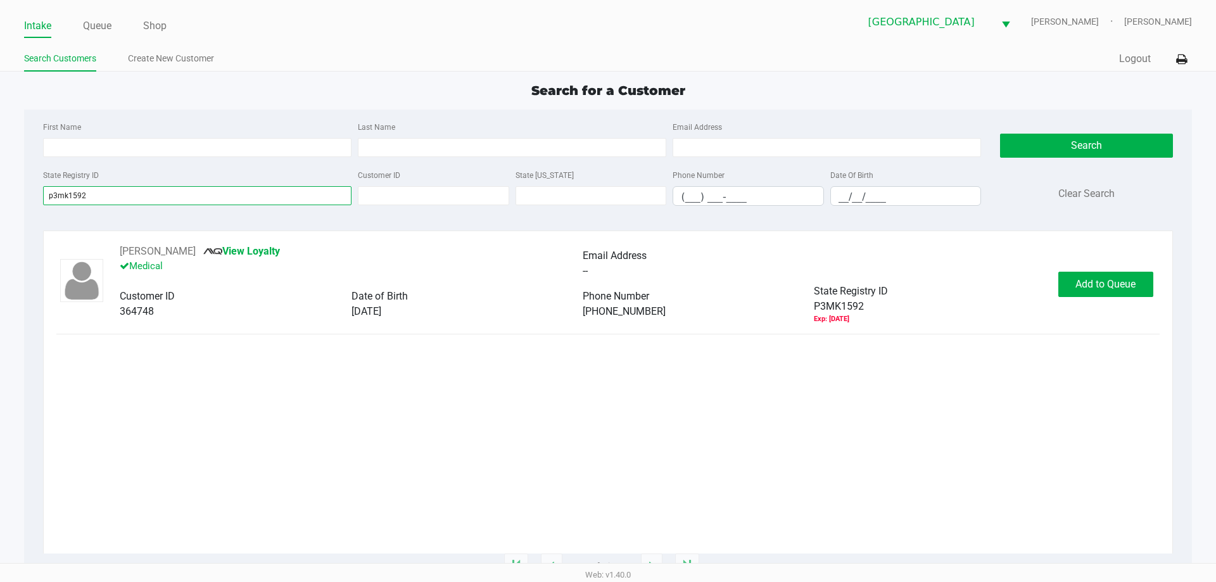
type input "p3mk1592"
click at [1095, 289] on span "Add to Queue" at bounding box center [1105, 284] width 60 height 12
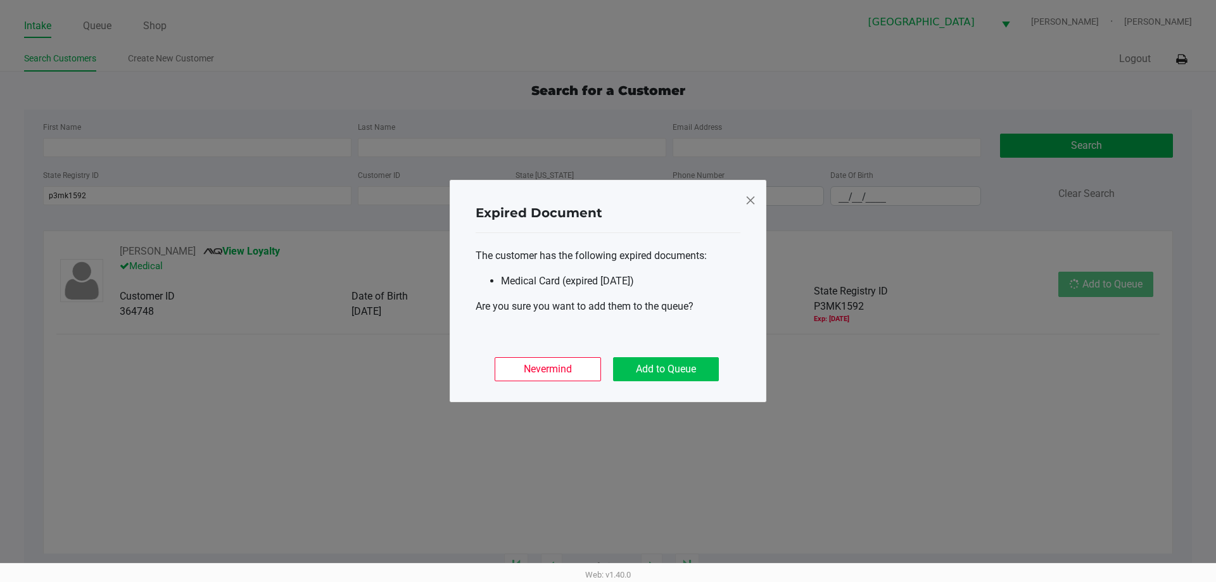
click at [690, 368] on button "Add to Queue" at bounding box center [666, 369] width 106 height 24
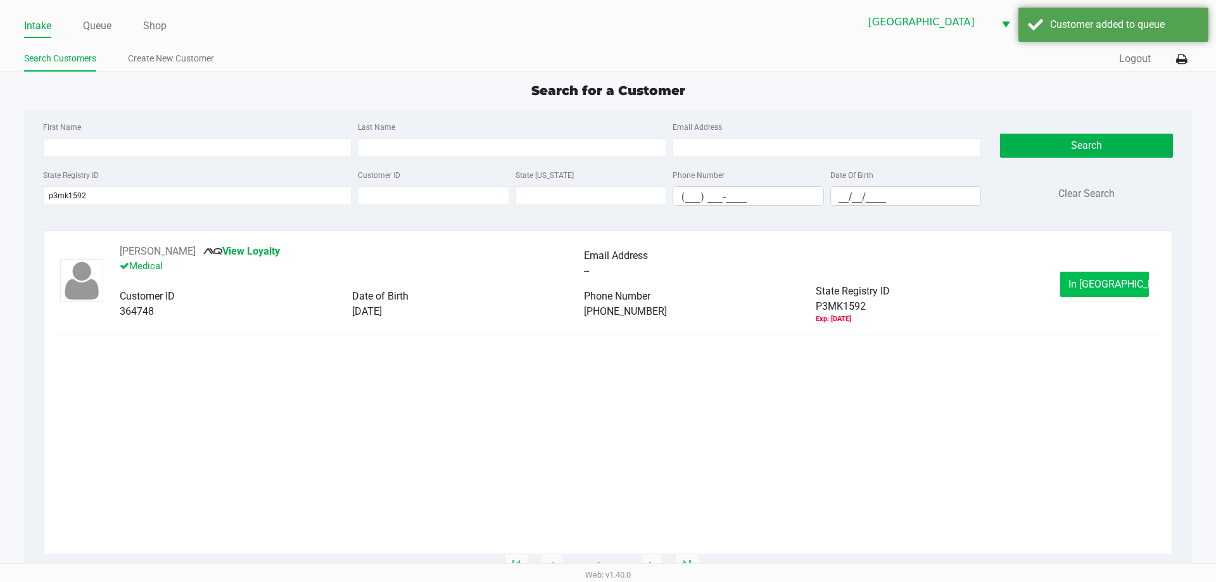
click at [1102, 288] on span "In Queue" at bounding box center [1121, 284] width 106 height 12
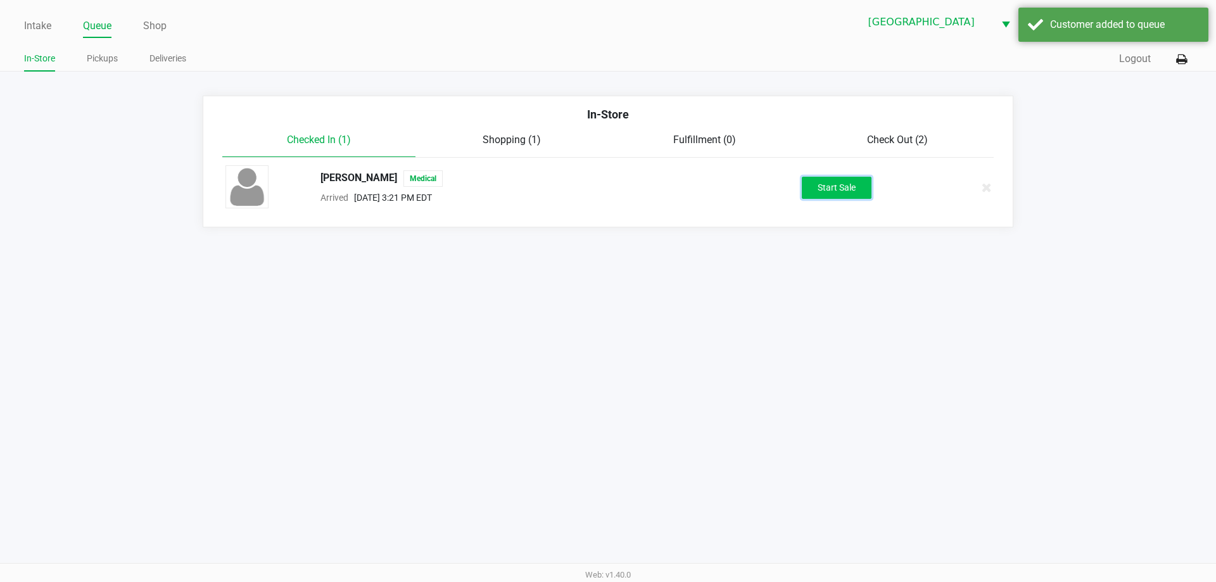
click at [830, 177] on button "Start Sale" at bounding box center [837, 188] width 70 height 22
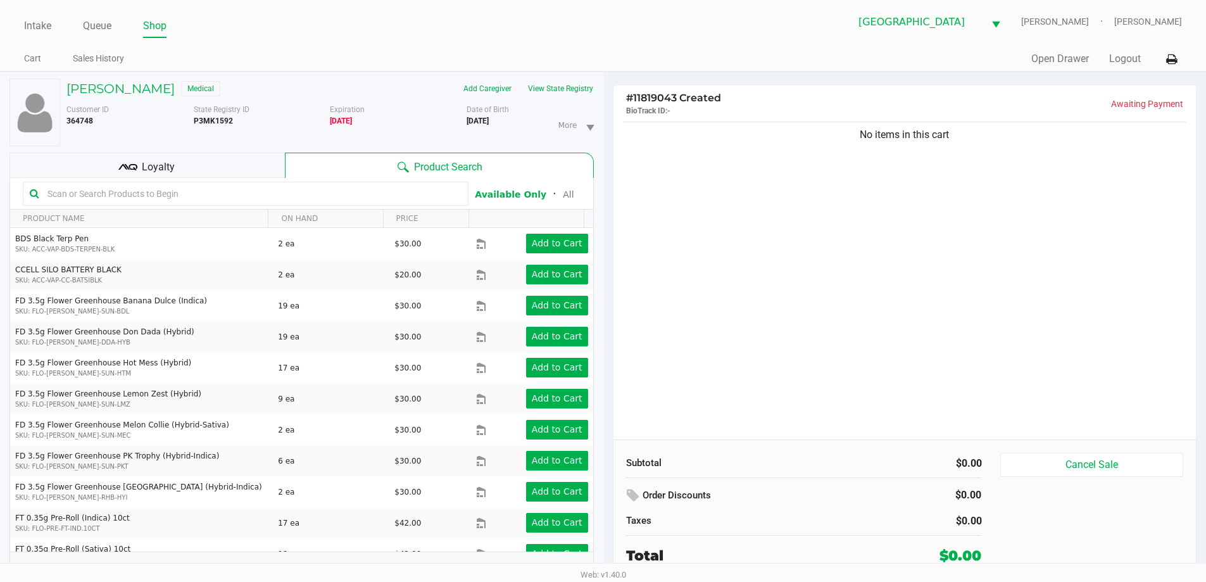
drag, startPoint x: 1043, startPoint y: 224, endPoint x: 1049, endPoint y: 222, distance: 6.6
click at [1045, 223] on div "No items in this cart" at bounding box center [905, 279] width 583 height 320
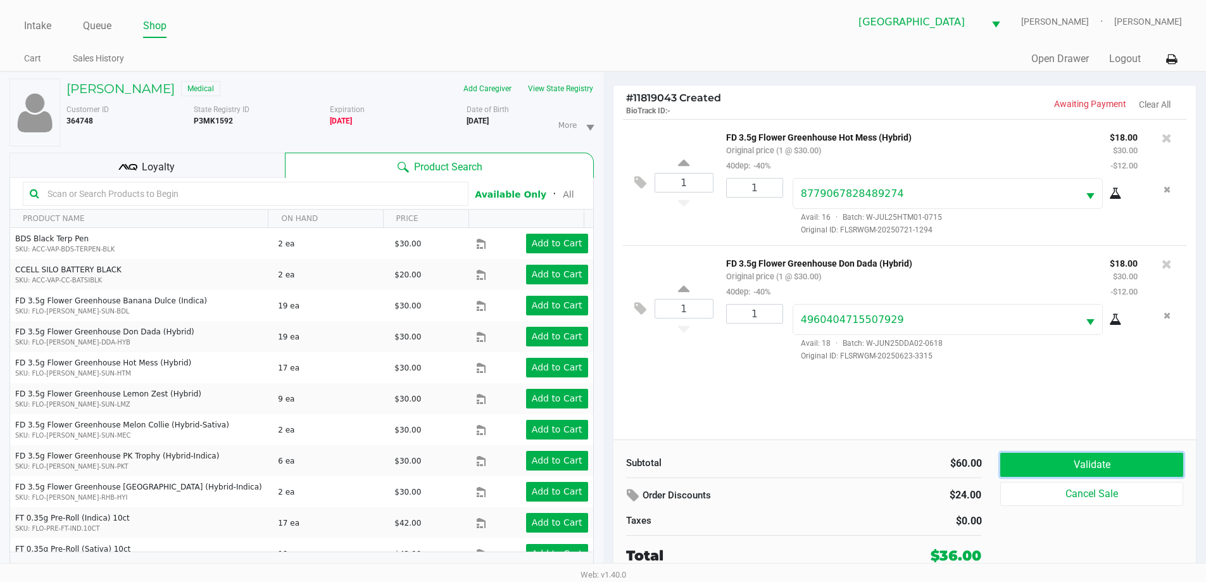
click at [1146, 472] on button "Validate" at bounding box center [1092, 465] width 182 height 24
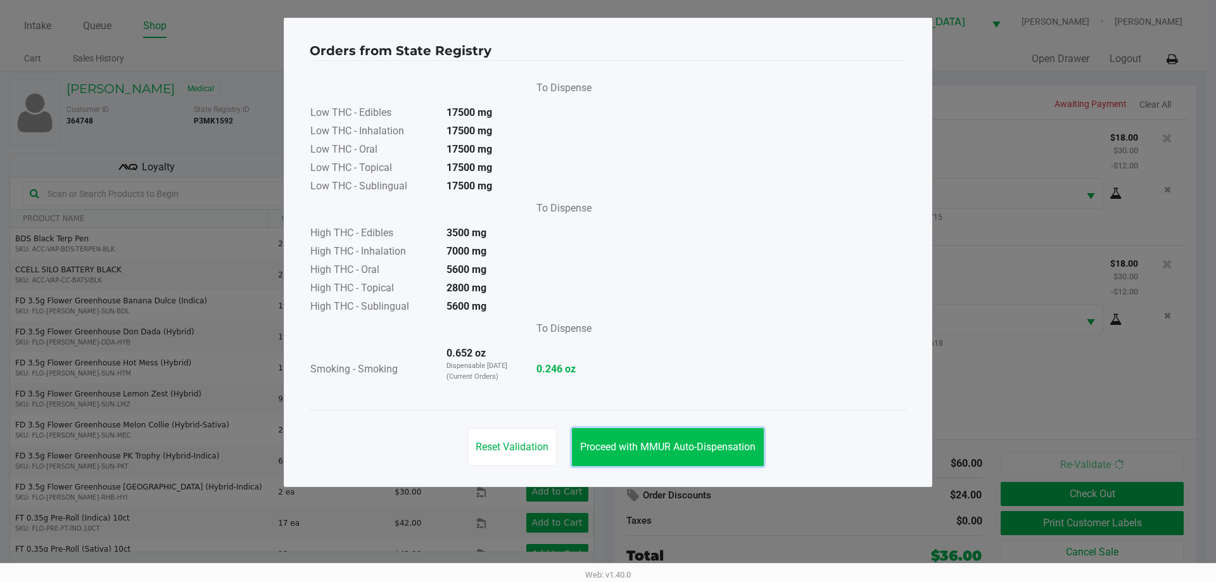
click at [628, 451] on button "Proceed with MMUR Auto-Dispensation" at bounding box center [668, 447] width 192 height 38
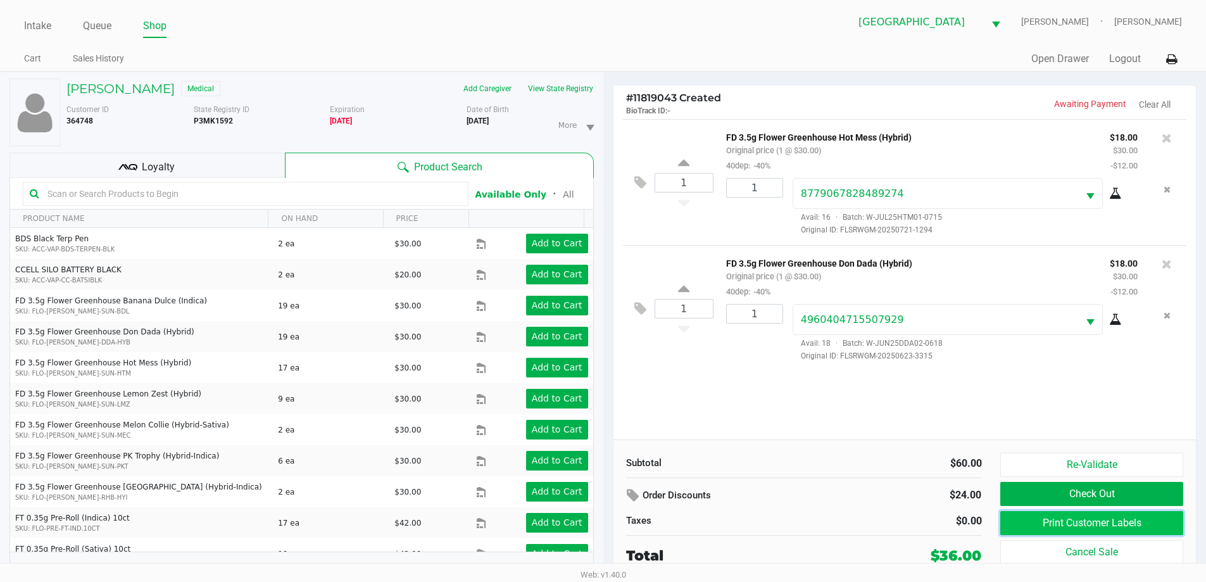
click at [1067, 515] on button "Print Customer Labels" at bounding box center [1092, 523] width 182 height 24
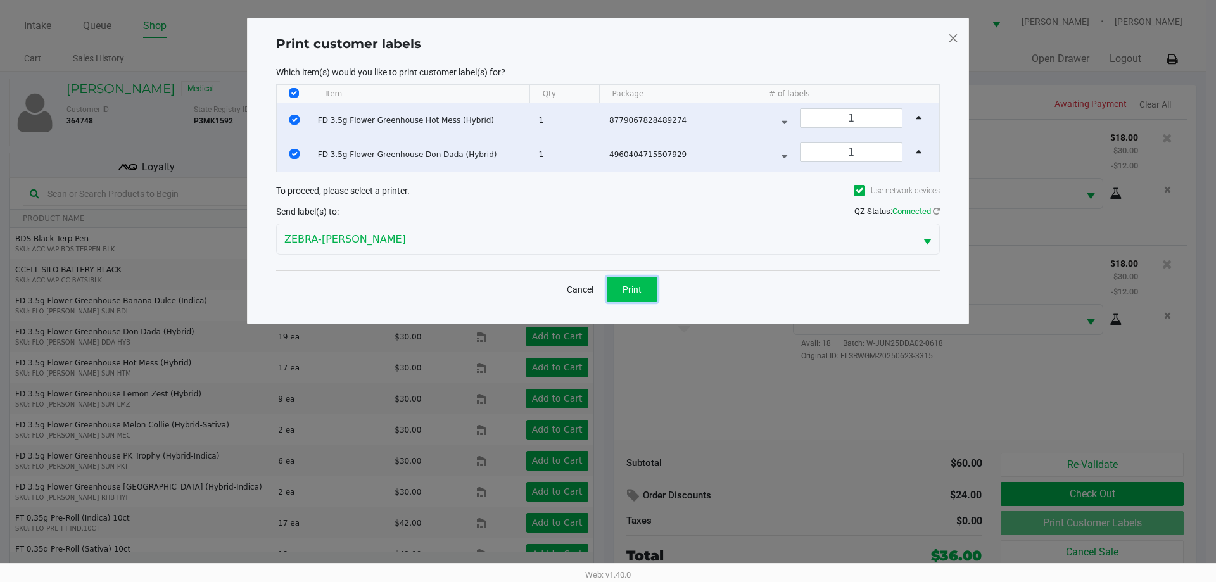
click at [615, 293] on button "Print" at bounding box center [632, 289] width 51 height 25
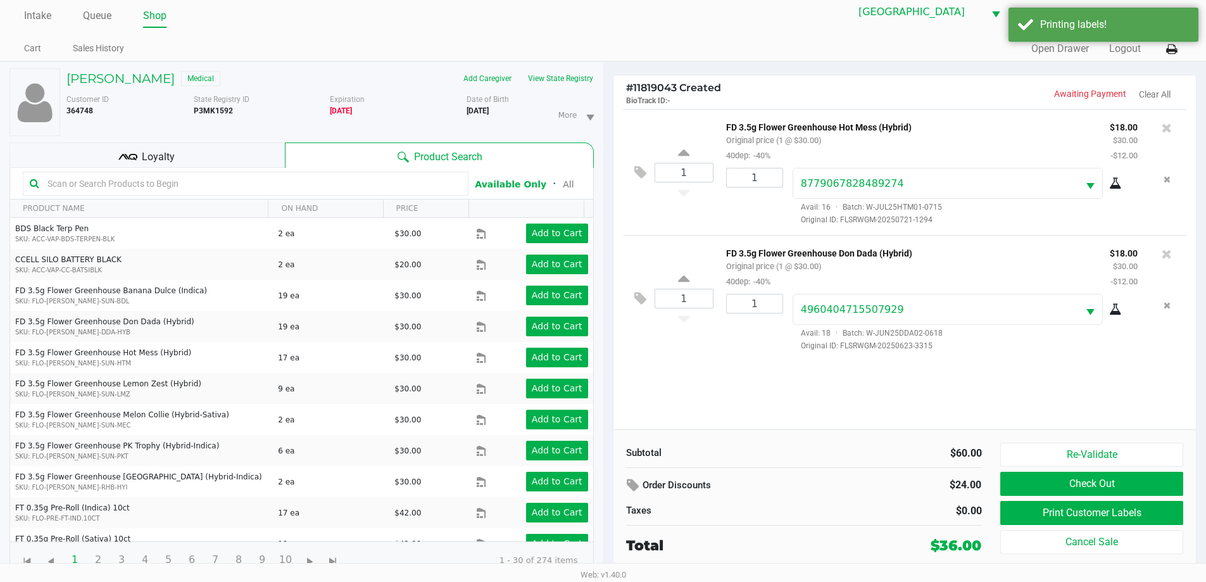
scroll to position [13, 0]
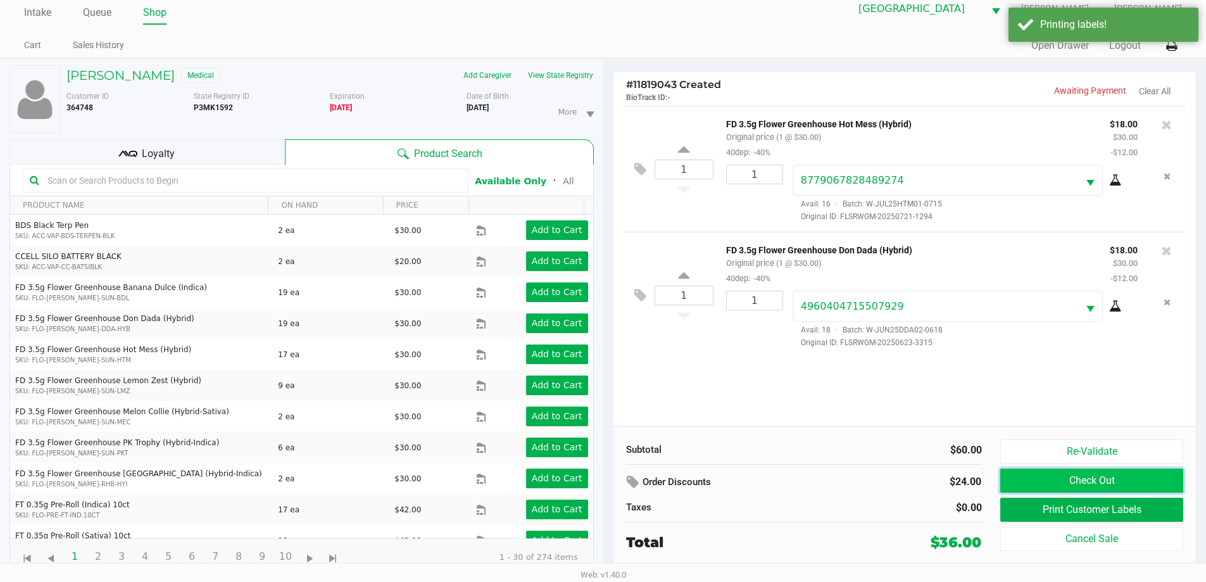
click at [1056, 482] on button "Check Out" at bounding box center [1092, 481] width 182 height 24
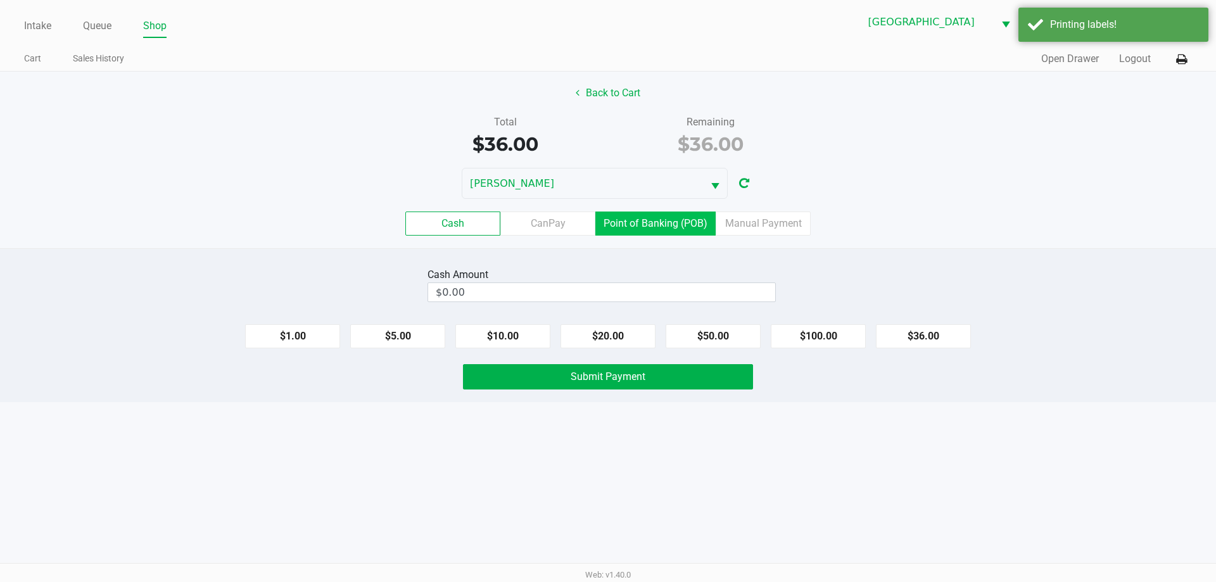
click at [666, 228] on label "Point of Banking (POB)" at bounding box center [655, 224] width 120 height 24
click at [0, 0] on 7 "Point of Banking (POB)" at bounding box center [0, 0] width 0 height 0
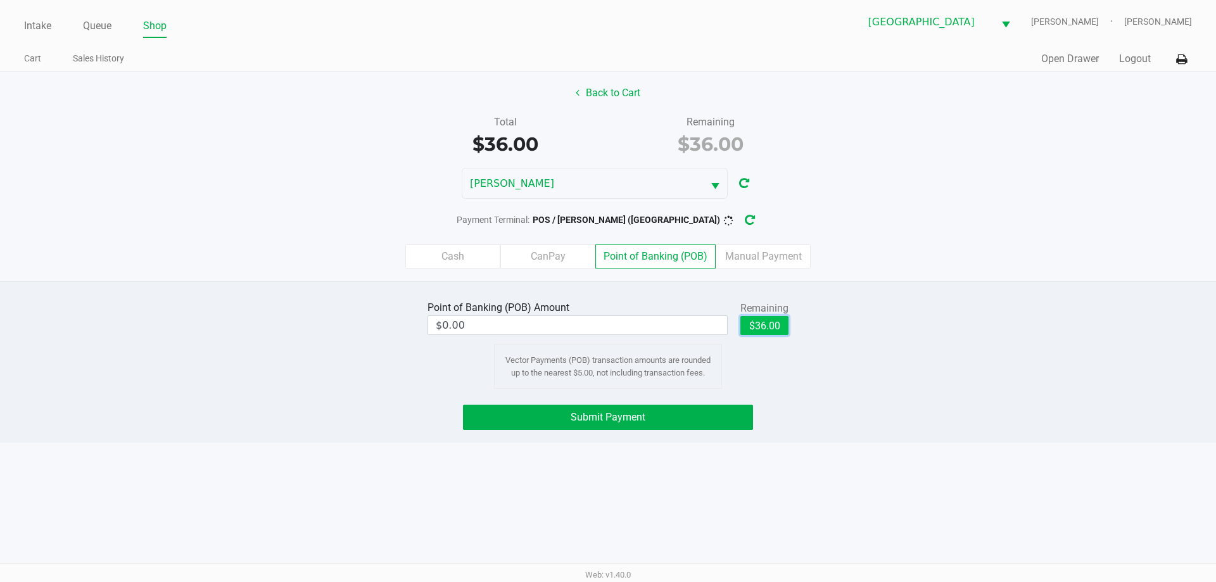
click at [779, 316] on button "$36.00" at bounding box center [764, 325] width 48 height 19
type input "$36.00"
drag, startPoint x: 707, startPoint y: 415, endPoint x: 726, endPoint y: 394, distance: 29.1
click at [707, 414] on button "Submit Payment" at bounding box center [608, 417] width 290 height 25
click at [673, 426] on button "Submit Payment" at bounding box center [608, 417] width 290 height 25
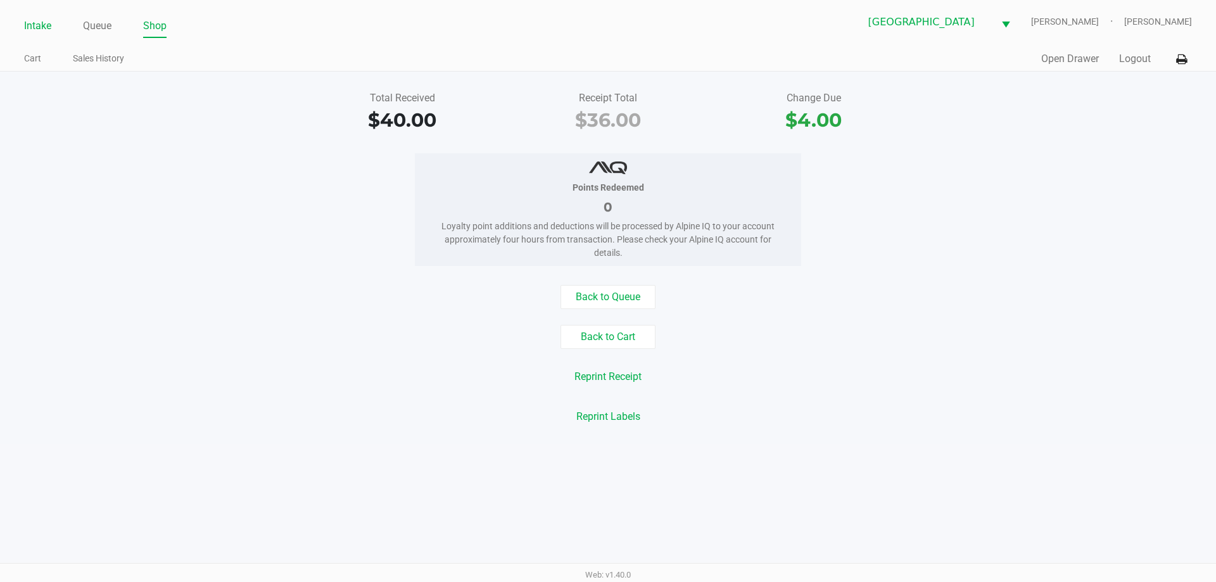
click at [32, 21] on link "Intake" at bounding box center [37, 26] width 27 height 18
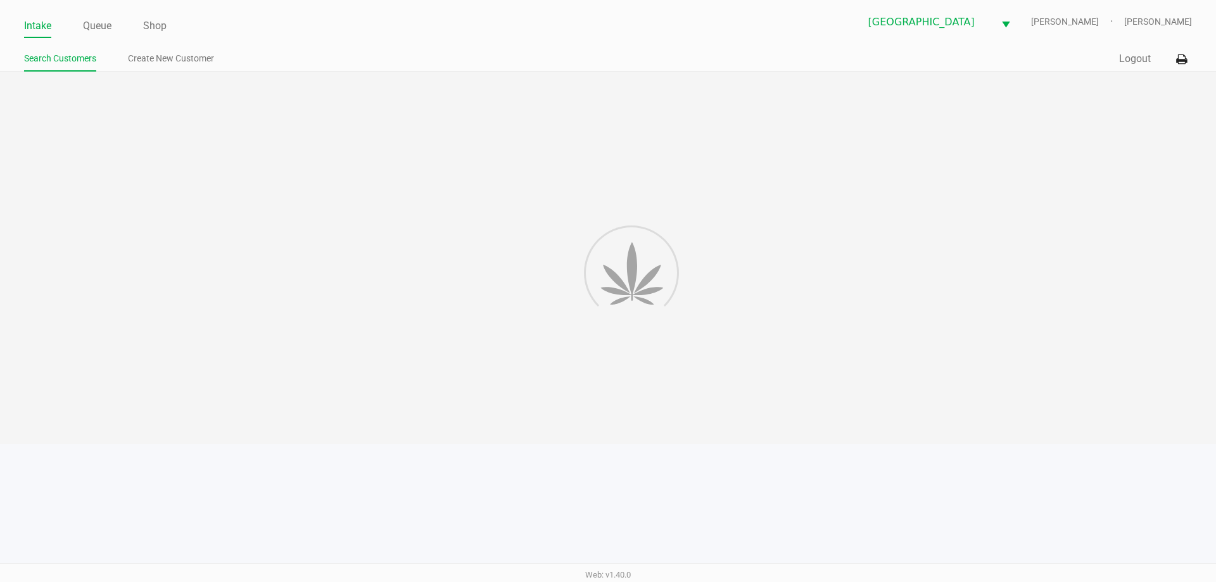
click at [29, 58] on link "Search Customers" at bounding box center [60, 59] width 72 height 16
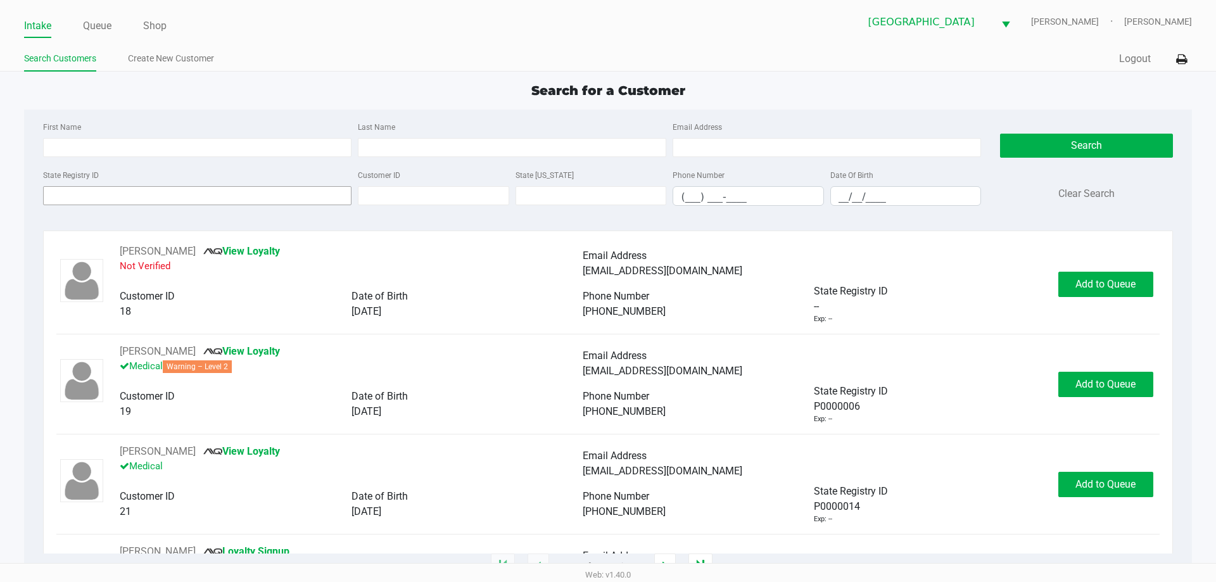
click at [304, 198] on input "State Registry ID" at bounding box center [197, 195] width 308 height 19
type input "s"
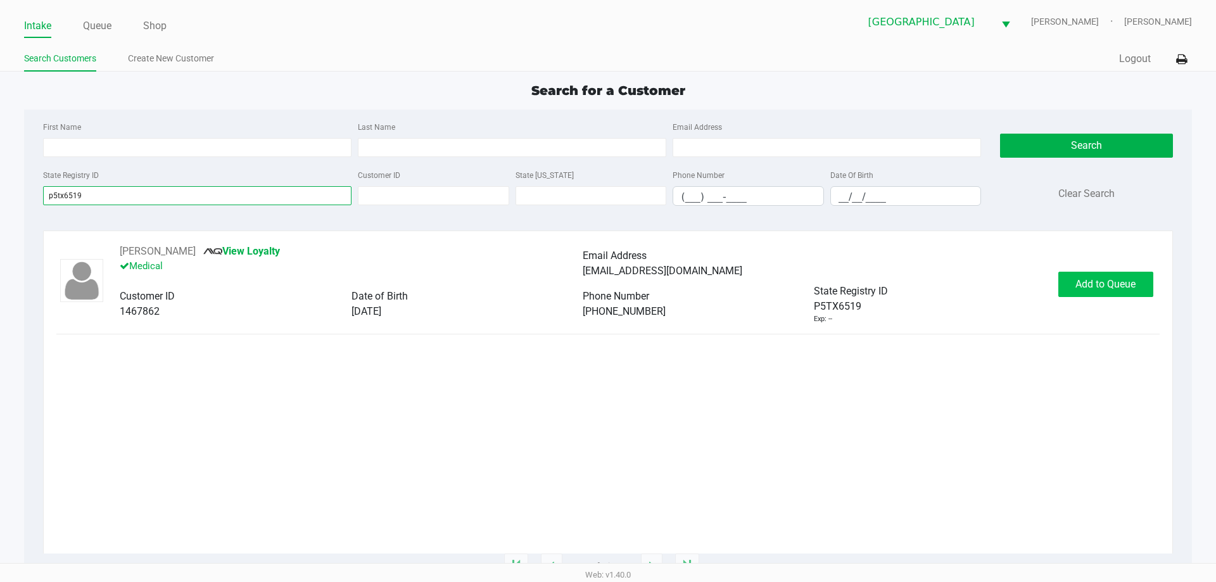
type input "p5tx6519"
click at [1071, 283] on button "Add to Queue" at bounding box center [1105, 284] width 95 height 25
click at [1071, 283] on div "Add to Queue" at bounding box center [1105, 284] width 95 height 25
click at [1071, 283] on button "Add to Queue" at bounding box center [1105, 284] width 95 height 25
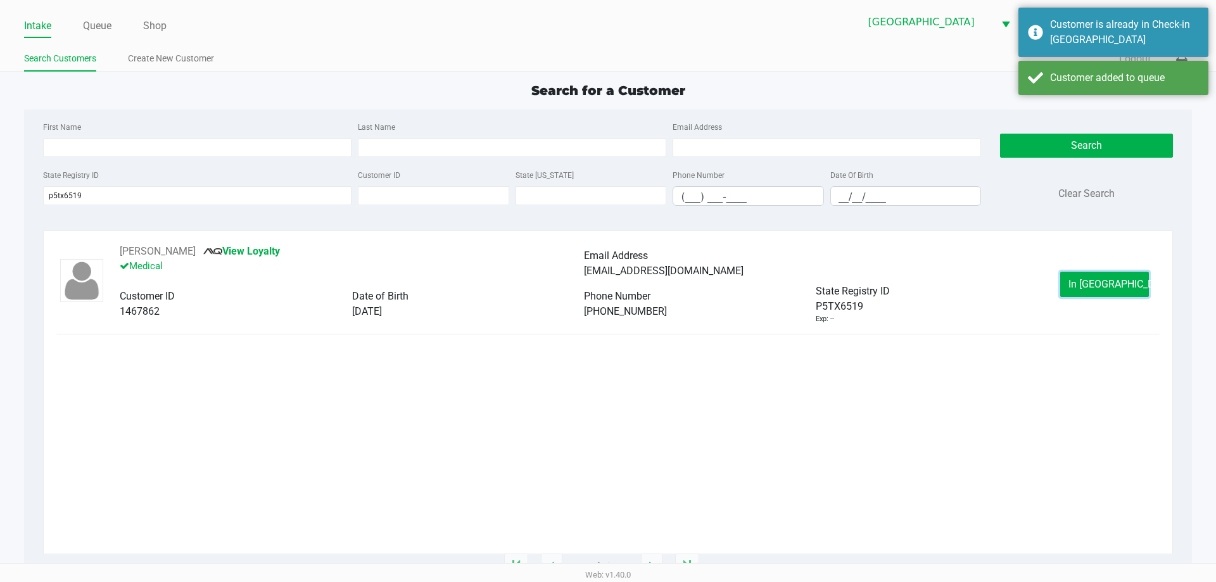
click at [1071, 283] on button "In Queue" at bounding box center [1104, 284] width 89 height 25
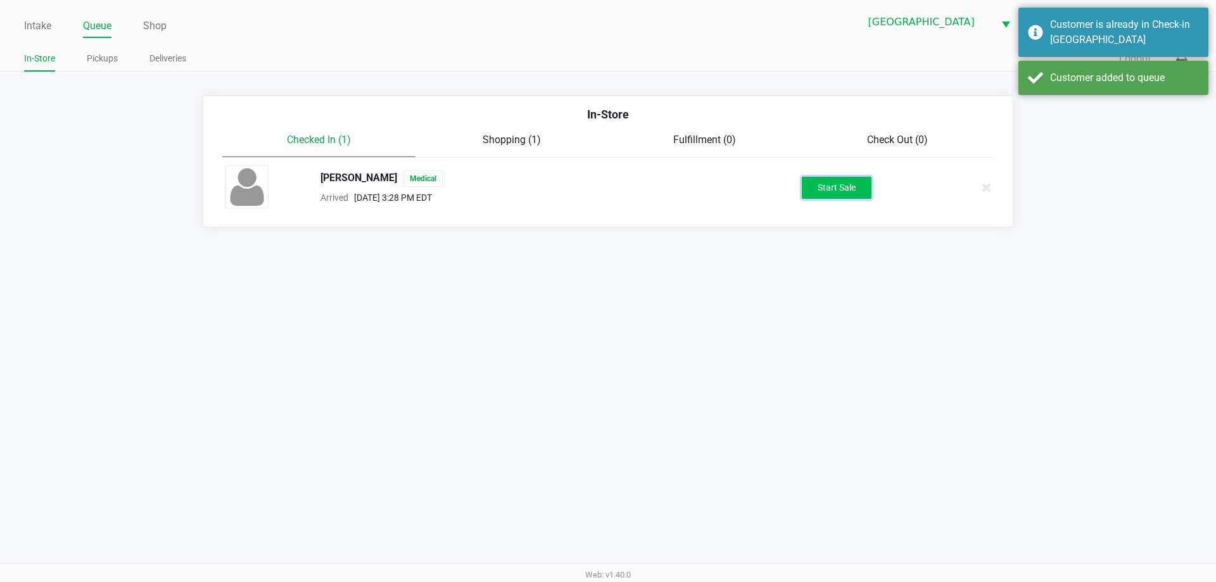
click at [856, 191] on button "Start Sale" at bounding box center [837, 188] width 70 height 22
click at [969, 402] on div "Intake Queue Shop Palm Coast WC YIRUMA Joseph Gostynski In-Store Pickups Delive…" at bounding box center [608, 291] width 1216 height 582
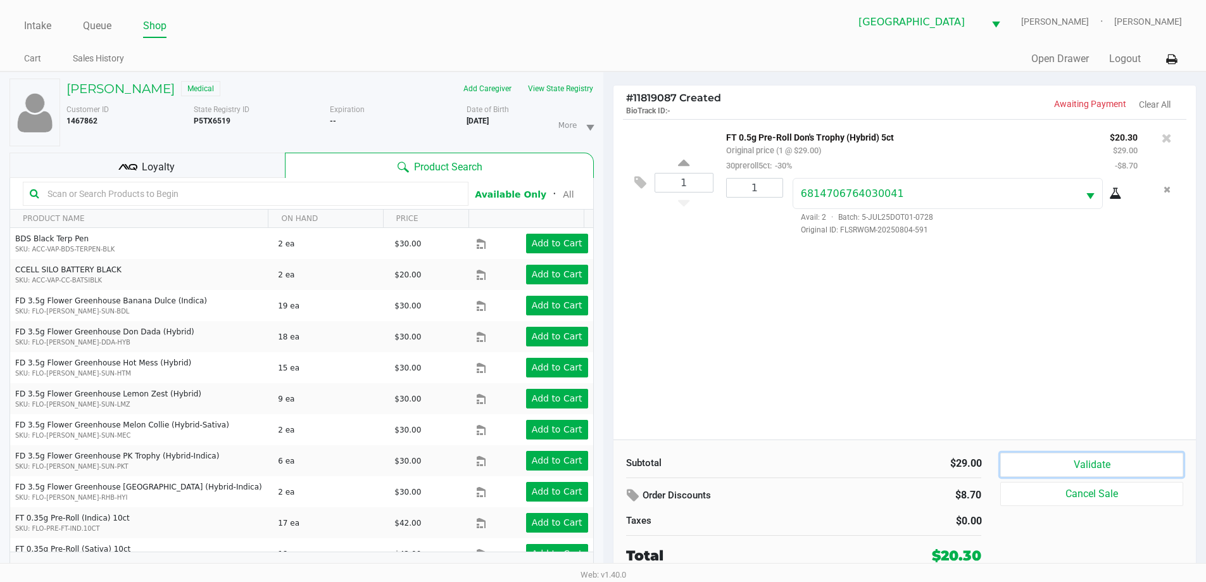
click at [1102, 460] on button "Validate" at bounding box center [1092, 465] width 182 height 24
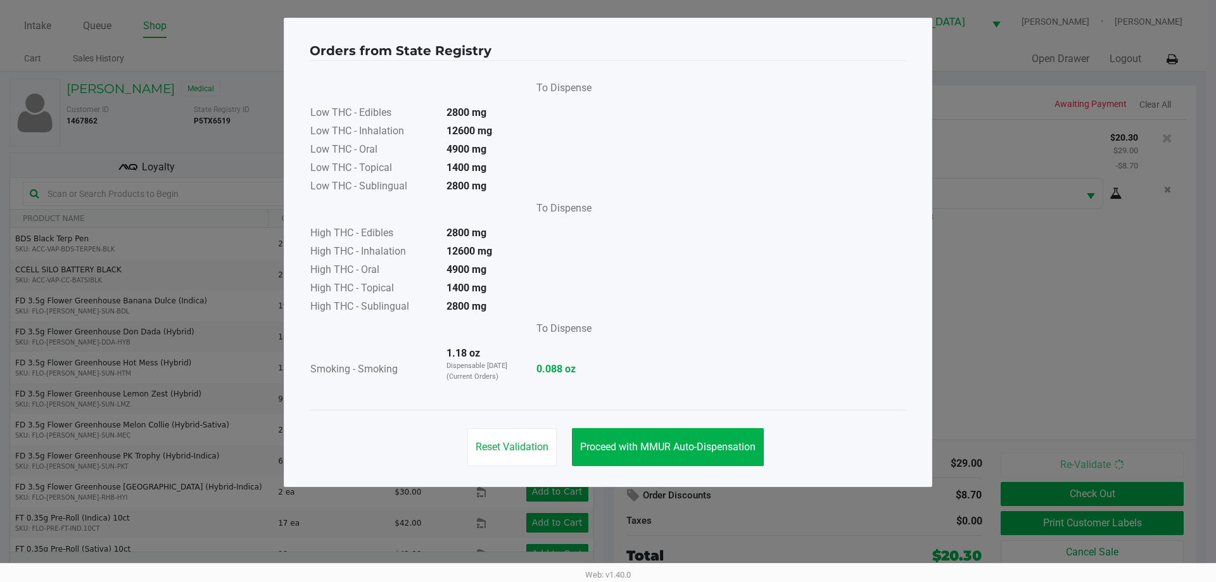
click at [752, 470] on div "Reset Validation Proceed with MMUR Auto-Dispensation" at bounding box center [608, 442] width 597 height 64
click at [756, 453] on button "Proceed with MMUR Auto-Dispensation" at bounding box center [668, 447] width 192 height 38
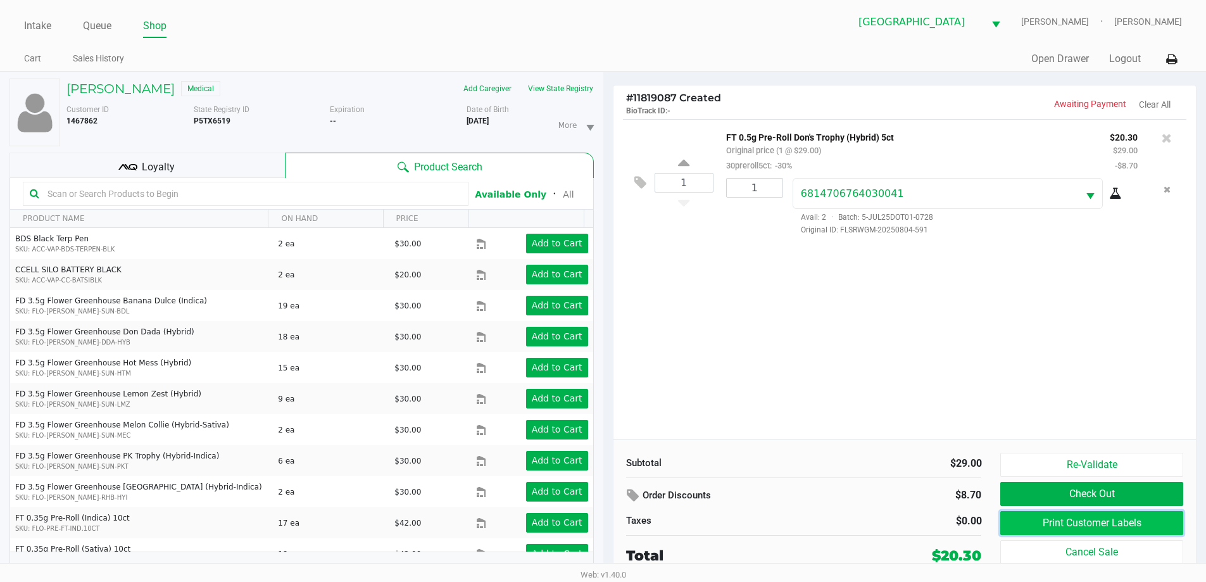
click at [1006, 535] on button "Print Customer Labels" at bounding box center [1092, 523] width 182 height 24
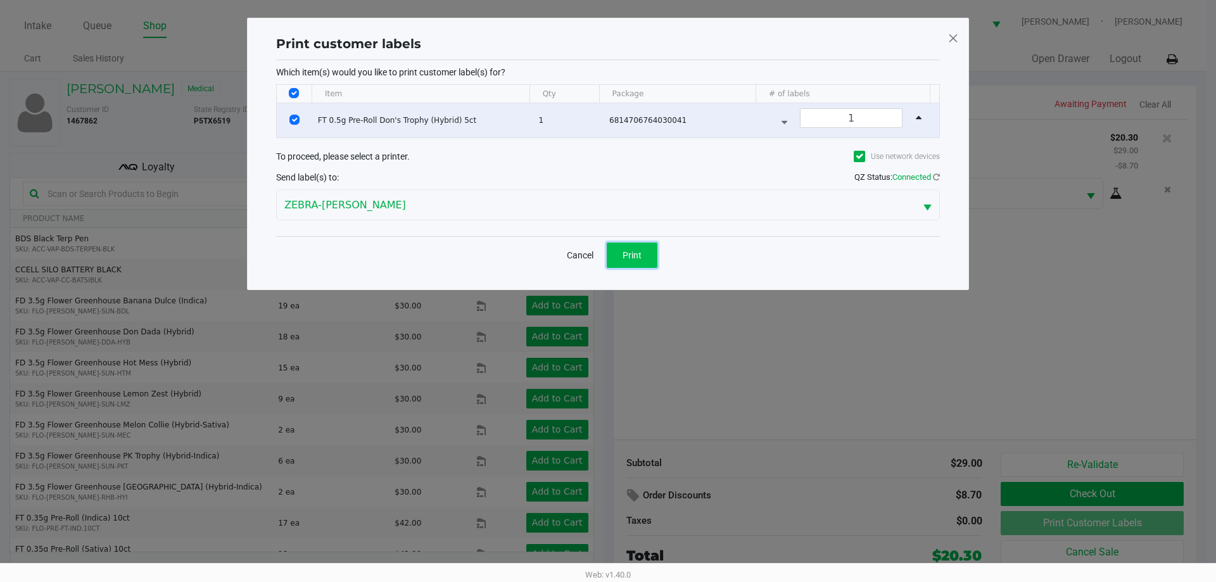
click at [640, 246] on button "Print" at bounding box center [632, 255] width 51 height 25
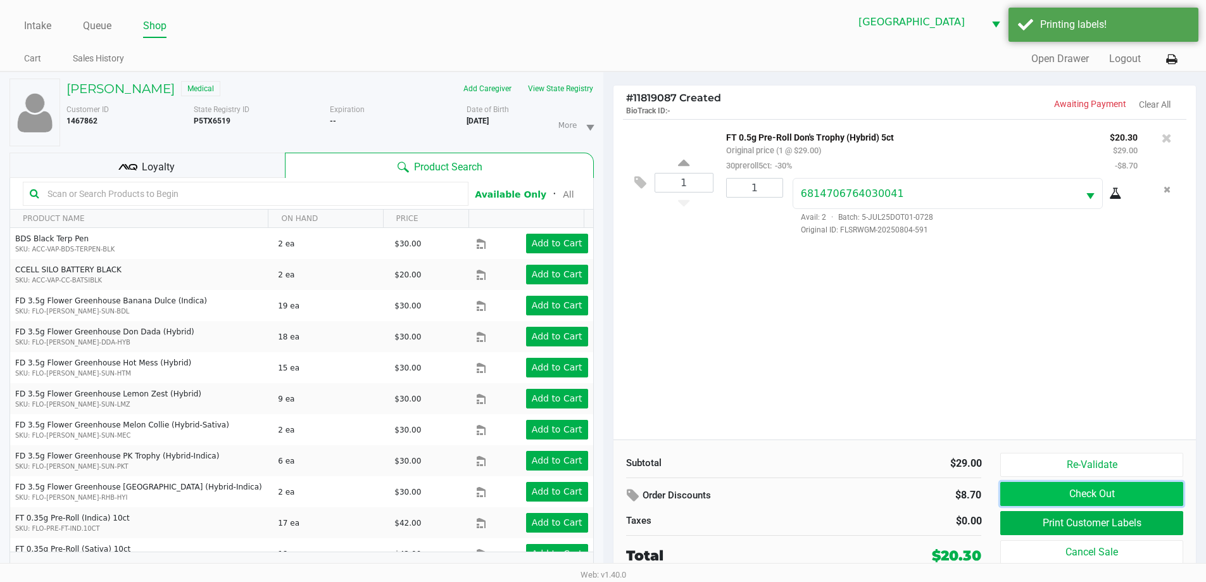
click at [1037, 491] on button "Check Out" at bounding box center [1092, 494] width 182 height 24
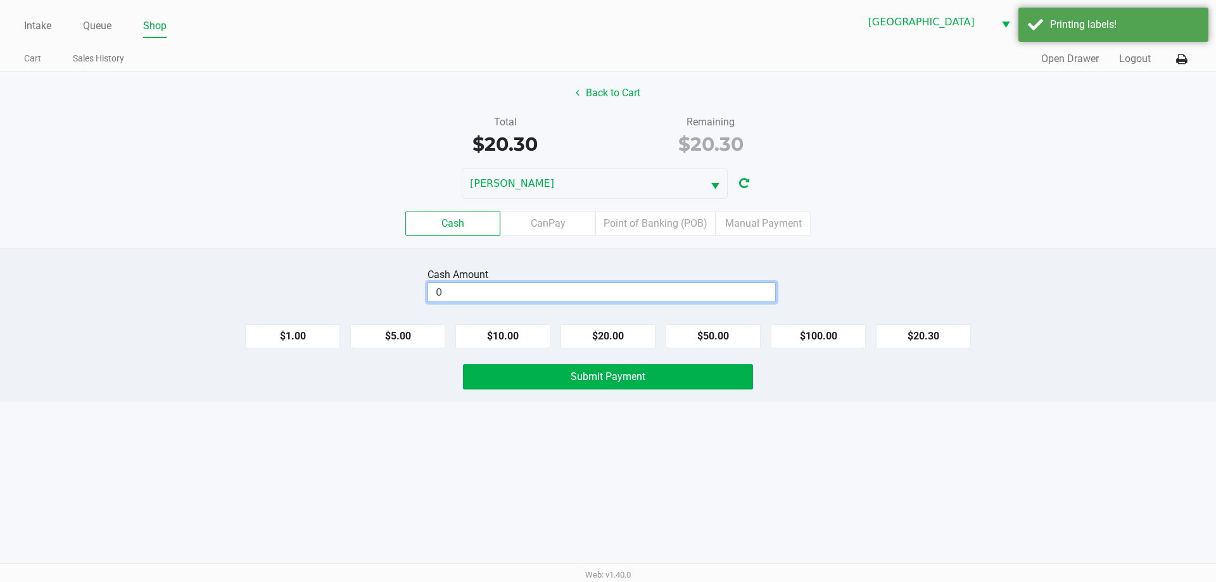
click at [697, 295] on input "0" at bounding box center [601, 292] width 347 height 18
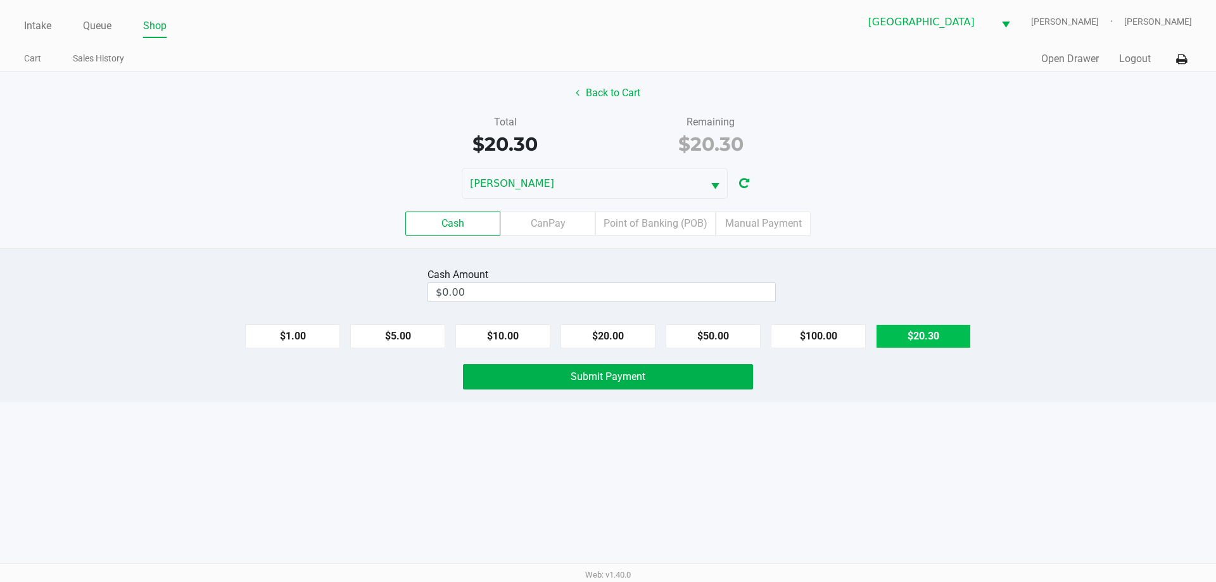
click at [927, 339] on button "$20.30" at bounding box center [923, 336] width 95 height 24
type input "$20.30"
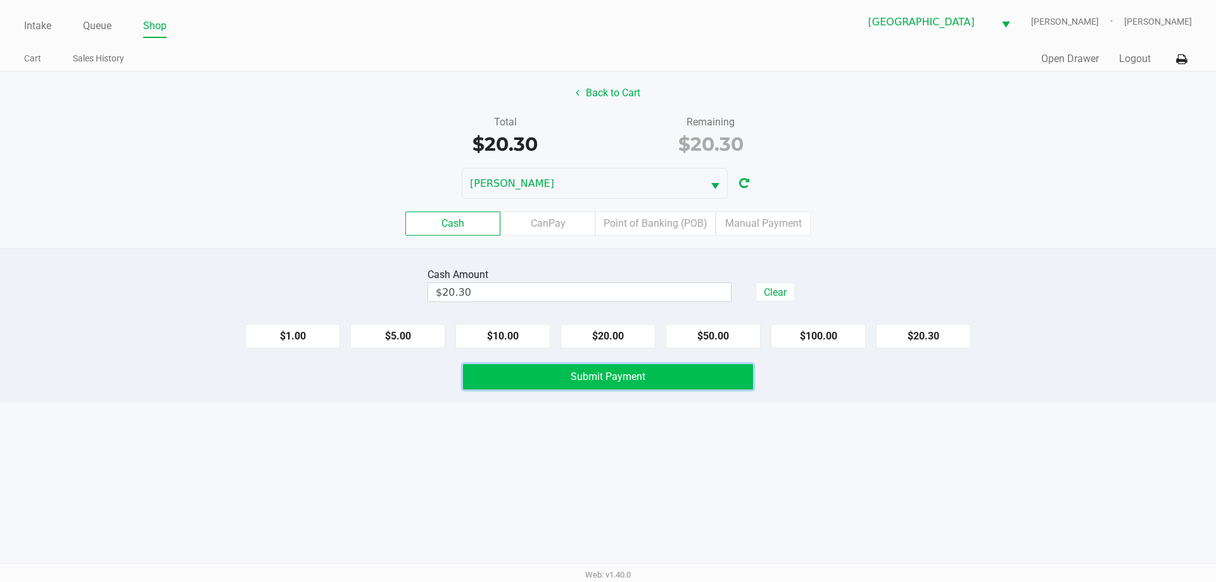
click at [674, 384] on button "Submit Payment" at bounding box center [608, 376] width 290 height 25
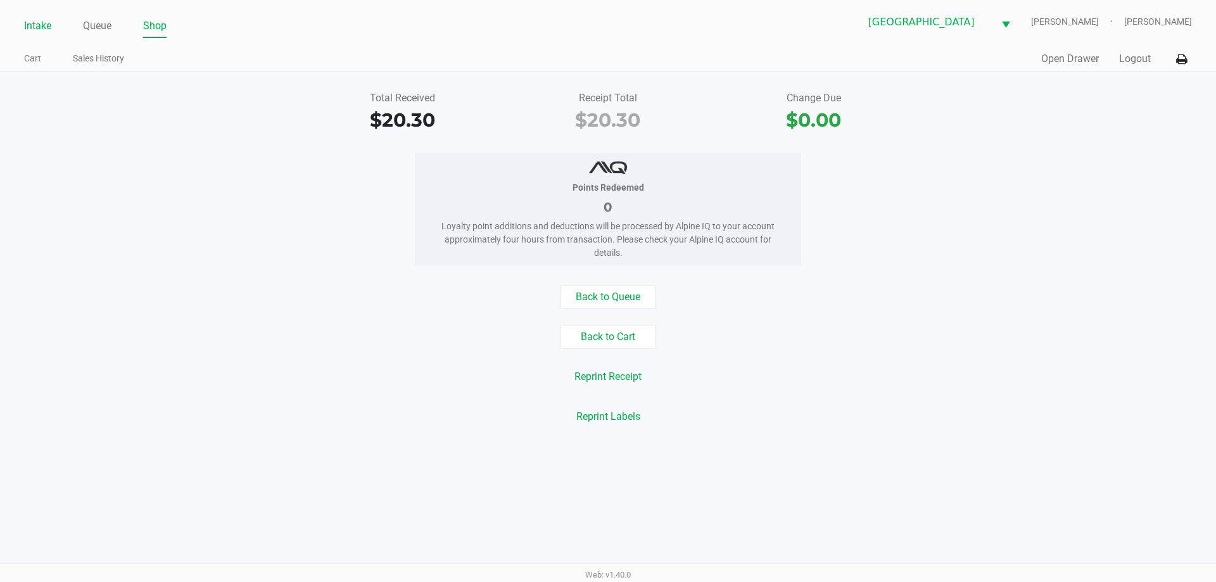
click at [42, 27] on link "Intake" at bounding box center [37, 26] width 27 height 18
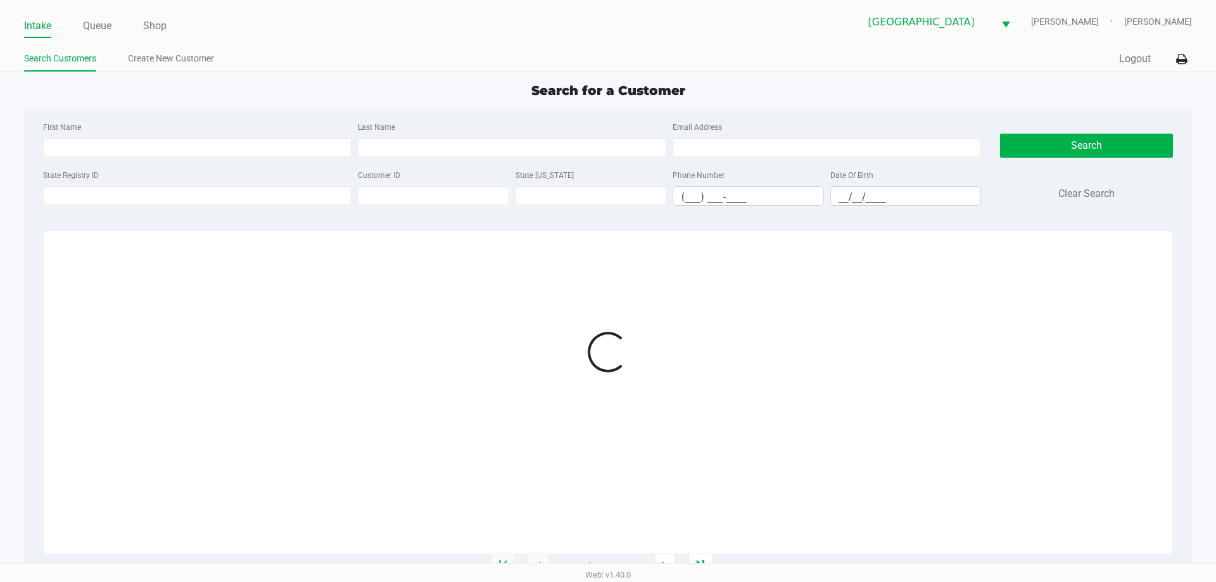
click at [60, 65] on link "Search Customers" at bounding box center [60, 59] width 72 height 16
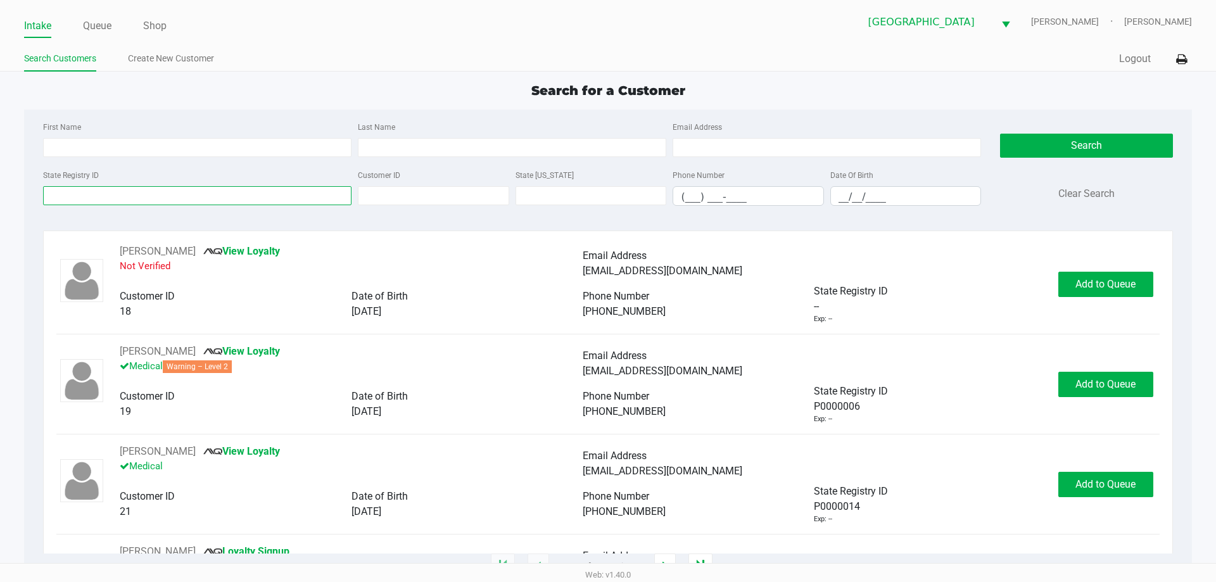
click at [75, 194] on input "State Registry ID" at bounding box center [197, 195] width 308 height 19
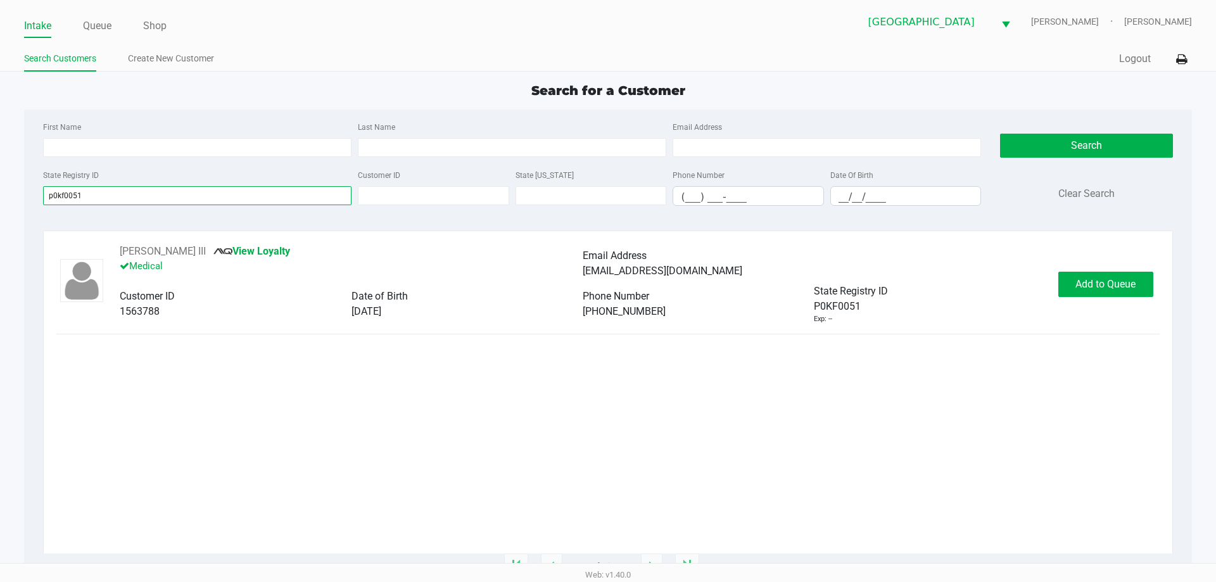
type input "p0kf0051"
drag, startPoint x: 1114, startPoint y: 304, endPoint x: 1103, endPoint y: 303, distance: 11.4
click at [1110, 303] on div "WOODROW AYERS III View Loyalty Medical Email Address jrayers0609@icloud.com Cus…" at bounding box center [607, 284] width 1103 height 80
click at [1080, 288] on button "Add to Queue" at bounding box center [1105, 284] width 95 height 25
click at [1068, 280] on div "Add to Queue" at bounding box center [1105, 284] width 95 height 25
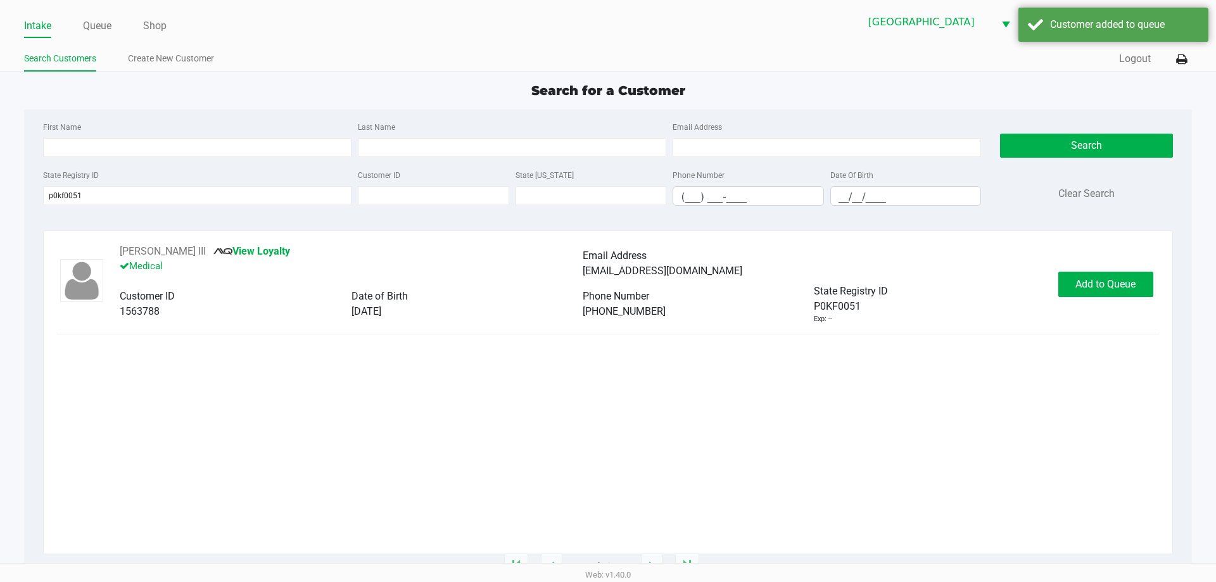
click at [1068, 280] on div "Add to Queue" at bounding box center [1105, 284] width 95 height 25
drag, startPoint x: 1094, startPoint y: 260, endPoint x: 1122, endPoint y: 250, distance: 29.3
click at [1094, 255] on div "WOODROW AYERS III View Loyalty Medical Email Address jrayers0609@icloud.com Cus…" at bounding box center [607, 284] width 1103 height 80
click at [1109, 275] on button "In Queue" at bounding box center [1104, 284] width 89 height 25
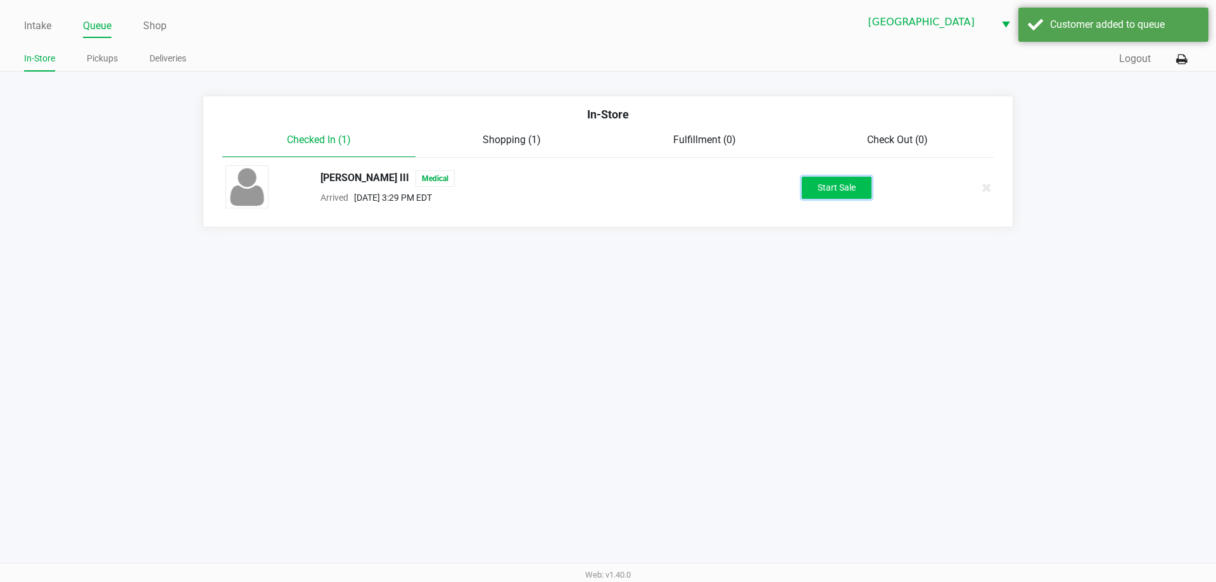
click at [859, 187] on button "Start Sale" at bounding box center [837, 188] width 70 height 22
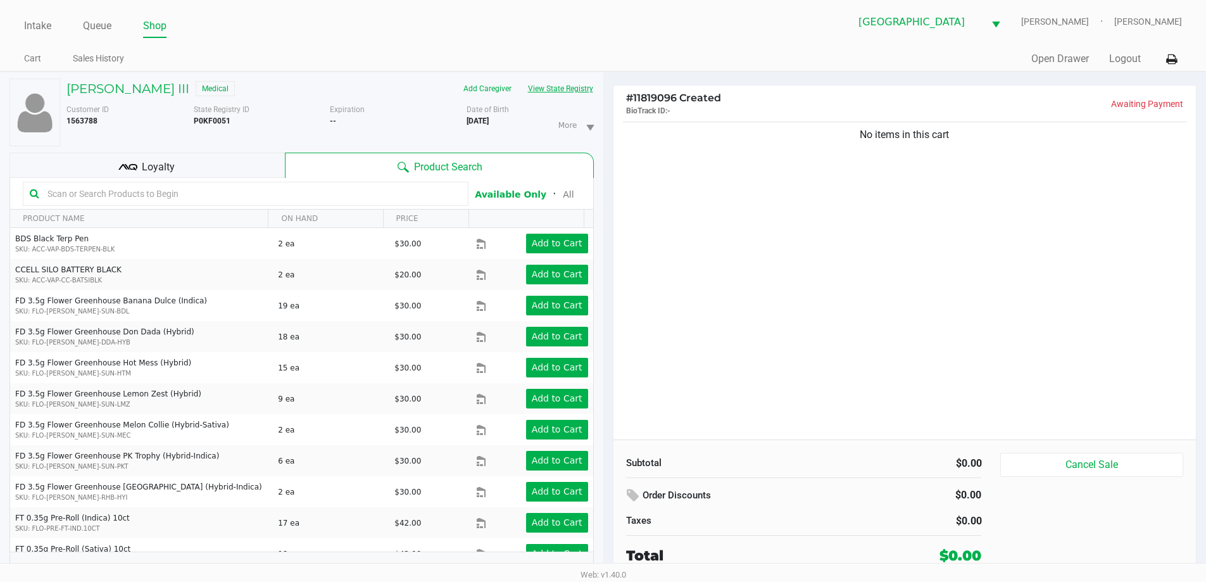
click at [555, 92] on button "View State Registry" at bounding box center [557, 89] width 74 height 20
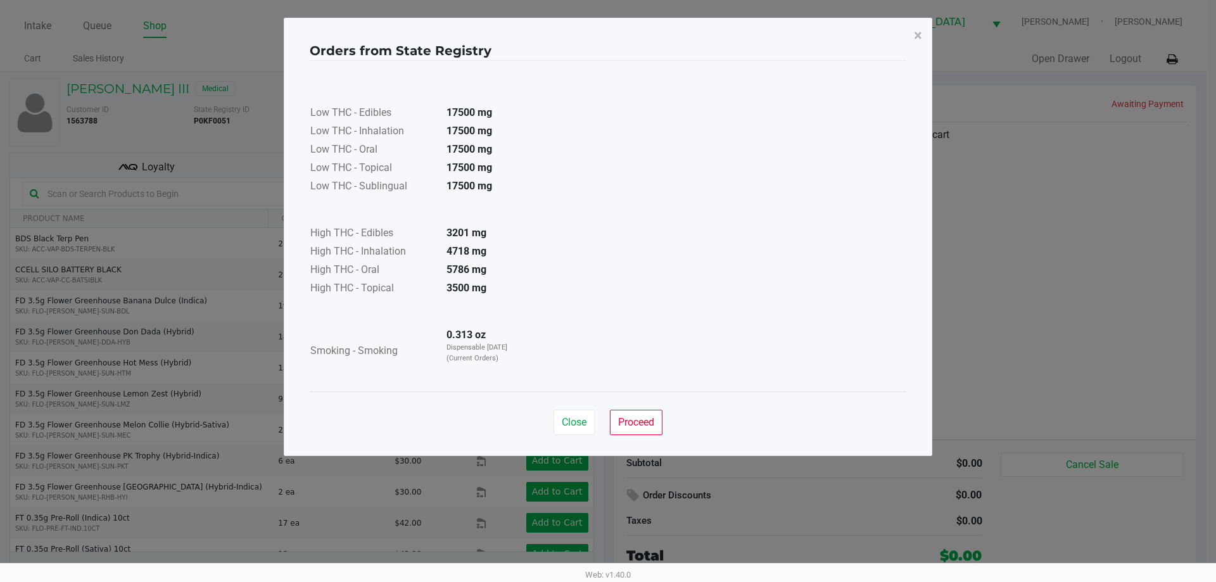
click at [597, 414] on div "Close Proceed" at bounding box center [608, 422] width 109 height 25
click at [581, 420] on span "Close" at bounding box center [574, 422] width 25 height 12
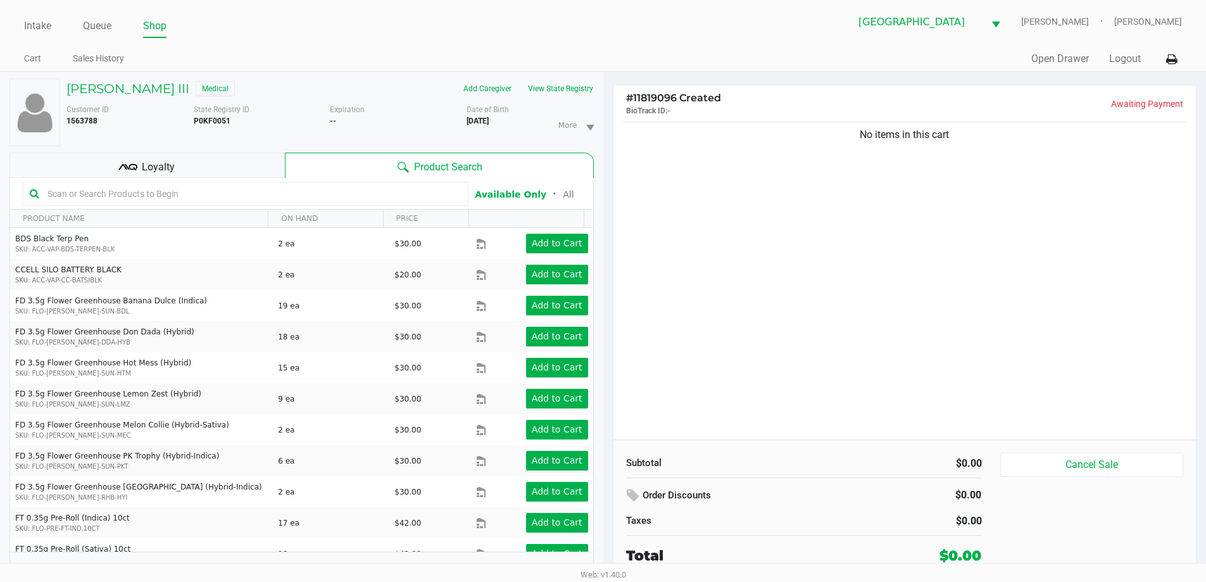
click at [759, 363] on div "No items in this cart" at bounding box center [905, 279] width 583 height 320
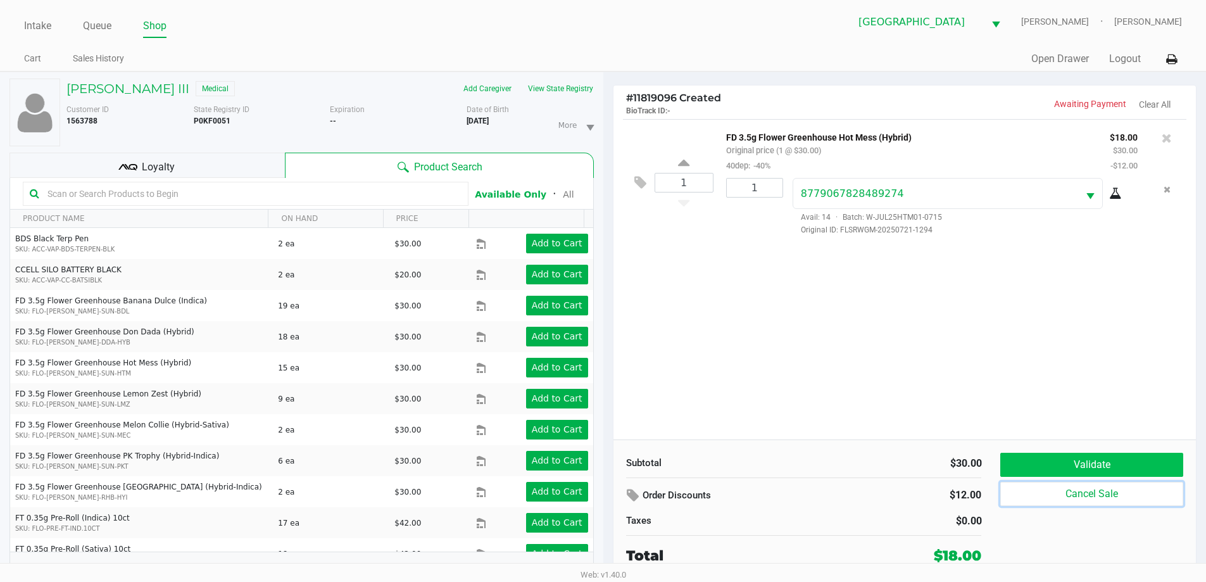
drag, startPoint x: 1029, startPoint y: 482, endPoint x: 1032, endPoint y: 460, distance: 22.4
click at [1032, 460] on div "Validate Cancel Sale" at bounding box center [1097, 509] width 192 height 113
click at [1032, 460] on button "Validate" at bounding box center [1092, 465] width 182 height 24
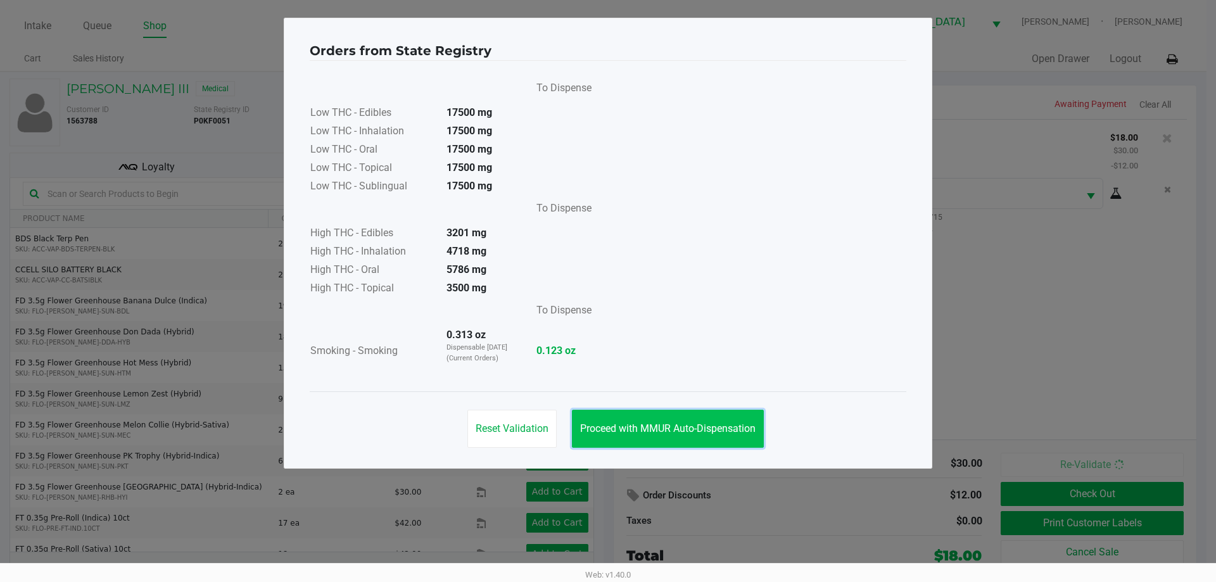
click at [655, 429] on span "Proceed with MMUR Auto-Dispensation" at bounding box center [667, 428] width 175 height 12
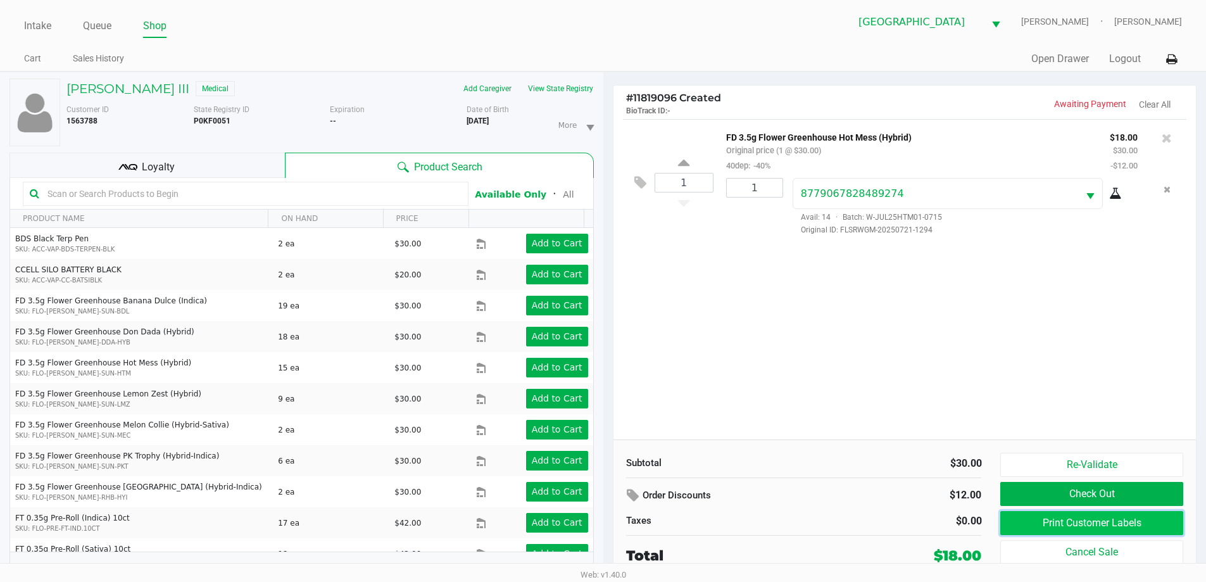
click at [1003, 521] on button "Print Customer Labels" at bounding box center [1092, 523] width 182 height 24
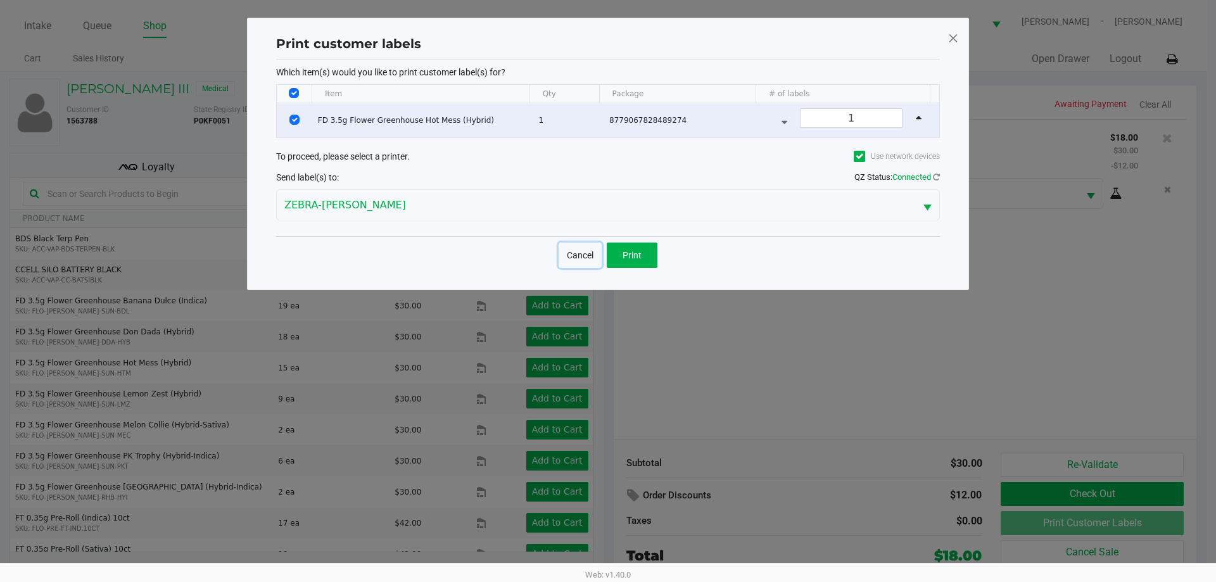
click at [582, 263] on button "Cancel" at bounding box center [580, 255] width 43 height 25
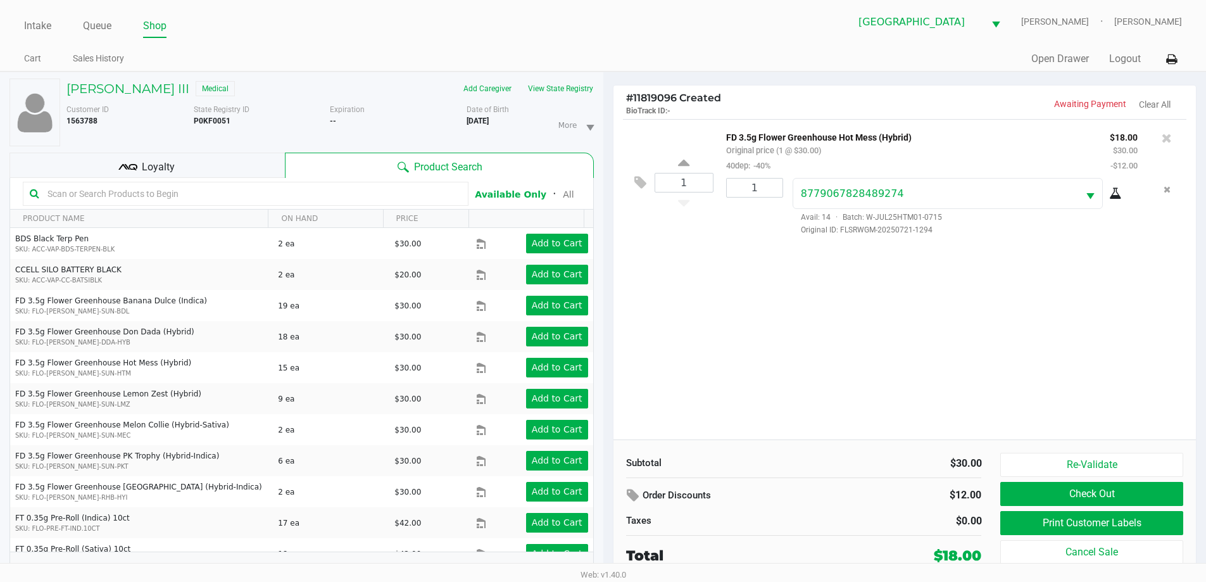
click at [854, 324] on div "1 FD 3.5g Flower Greenhouse Hot Mess (Hybrid) Original price (1 @ $30.00) 40dep…" at bounding box center [905, 279] width 583 height 320
click at [1099, 528] on button "Print Customer Labels" at bounding box center [1092, 523] width 182 height 24
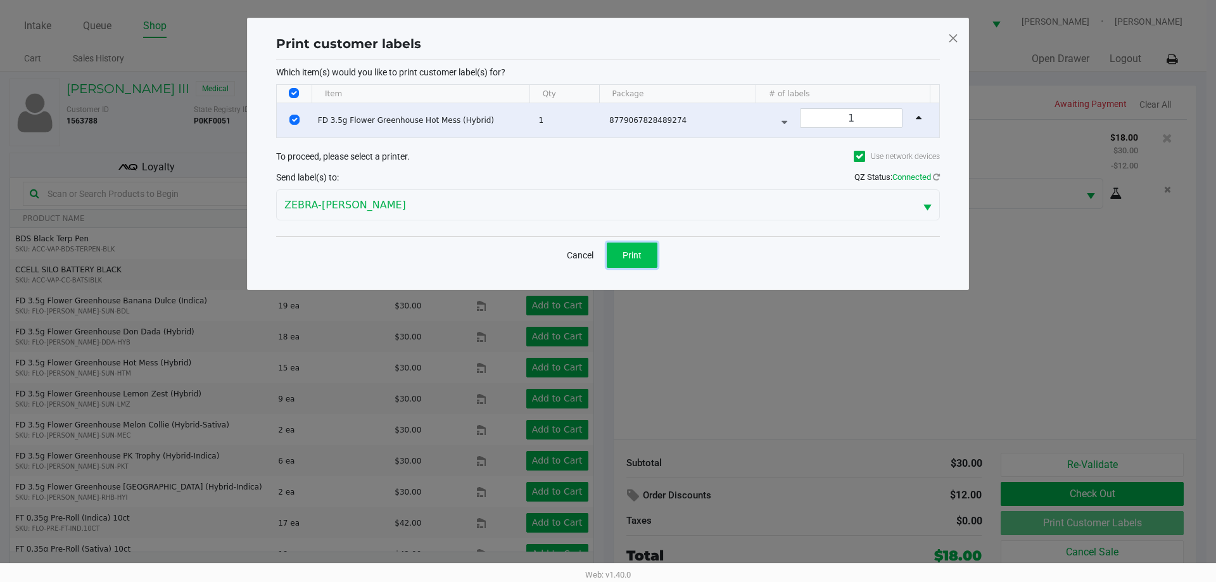
click at [634, 243] on button "Print" at bounding box center [632, 255] width 51 height 25
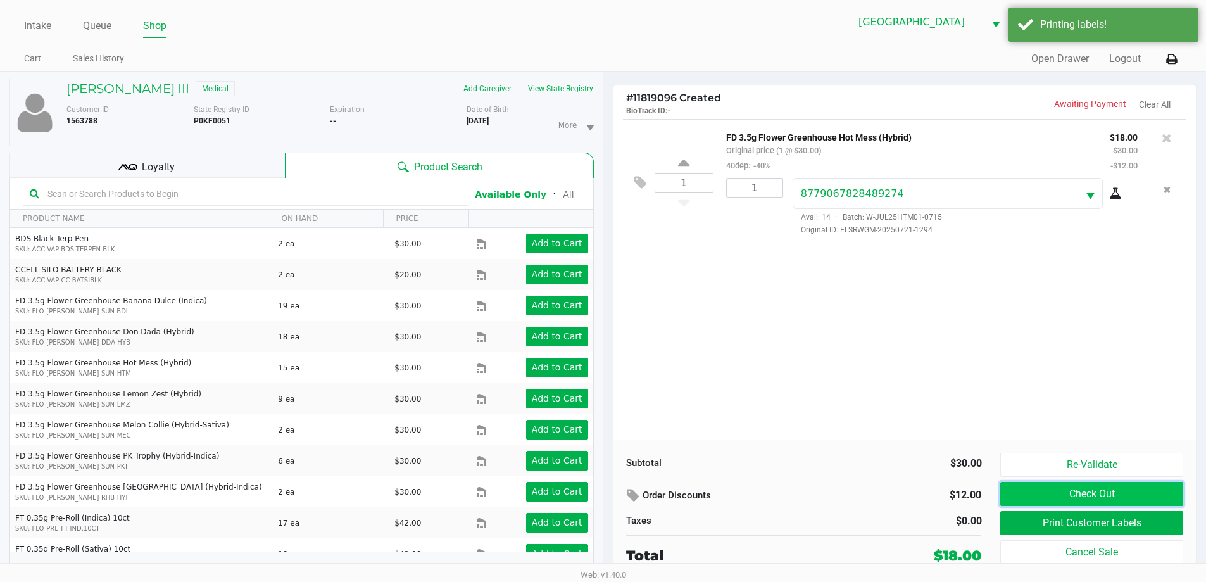
click at [1164, 495] on button "Check Out" at bounding box center [1092, 494] width 182 height 24
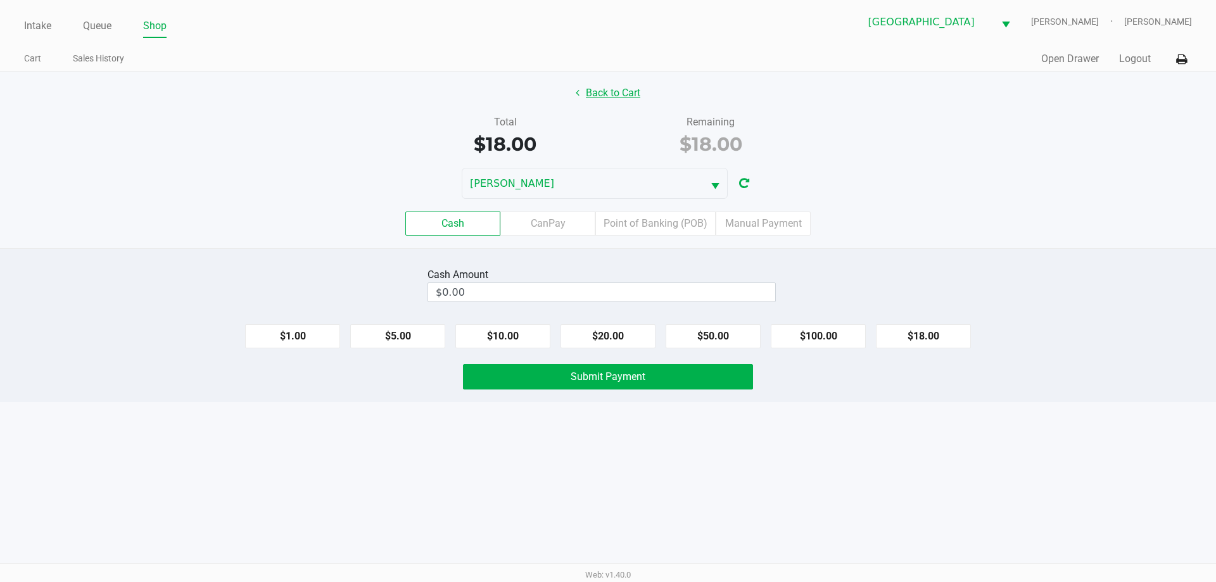
click at [633, 95] on button "Back to Cart" at bounding box center [607, 93] width 81 height 24
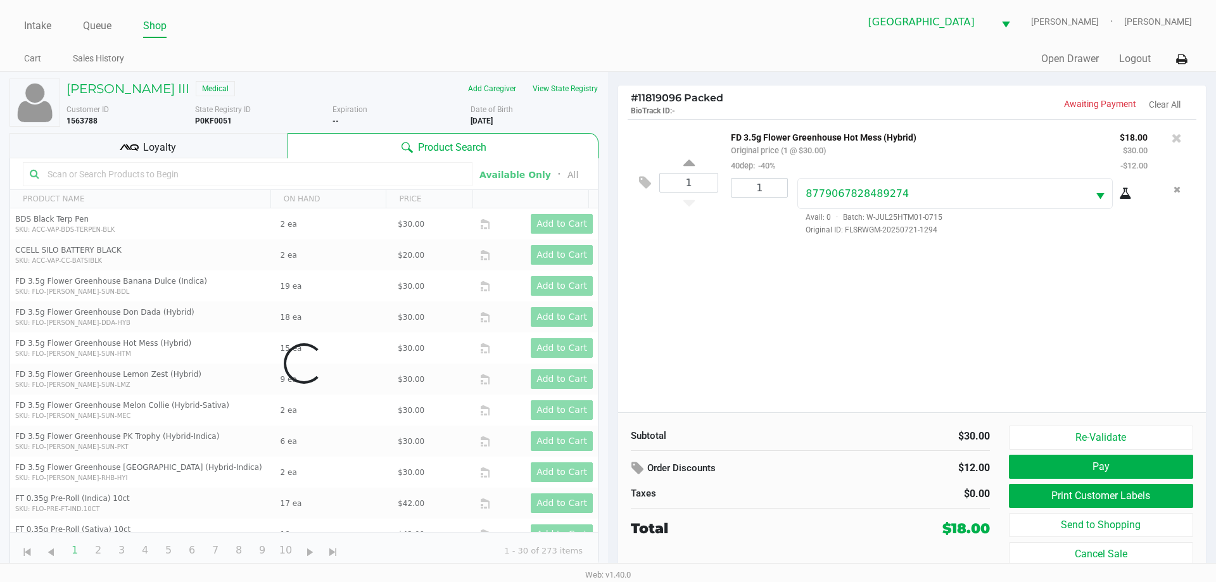
click at [276, 146] on div "Loyalty" at bounding box center [148, 145] width 278 height 25
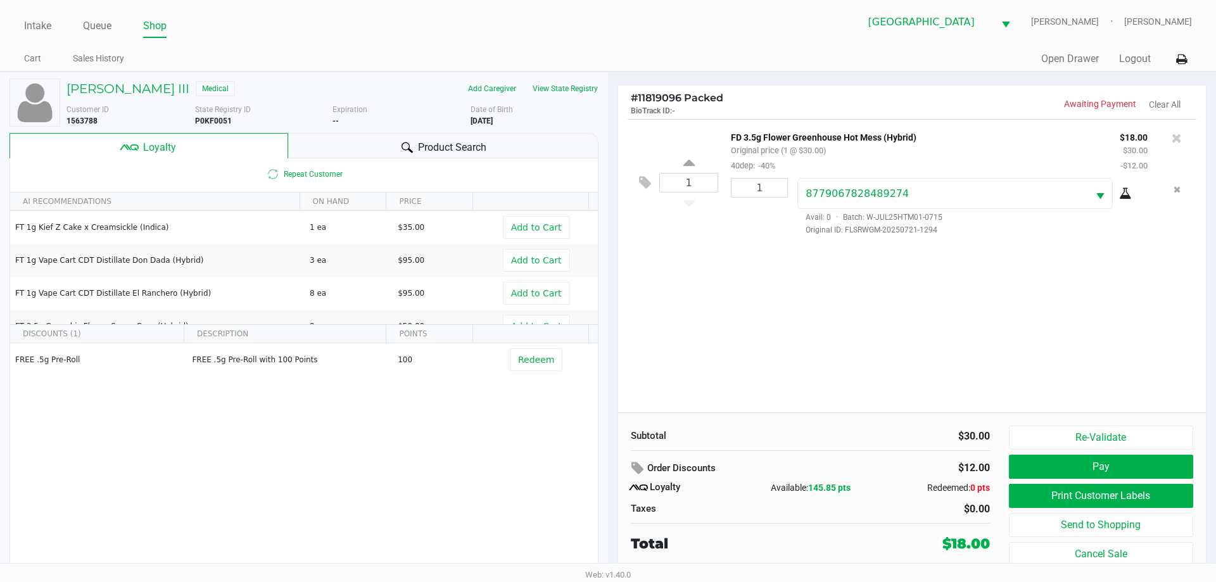
click at [1181, 174] on div "FD 3.5g Flower Greenhouse Hot Mess (Hybrid) Original price (1 @ $30.00) 40dep: …" at bounding box center [952, 182] width 469 height 106
click at [1177, 183] on button "Remove the package from the orderLine" at bounding box center [1176, 189] width 17 height 23
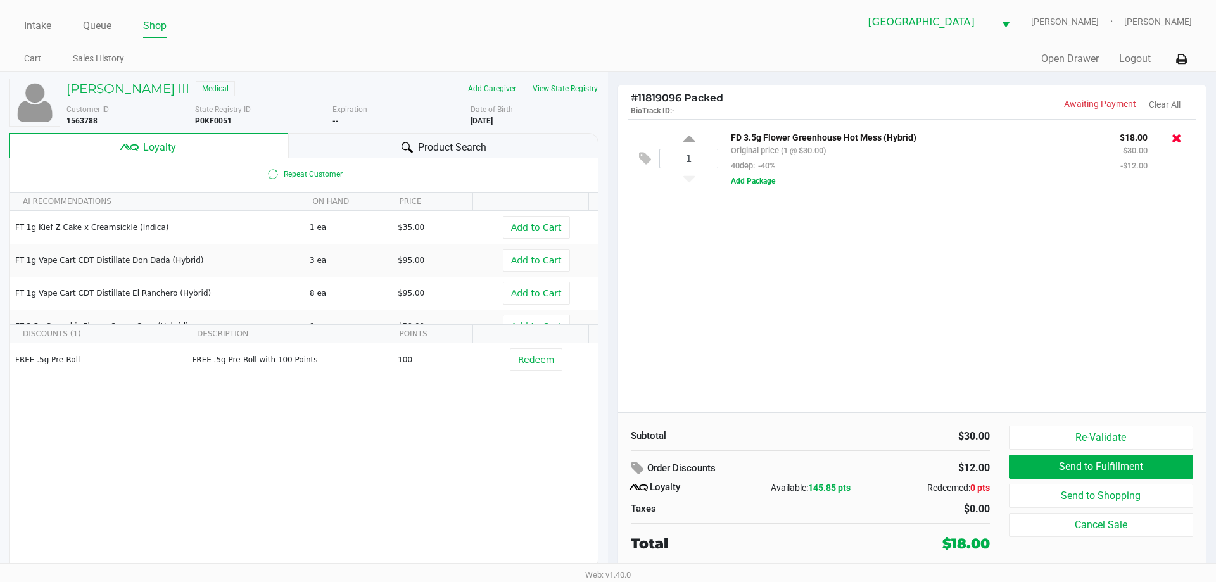
click at [1174, 142] on icon at bounding box center [1177, 138] width 10 height 13
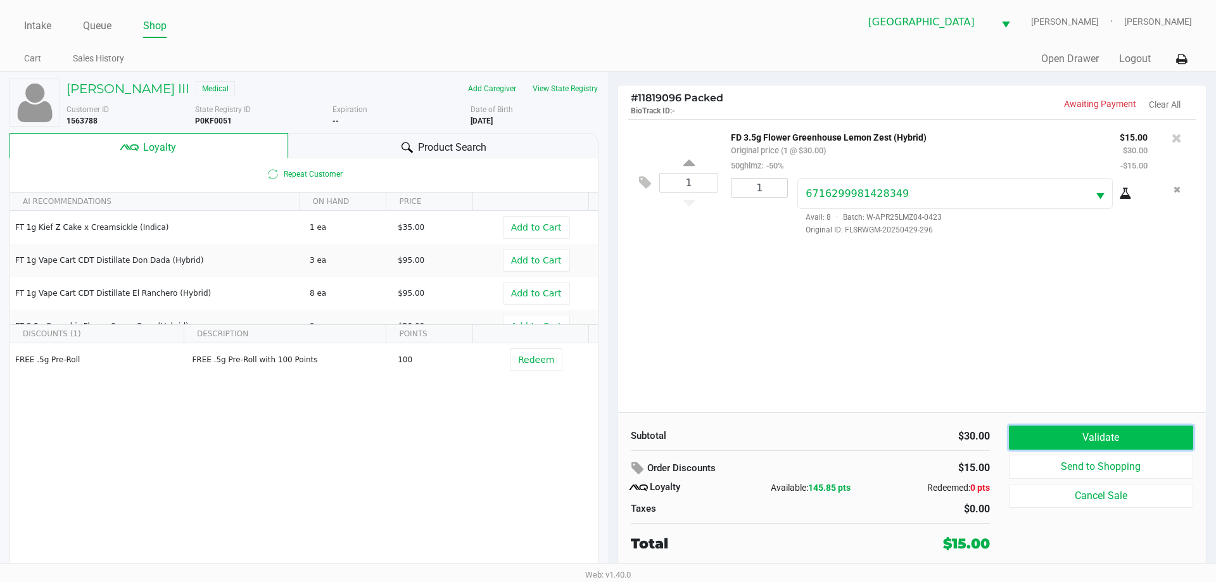
click at [1065, 449] on button "Validate" at bounding box center [1101, 438] width 184 height 24
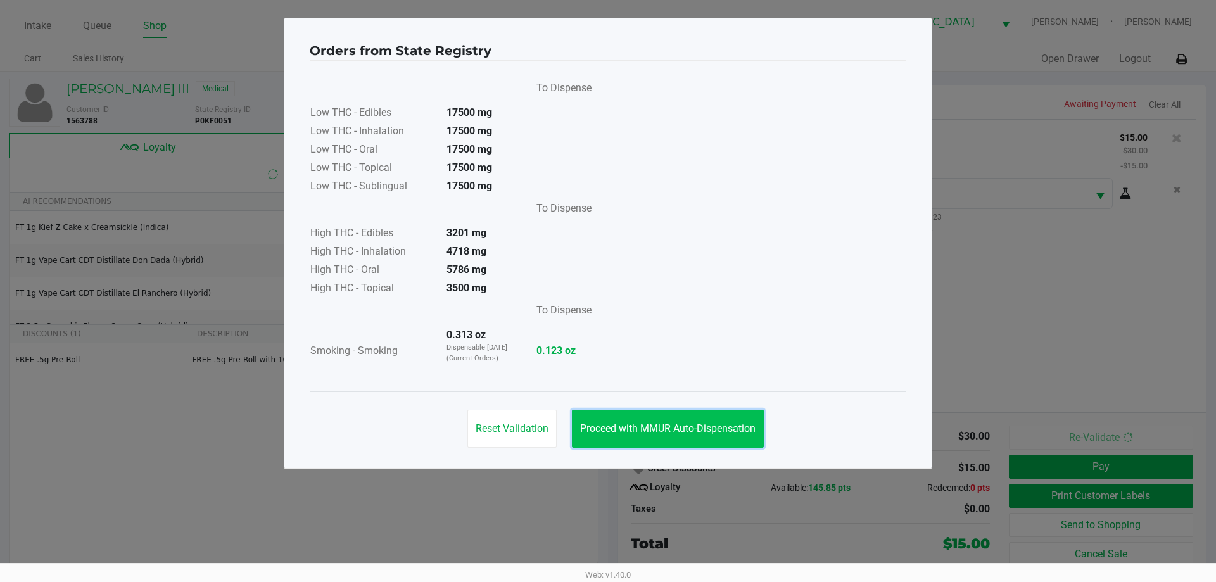
click at [639, 412] on button "Proceed with MMUR Auto-Dispensation" at bounding box center [668, 429] width 192 height 38
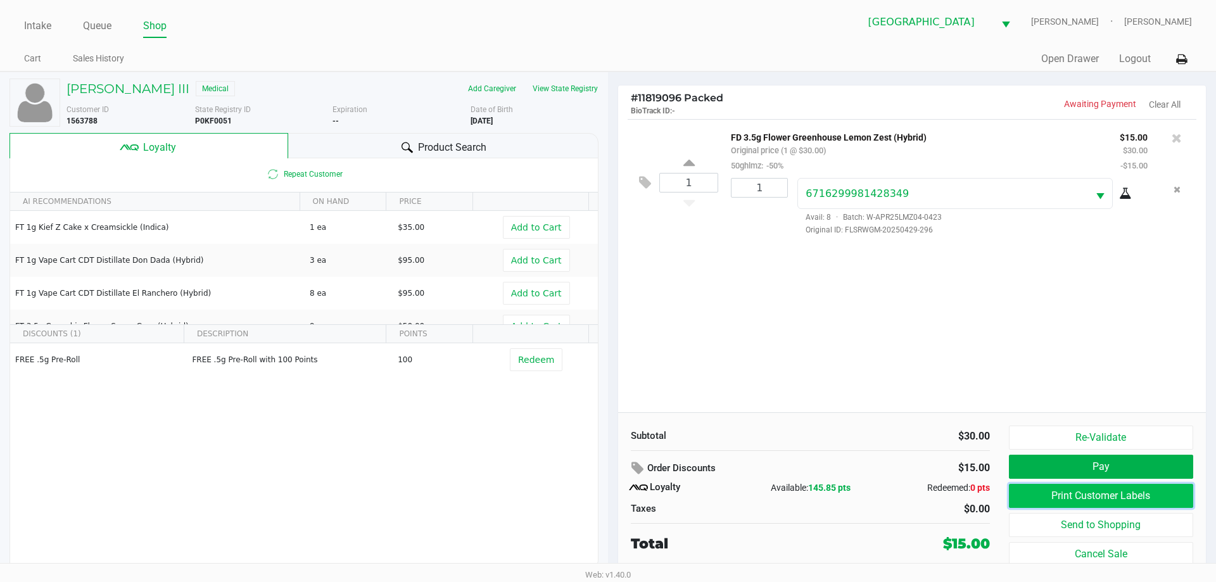
click at [1022, 491] on button "Print Customer Labels" at bounding box center [1101, 496] width 184 height 24
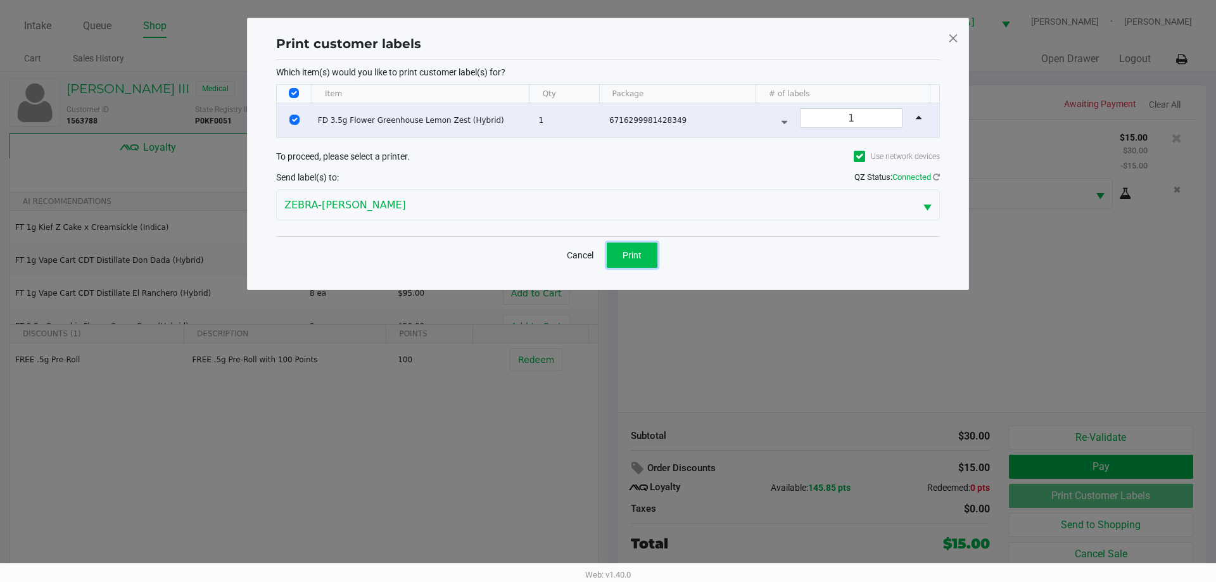
click at [650, 264] on button "Print" at bounding box center [632, 255] width 51 height 25
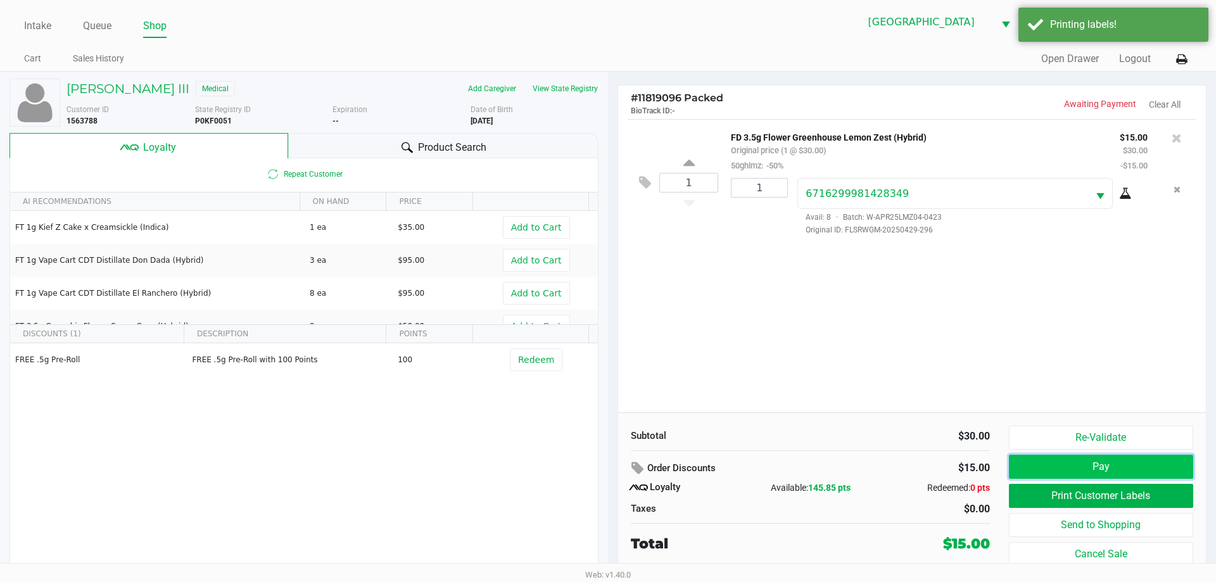
click at [1120, 472] on button "Pay" at bounding box center [1101, 467] width 184 height 24
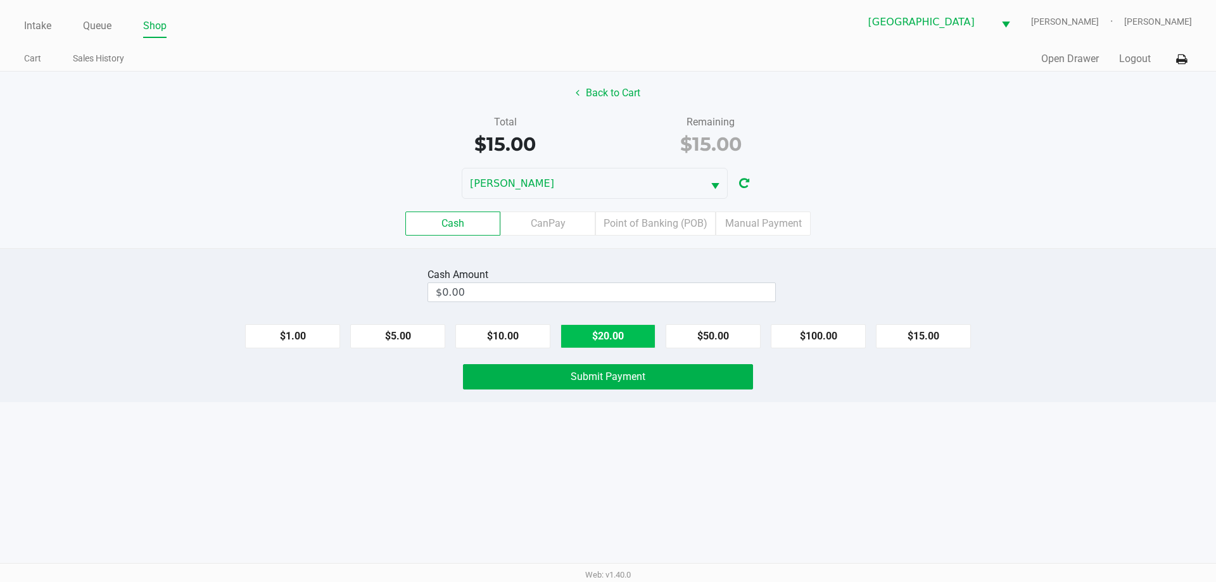
click at [593, 334] on button "$20.00" at bounding box center [607, 336] width 95 height 24
type input "$20.00"
click at [616, 379] on span "Submit Payment" at bounding box center [608, 376] width 75 height 12
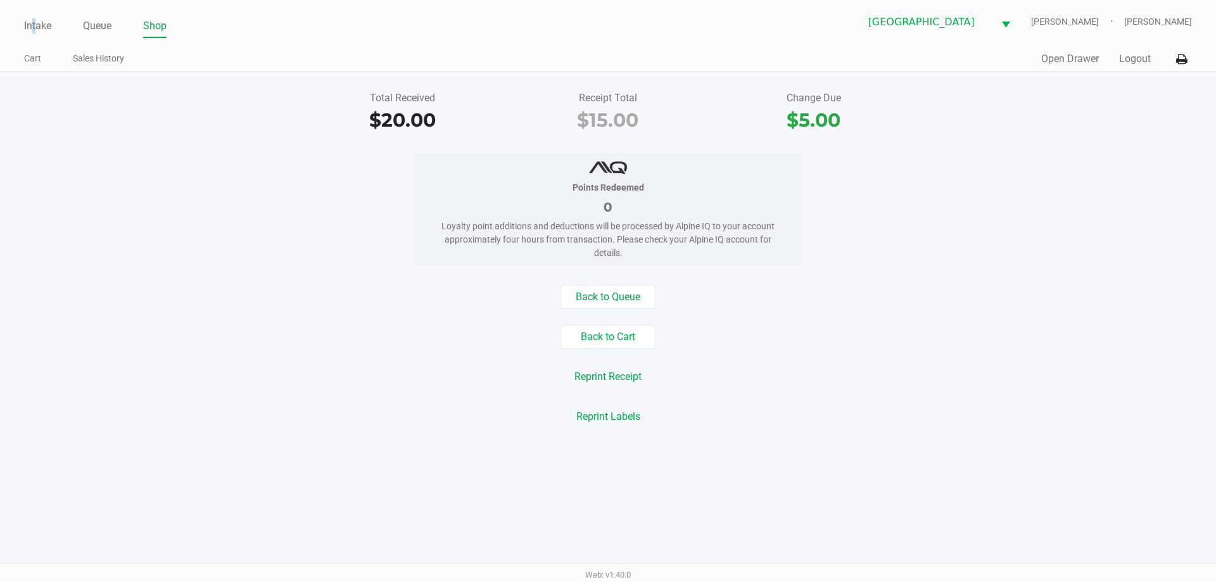
drag, startPoint x: 36, startPoint y: 18, endPoint x: 105, endPoint y: 187, distance: 182.1
click at [50, 51] on div "Intake Queue Shop Palm Coast WC YIRUMA Joseph Gostynski Cart Sales History Quic…" at bounding box center [608, 36] width 1216 height 72
click at [37, 26] on link "Intake" at bounding box center [37, 26] width 27 height 18
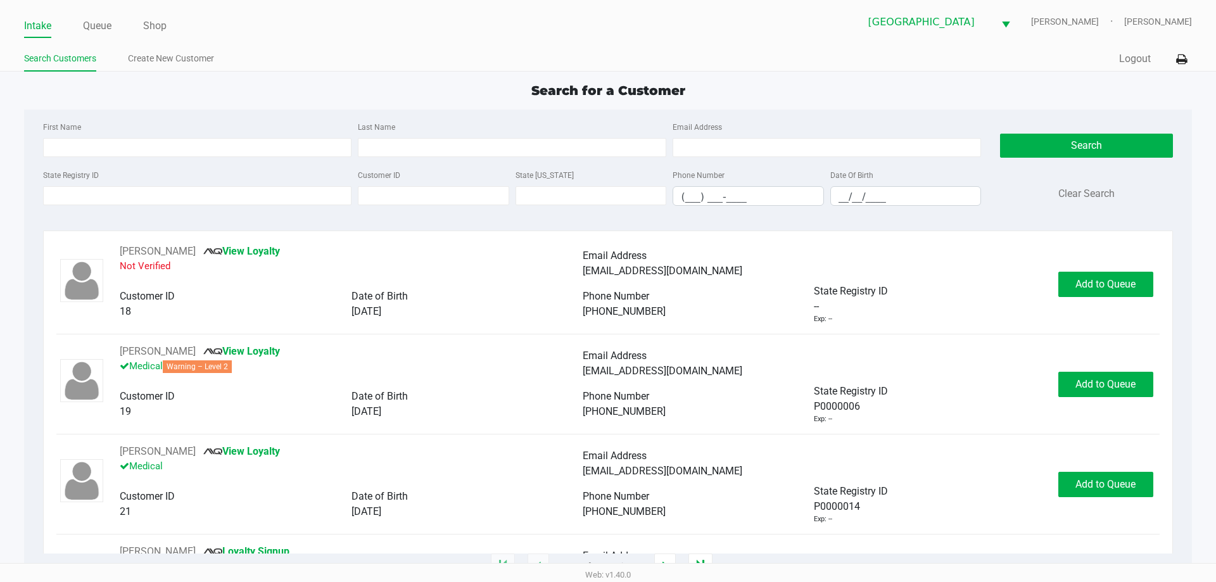
click at [89, 206] on div "State Registry ID Customer ID State ID Phone Number (___) ___-____ Date Of Birt…" at bounding box center [512, 191] width 944 height 49
click at [80, 202] on input "State Registry ID" at bounding box center [197, 195] width 308 height 19
click at [82, 193] on input "State Registry ID" at bounding box center [197, 195] width 308 height 19
click at [193, 198] on input "State Registry ID" at bounding box center [197, 195] width 308 height 19
click at [194, 198] on input "State Registry ID" at bounding box center [197, 195] width 308 height 19
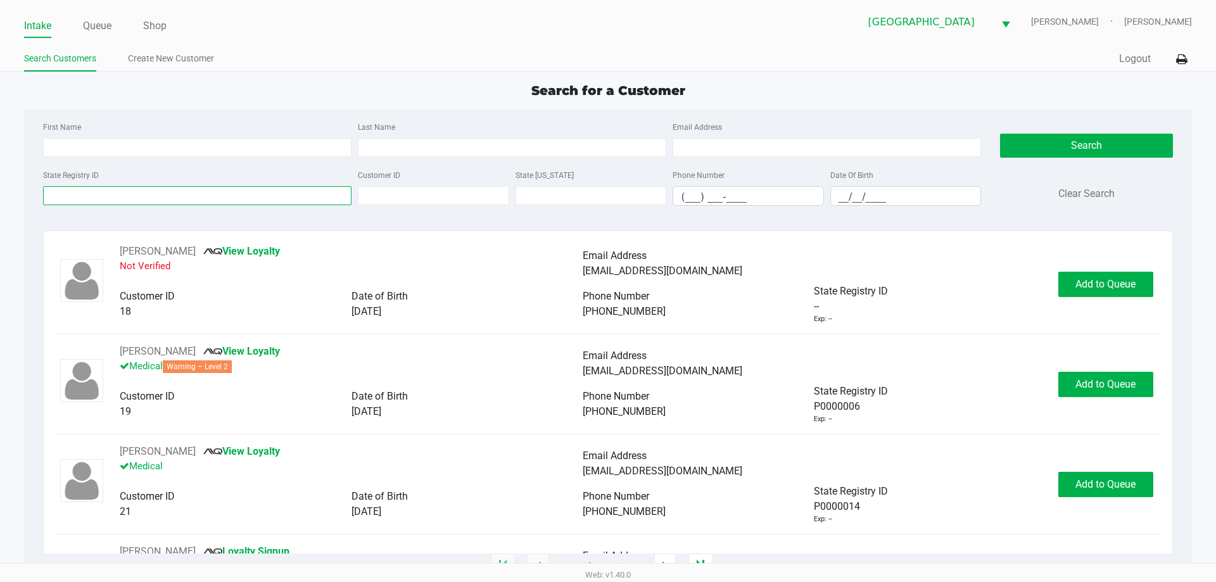
click at [192, 196] on input "State Registry ID" at bounding box center [197, 195] width 308 height 19
click at [318, 189] on input "State Registry ID" at bounding box center [197, 195] width 308 height 19
click at [320, 196] on input "State Registry ID" at bounding box center [197, 195] width 308 height 19
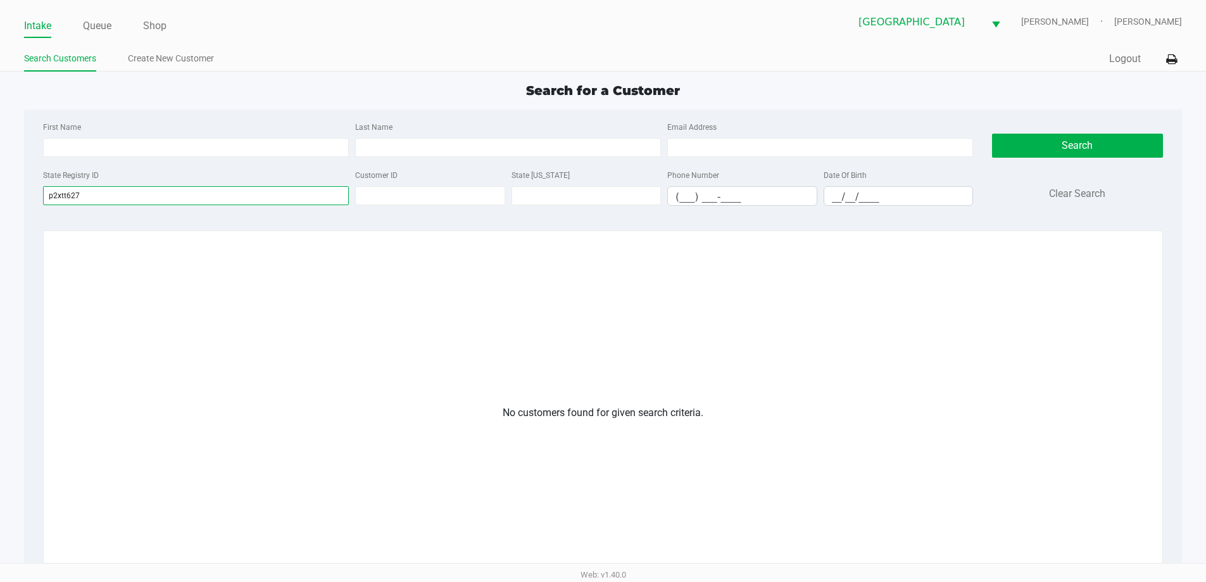
click at [72, 189] on input "p2xtt627" at bounding box center [196, 195] width 306 height 19
click at [64, 190] on input "p2xtt627" at bounding box center [196, 195] width 306 height 19
click at [64, 198] on input "p2xt627" at bounding box center [196, 195] width 306 height 19
click at [67, 198] on input "p2xt627" at bounding box center [196, 195] width 306 height 19
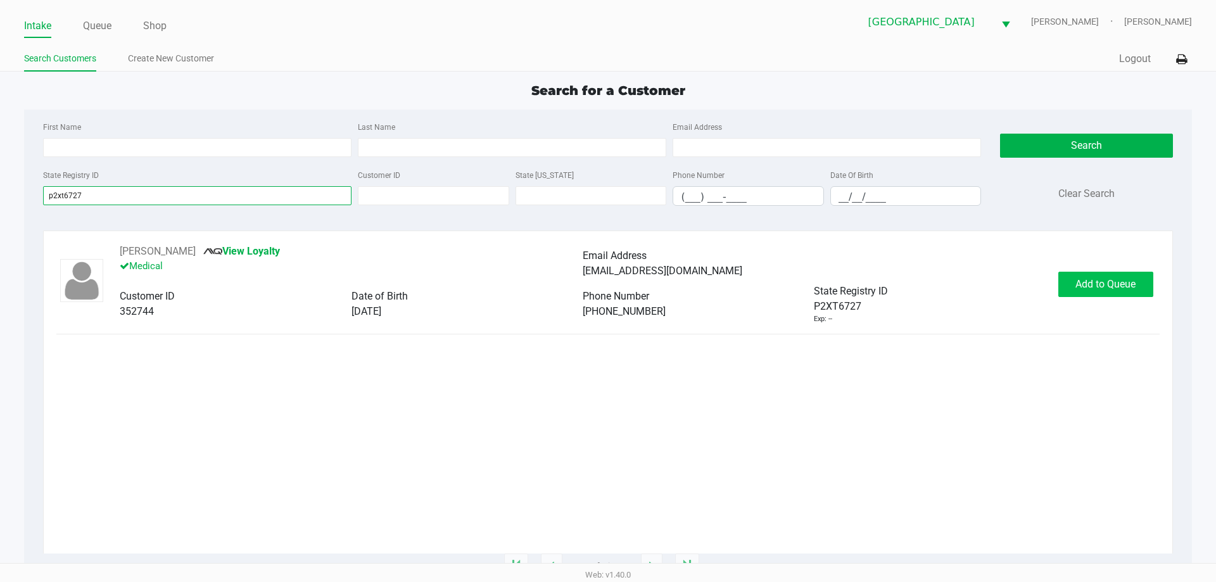
type input "p2xt6727"
click at [1136, 292] on button "Add to Queue" at bounding box center [1105, 284] width 95 height 25
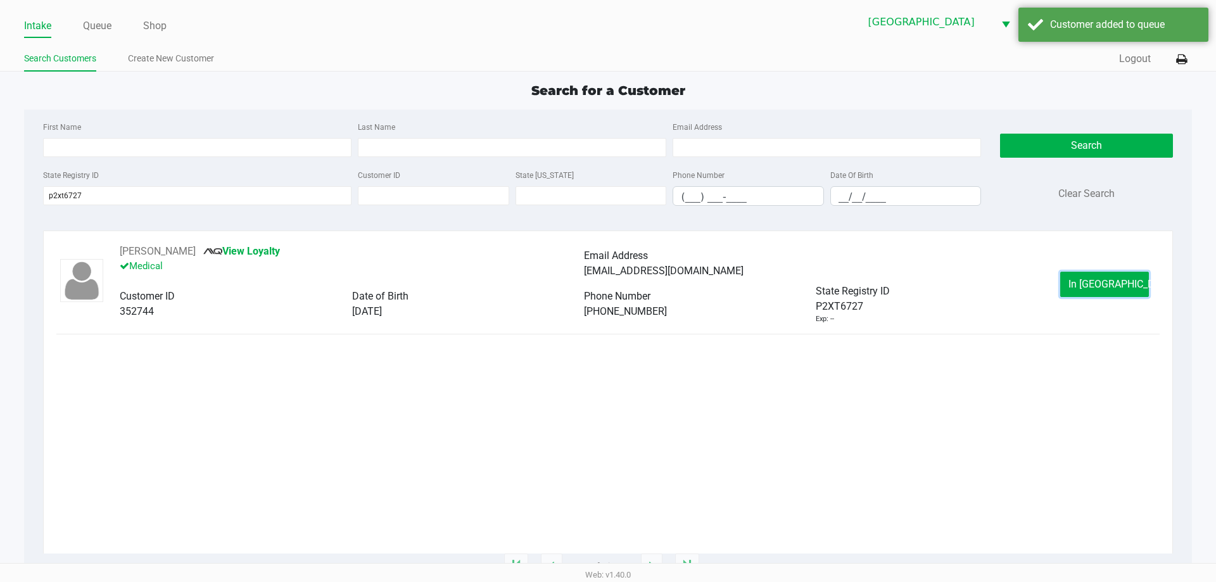
click at [1136, 291] on button "In Queue" at bounding box center [1104, 284] width 89 height 25
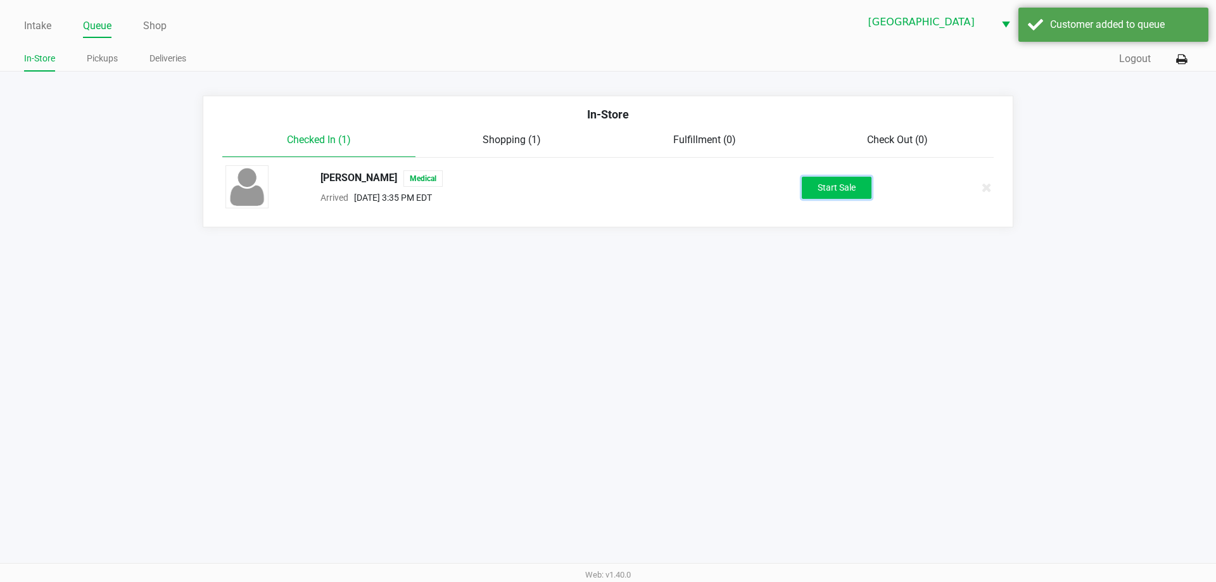
click at [868, 180] on button "Start Sale" at bounding box center [837, 188] width 70 height 22
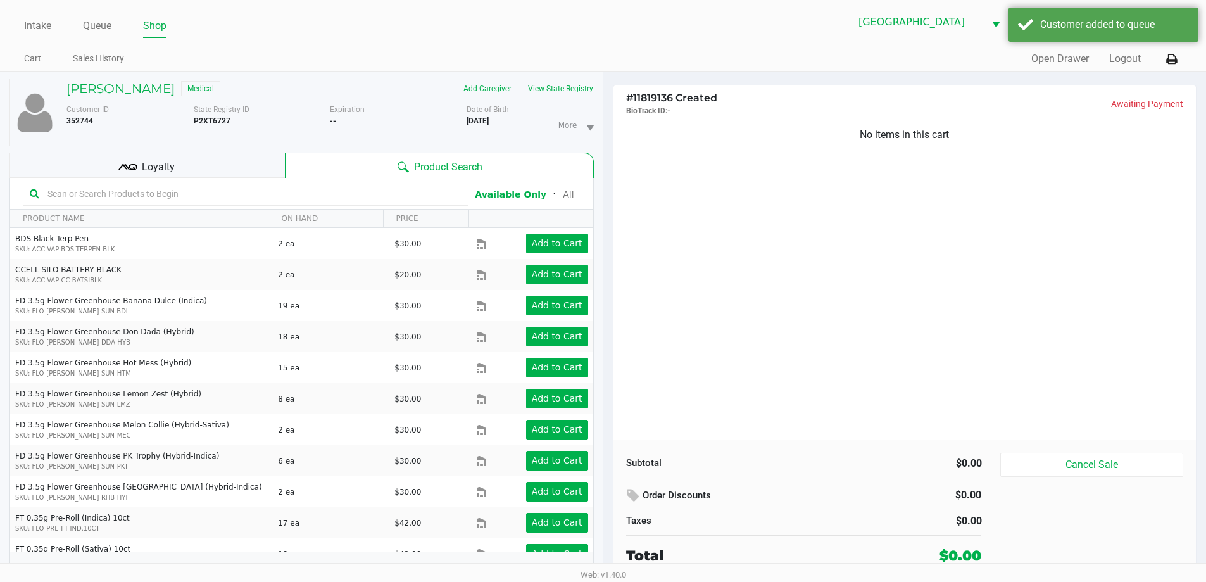
click at [540, 89] on button "View State Registry" at bounding box center [557, 89] width 74 height 20
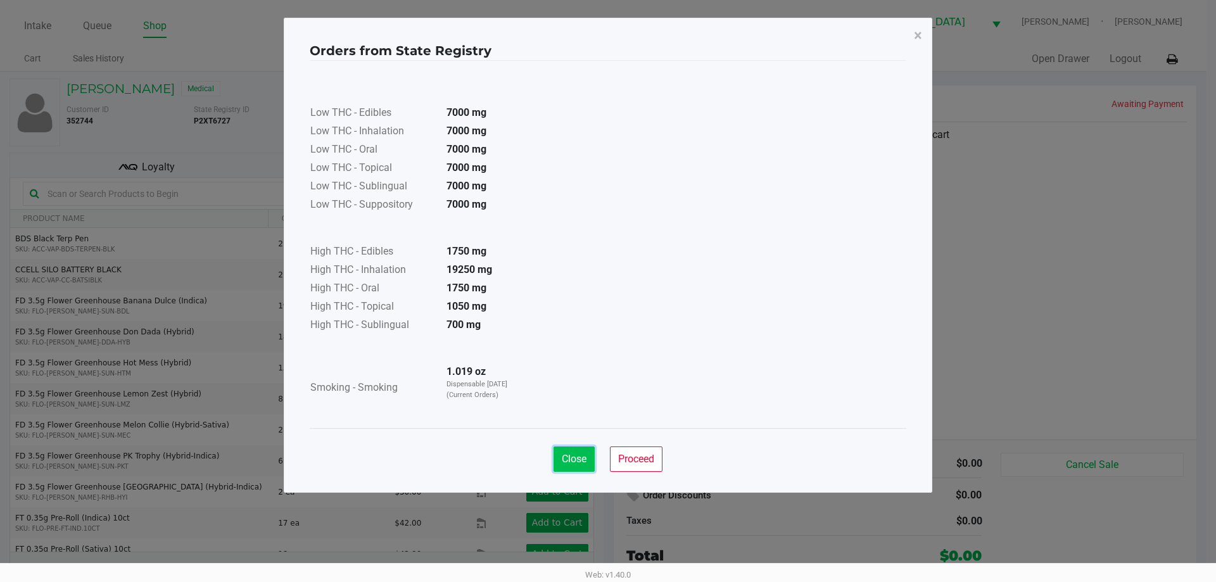
click at [563, 471] on button "Close" at bounding box center [574, 458] width 41 height 25
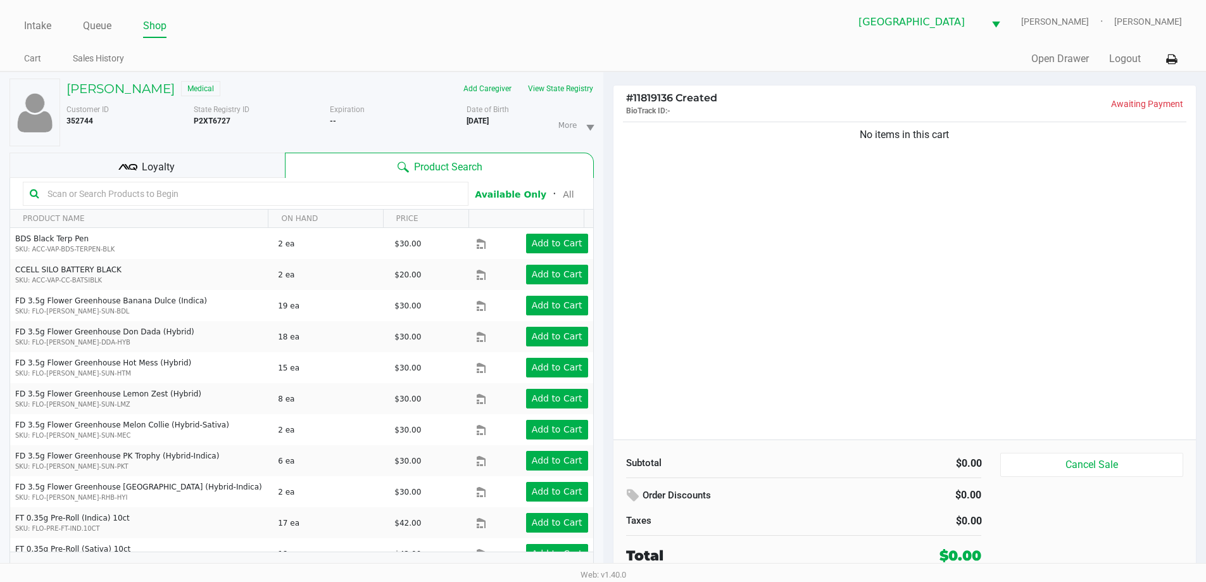
click at [707, 339] on div "No items in this cart" at bounding box center [905, 279] width 583 height 320
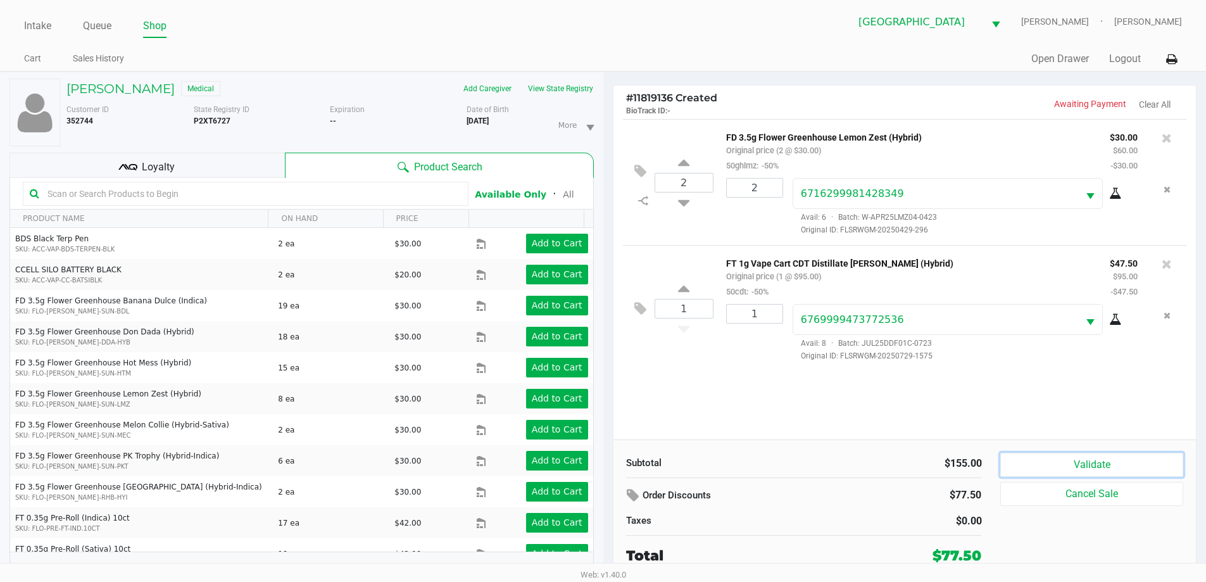
click at [1011, 464] on button "Validate" at bounding box center [1092, 465] width 182 height 24
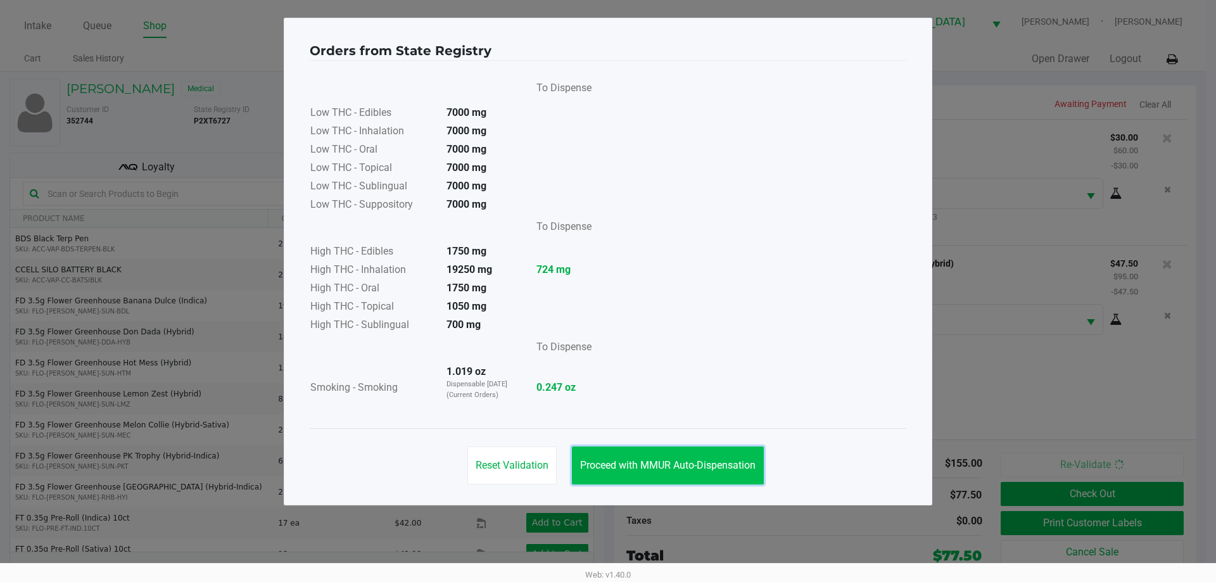
drag, startPoint x: 701, startPoint y: 459, endPoint x: 999, endPoint y: 439, distance: 298.9
click at [703, 457] on button "Proceed with MMUR Auto-Dispensation" at bounding box center [668, 465] width 192 height 38
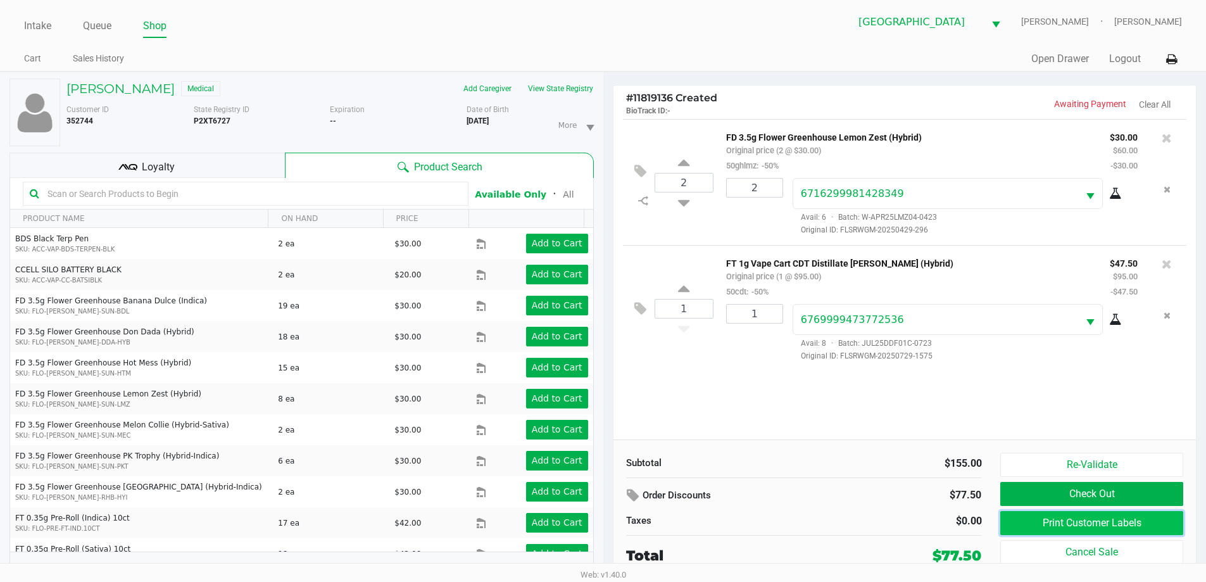
click at [1057, 517] on button "Print Customer Labels" at bounding box center [1092, 523] width 182 height 24
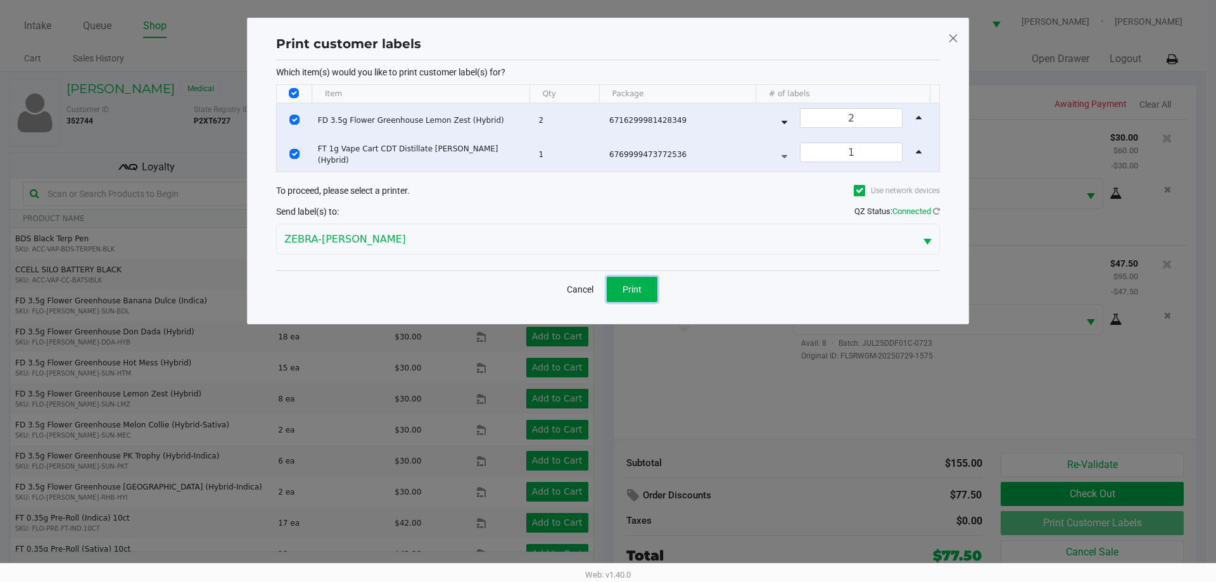
click at [631, 288] on span "Print" at bounding box center [632, 289] width 19 height 10
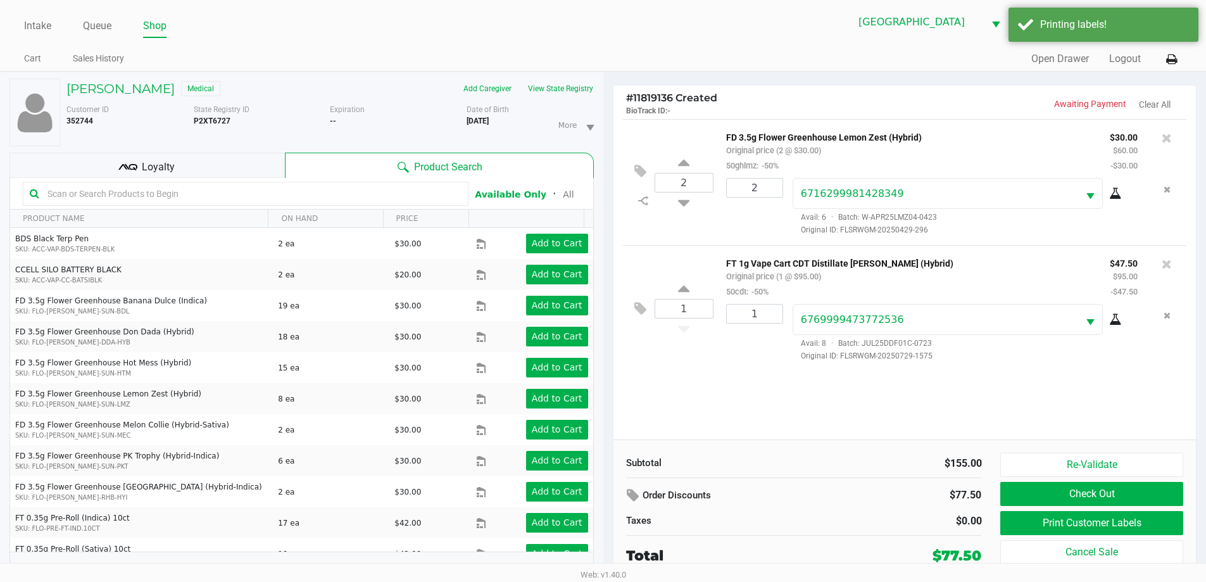
click at [187, 165] on div "Loyalty" at bounding box center [146, 165] width 275 height 25
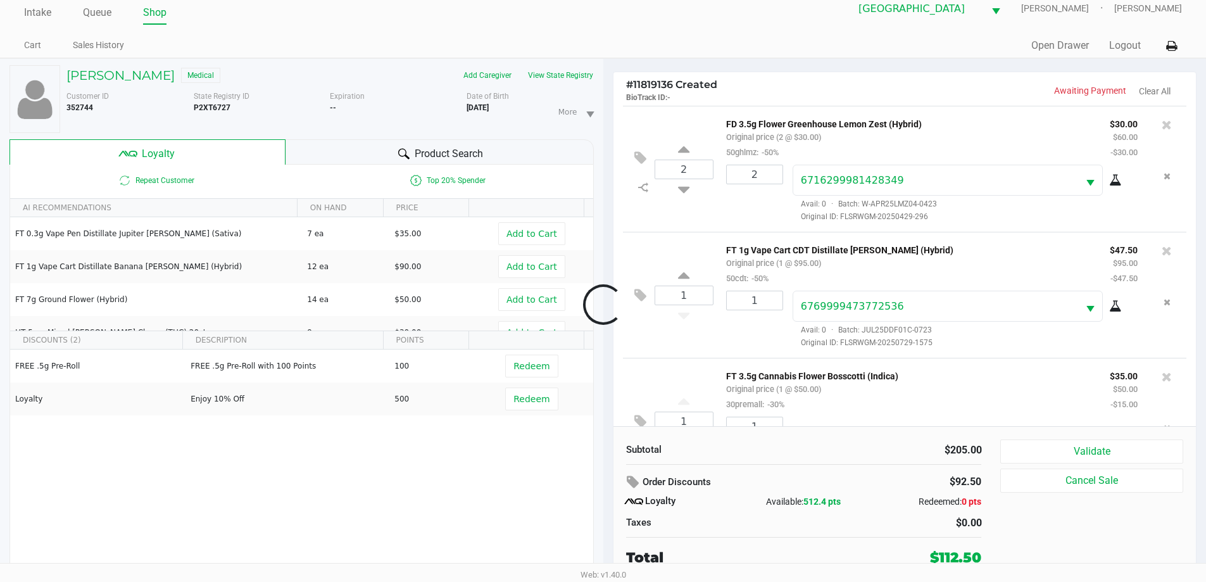
scroll to position [60, 0]
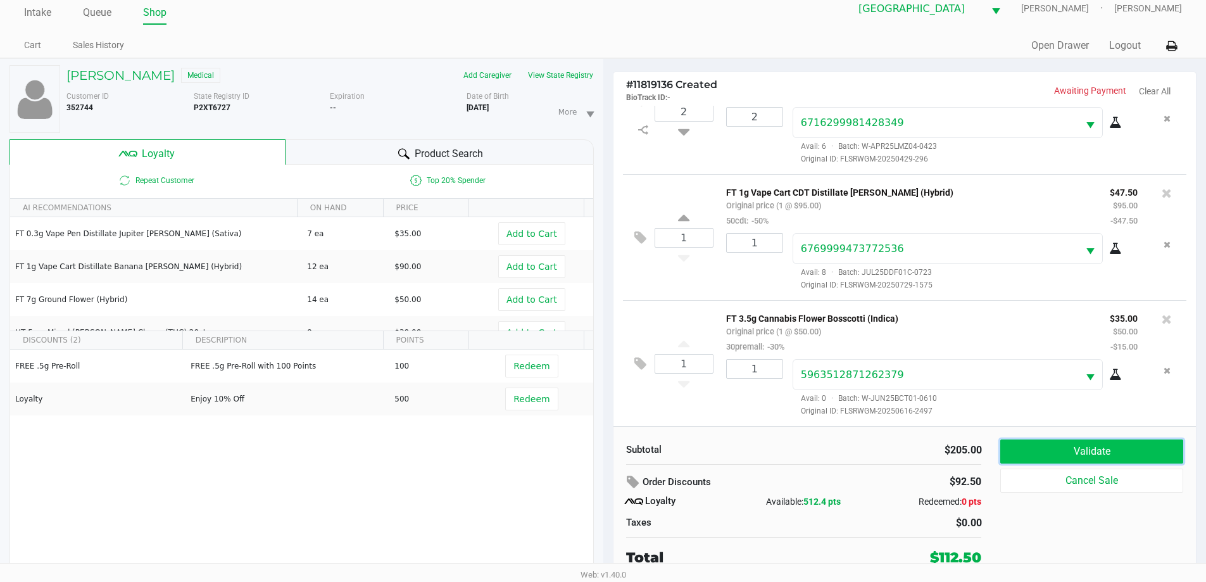
click at [1068, 454] on button "Validate" at bounding box center [1092, 452] width 182 height 24
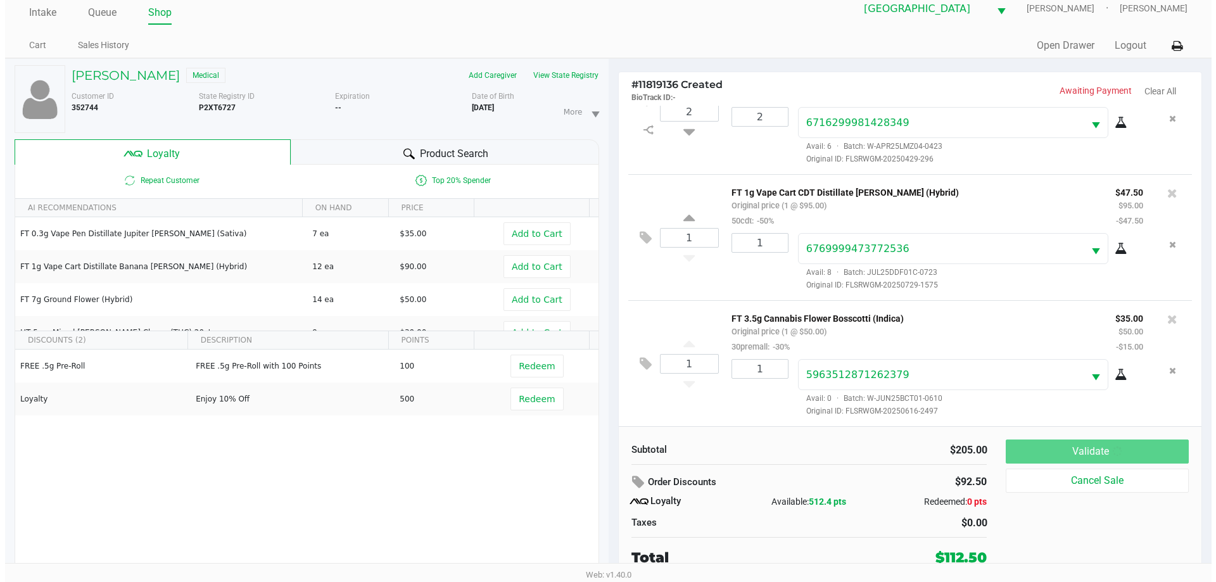
scroll to position [0, 0]
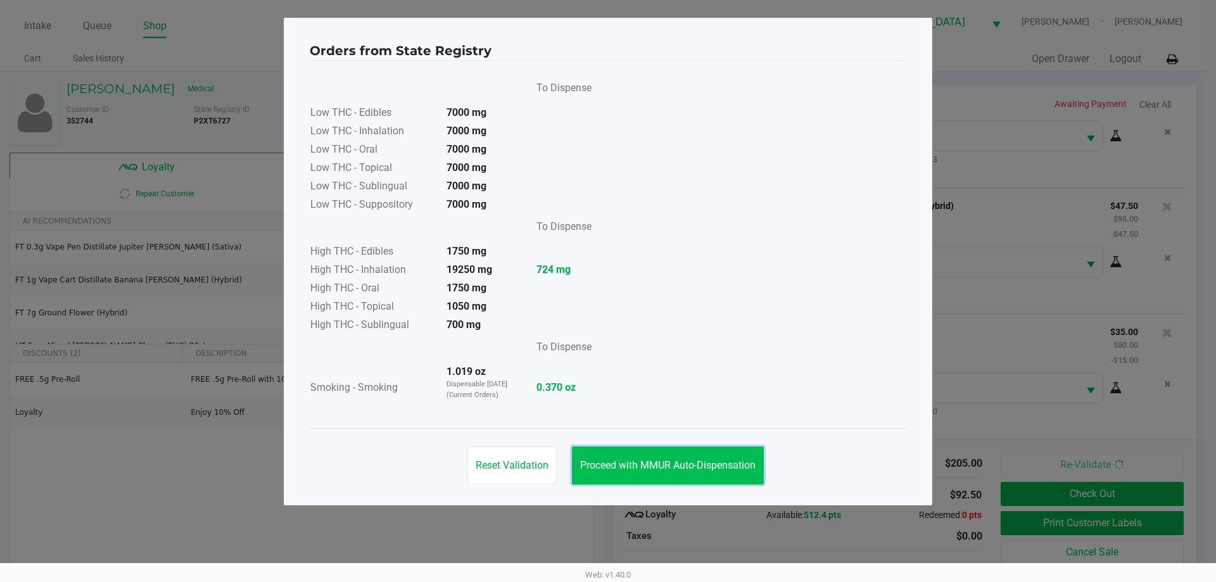
click at [723, 476] on button "Proceed with MMUR Auto-Dispensation" at bounding box center [668, 465] width 192 height 38
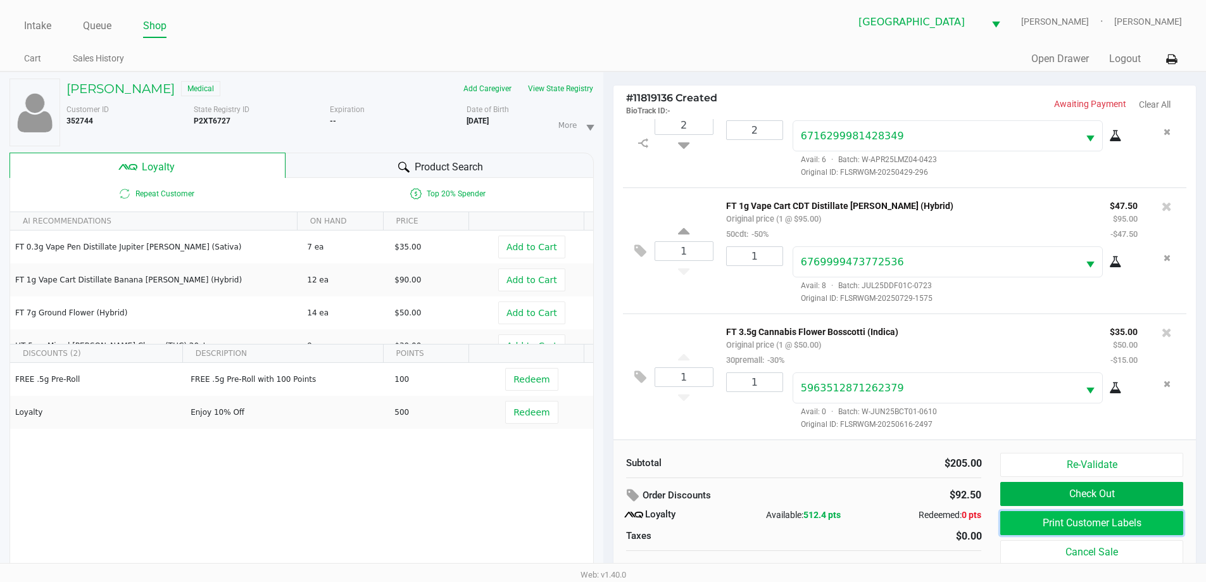
click at [1011, 517] on button "Print Customer Labels" at bounding box center [1092, 523] width 182 height 24
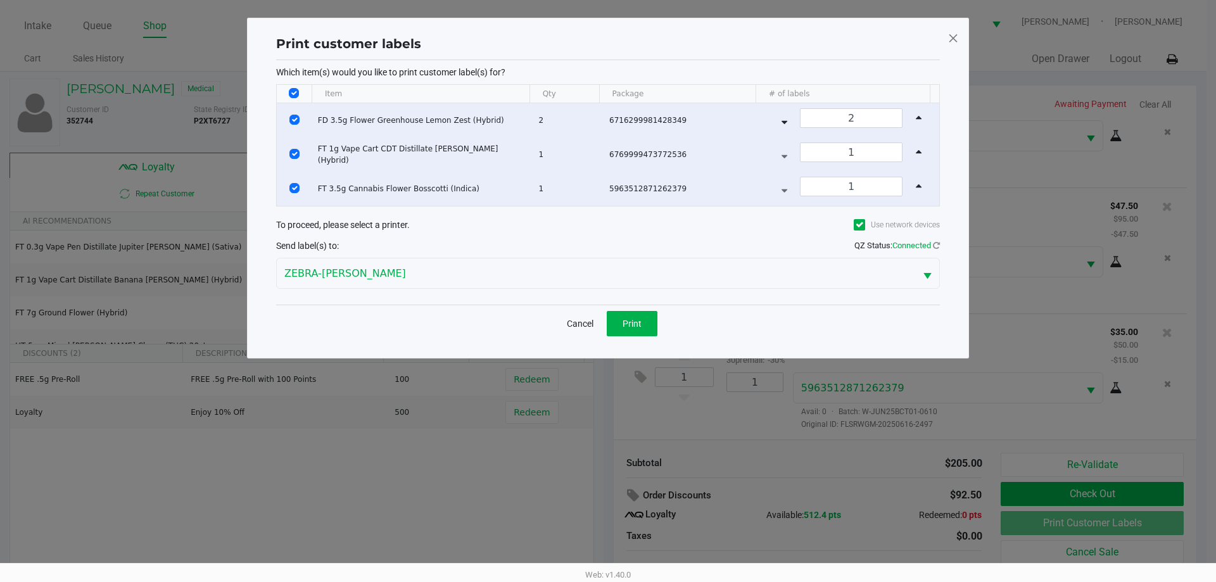
click at [296, 94] on input "Select All Rows" at bounding box center [294, 93] width 10 height 10
checkbox input "false"
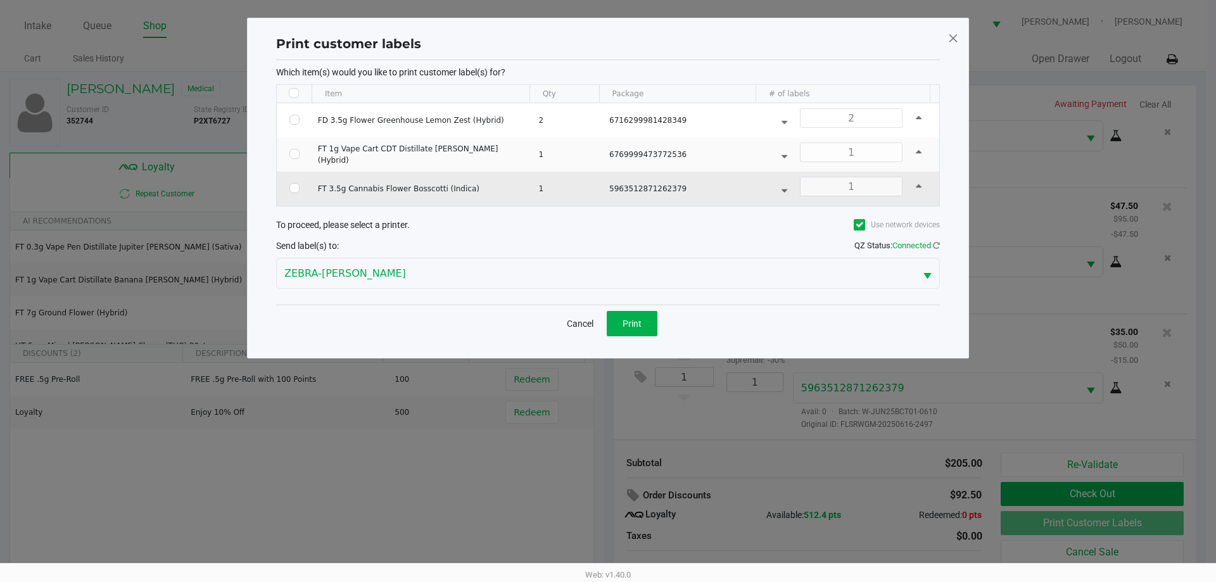
click at [286, 185] on td "Data table" at bounding box center [294, 189] width 35 height 34
click at [295, 187] on input "Select Row" at bounding box center [294, 188] width 10 height 10
checkbox input "true"
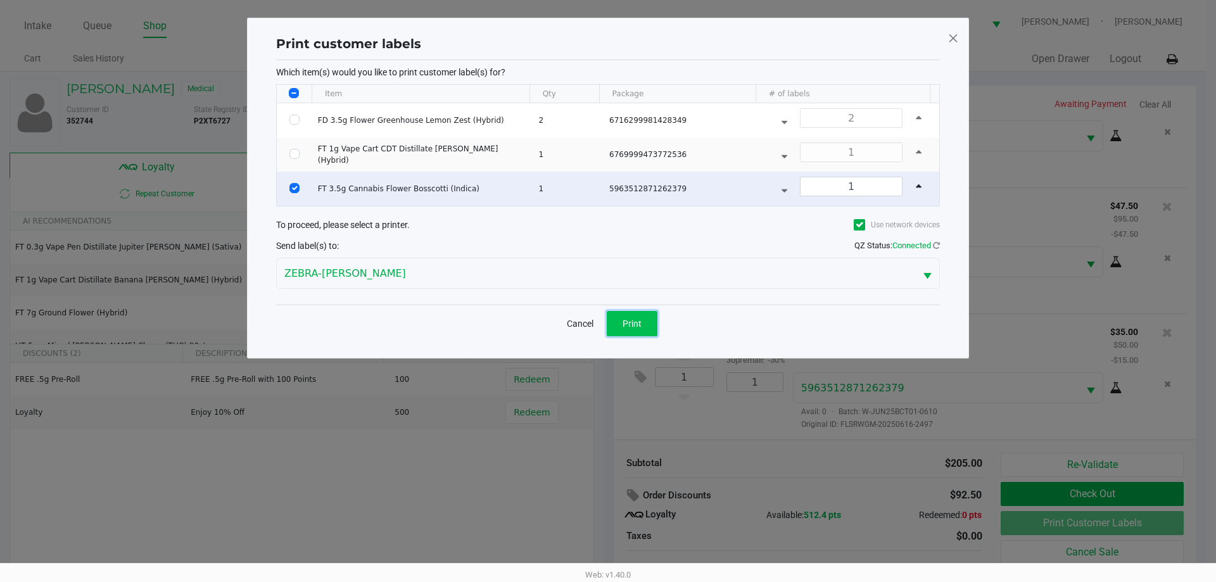
click at [630, 318] on button "Print" at bounding box center [632, 323] width 51 height 25
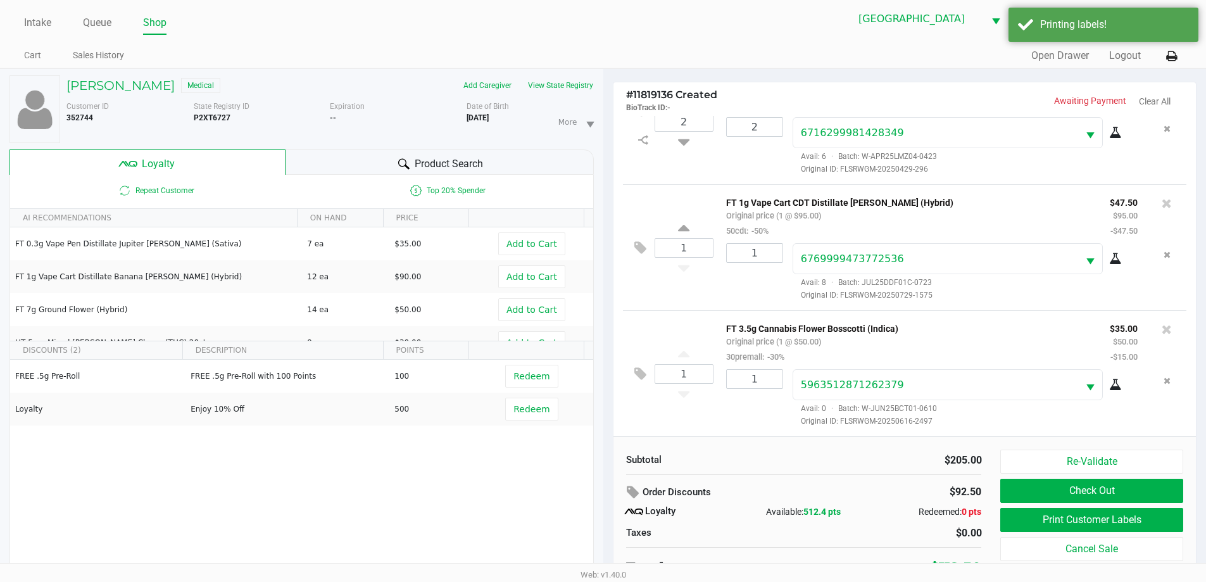
scroll to position [13, 0]
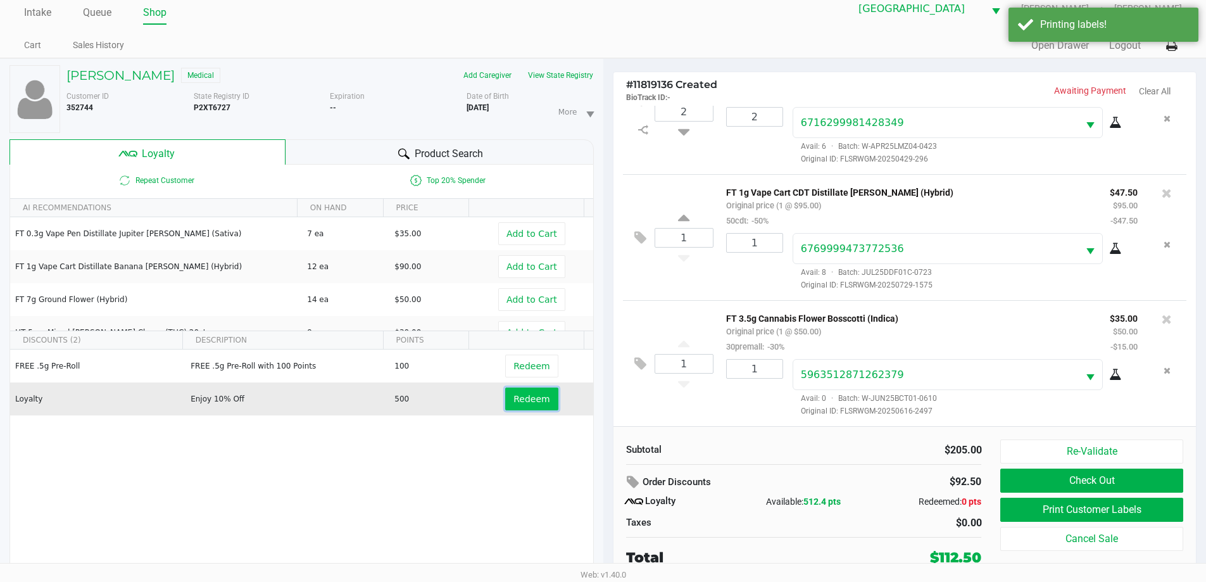
click at [524, 398] on span "Redeem" at bounding box center [532, 399] width 36 height 10
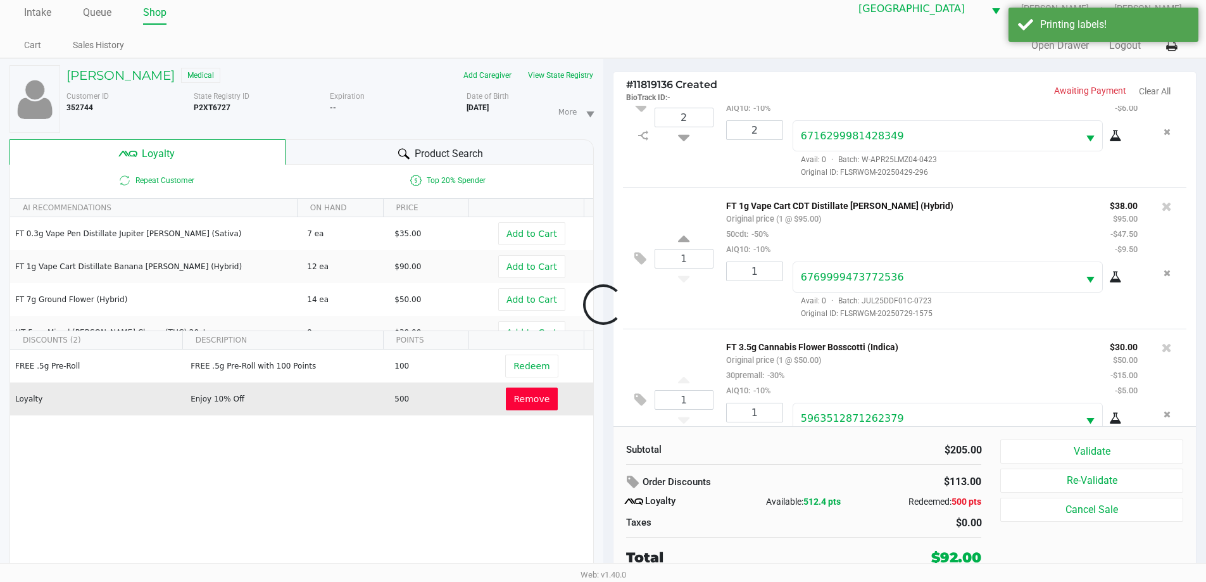
scroll to position [105, 0]
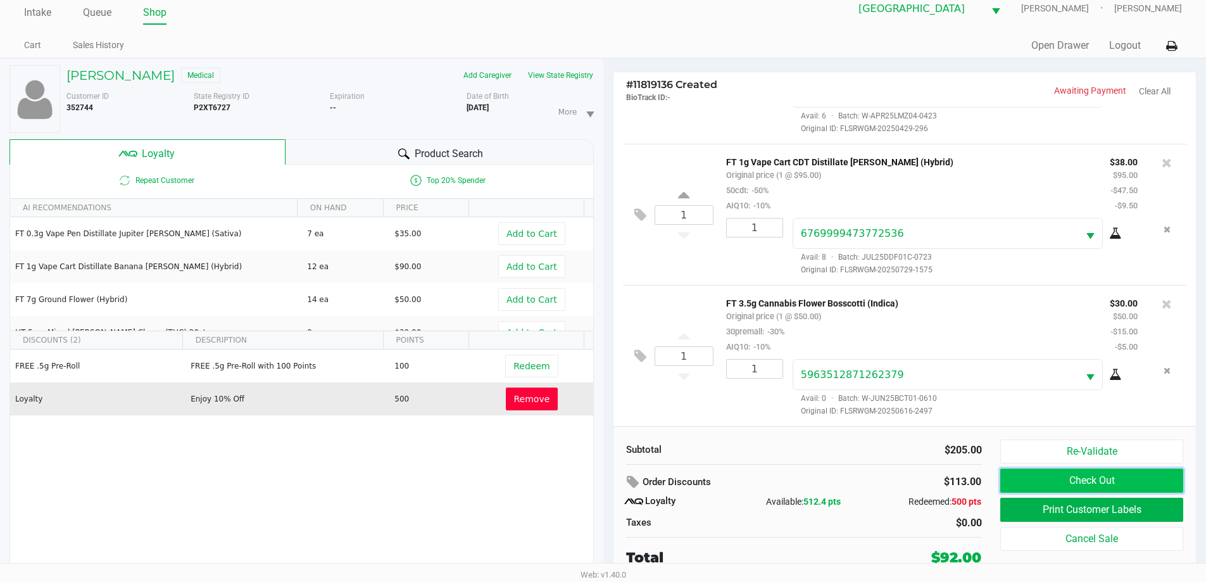
click at [1023, 481] on button "Check Out" at bounding box center [1092, 481] width 182 height 24
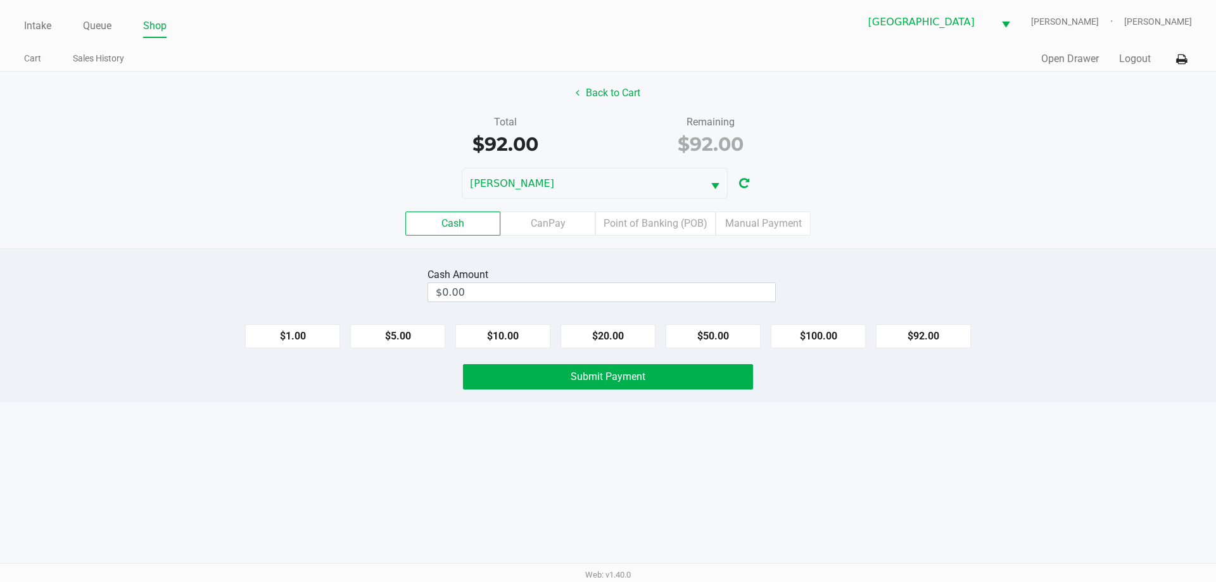
click at [818, 331] on button "$100.00" at bounding box center [818, 336] width 95 height 24
type input "$100.00"
click at [699, 378] on button "Submit Payment" at bounding box center [608, 376] width 290 height 25
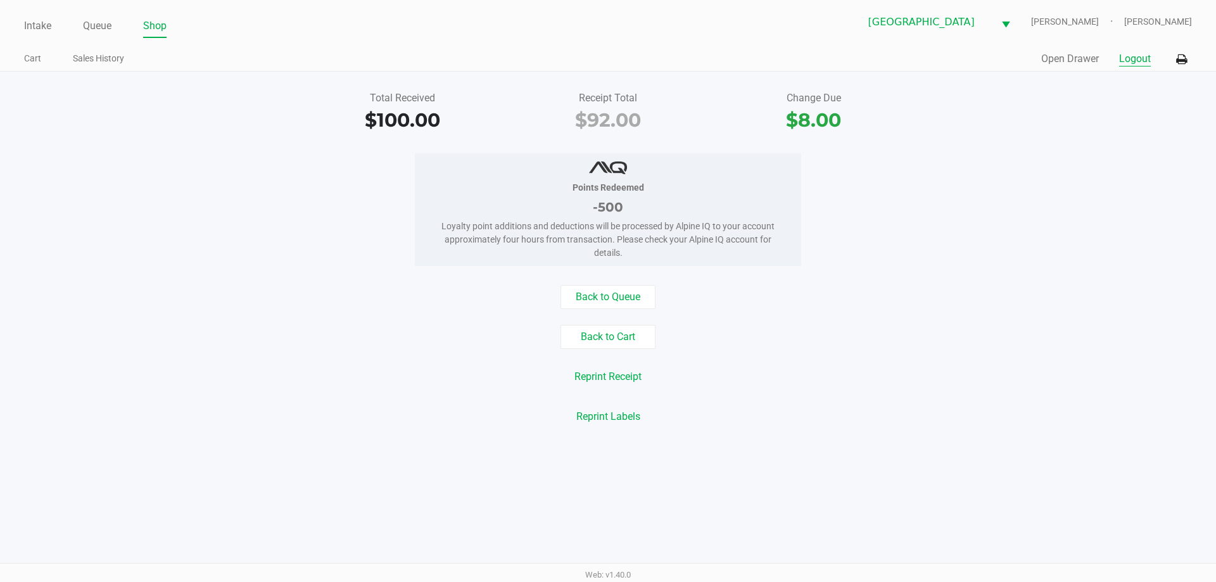
click at [1137, 54] on button "Logout" at bounding box center [1135, 58] width 32 height 15
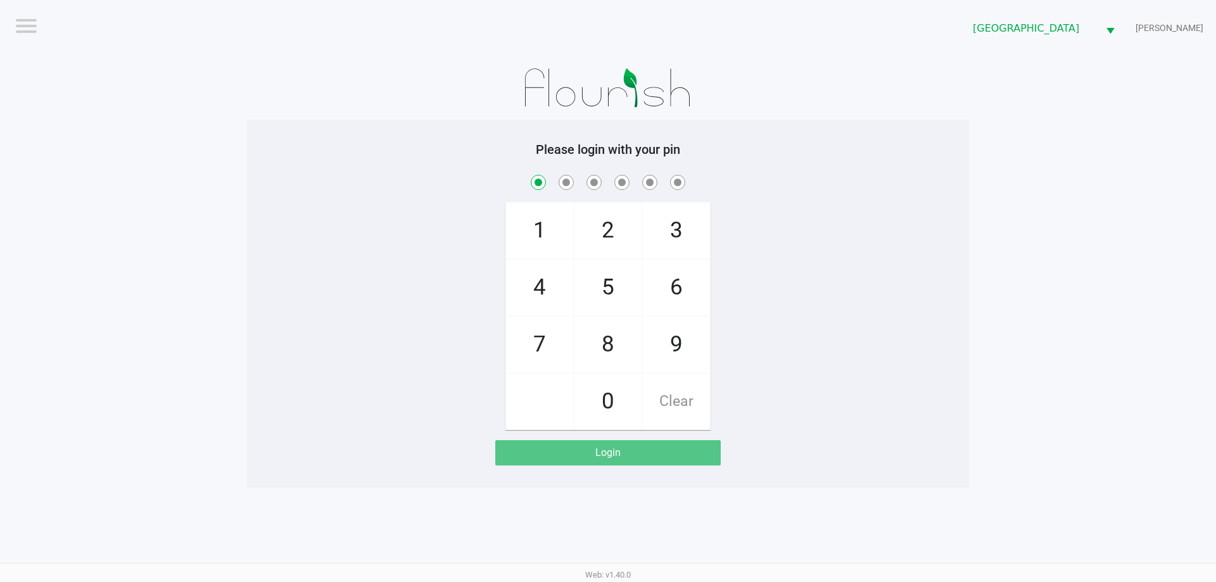
checkbox input "true"
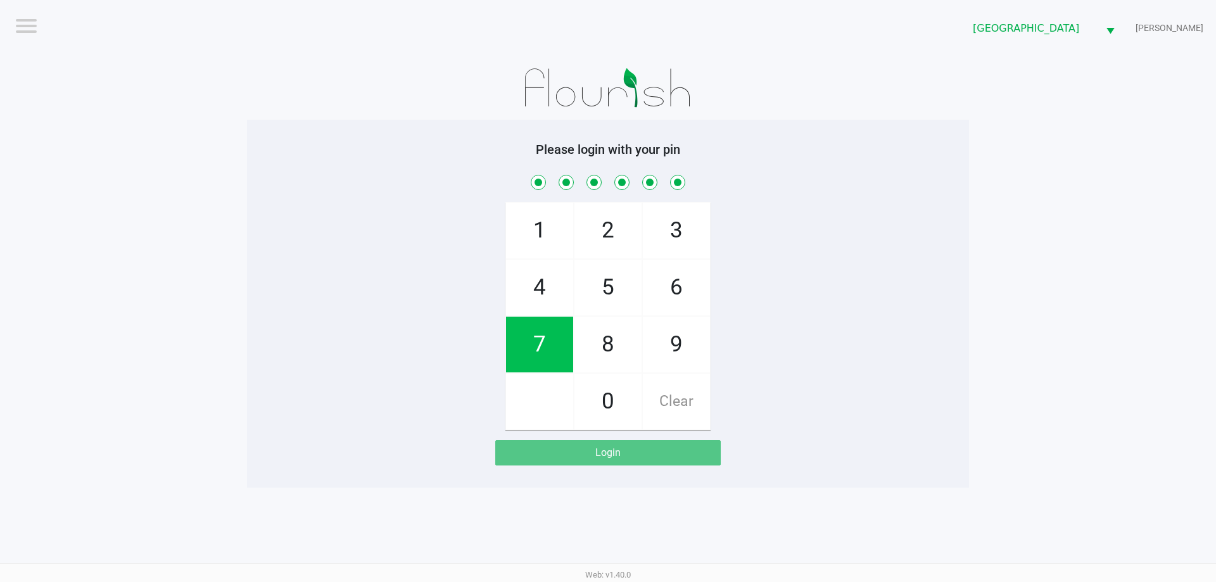
checkbox input "true"
